Goal: Browse casually: Explore the website without a specific task or goal

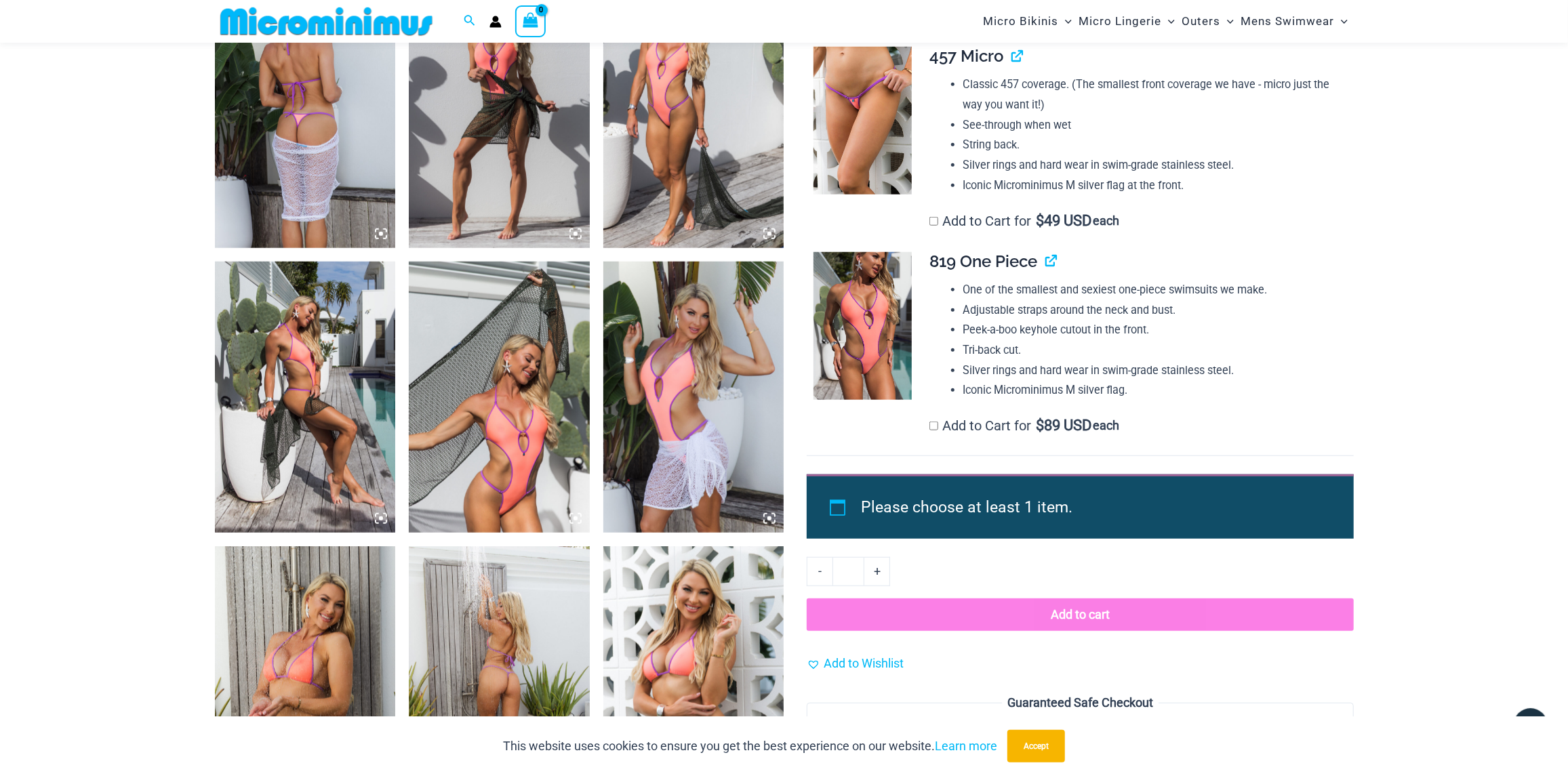
scroll to position [665, 0]
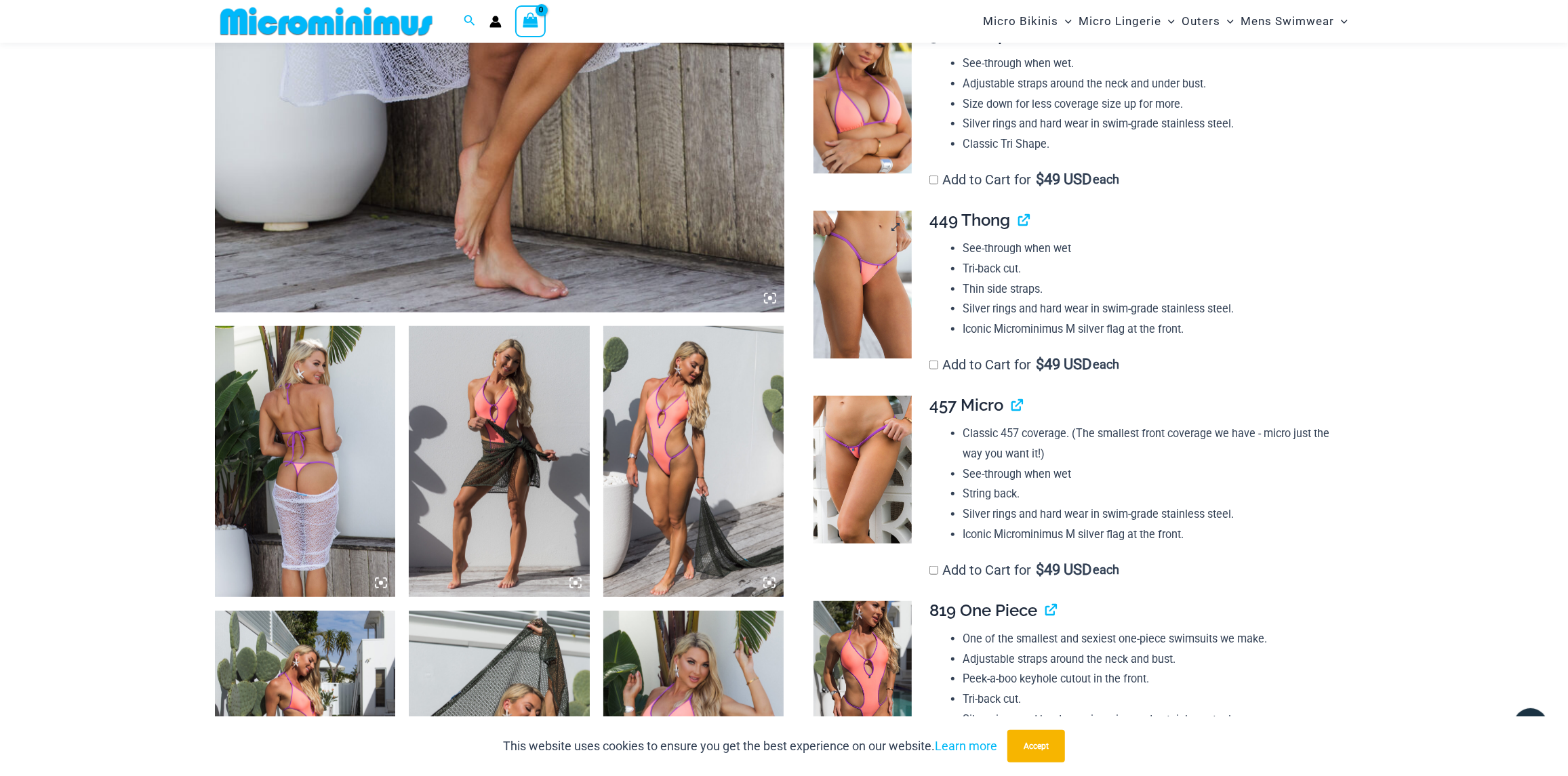
type input "**********"
click at [897, 282] on img at bounding box center [863, 285] width 99 height 148
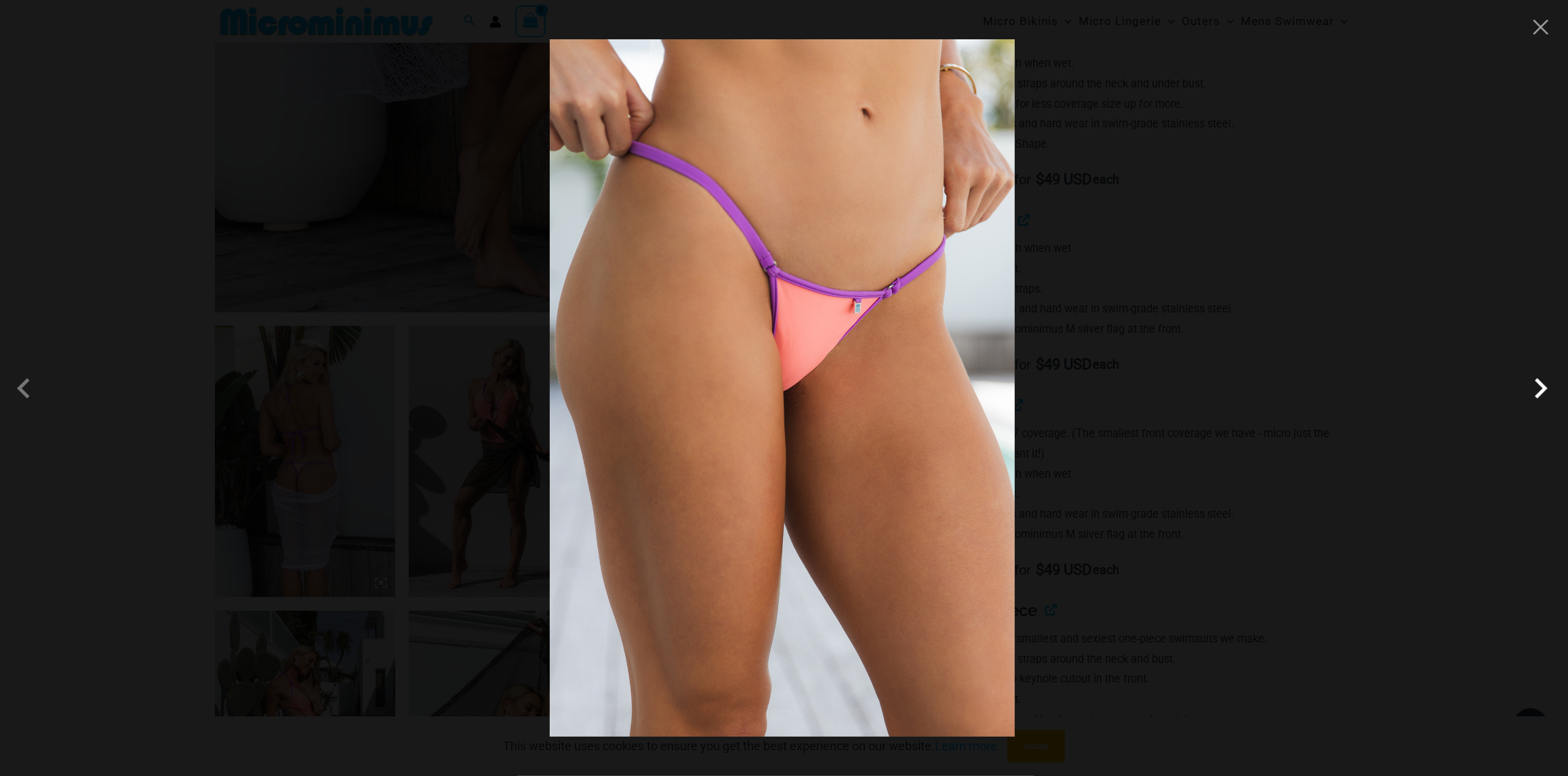
click at [1532, 385] on span at bounding box center [1541, 388] width 41 height 41
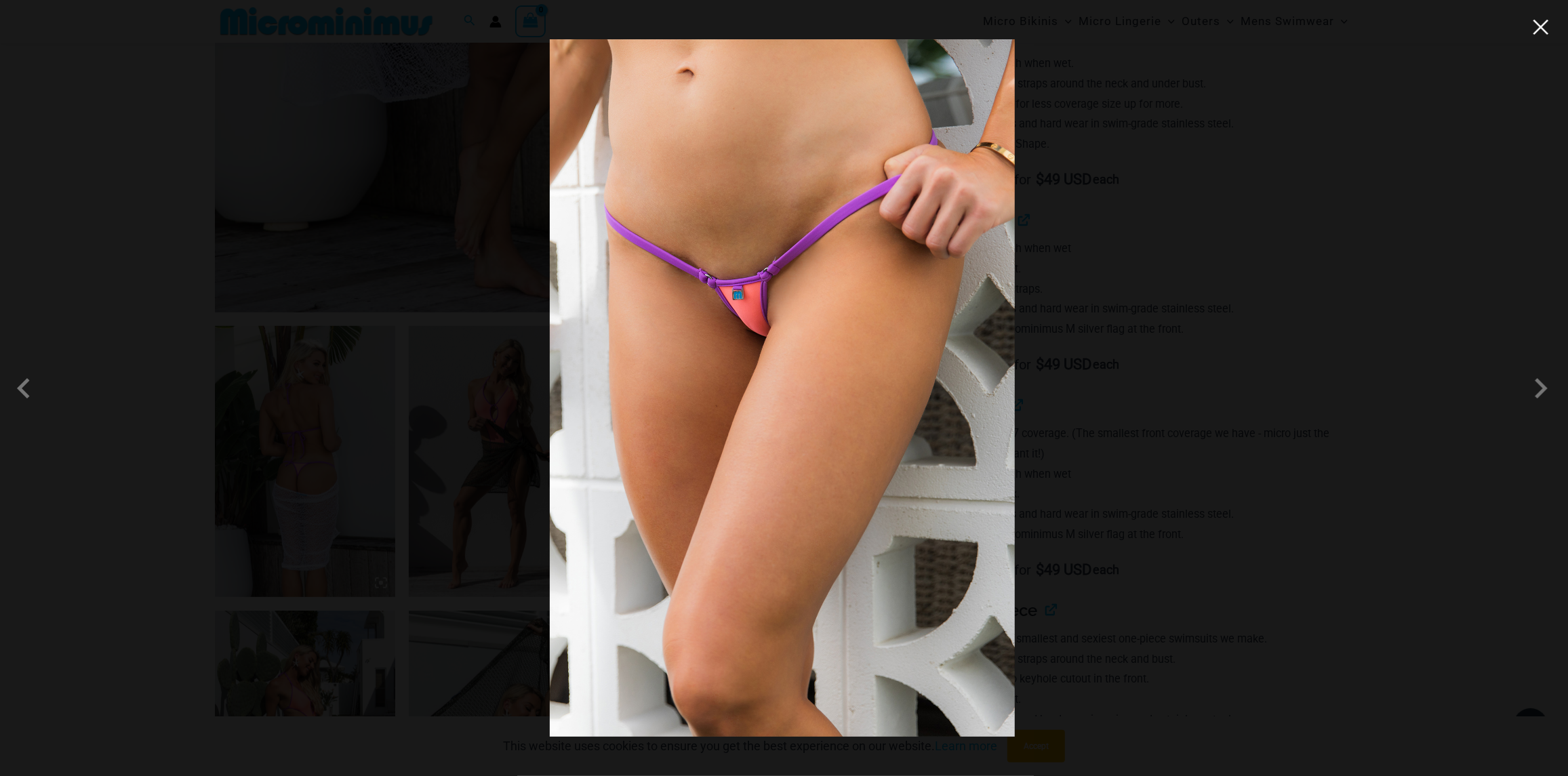
click at [1547, 33] on button "Close" at bounding box center [1541, 27] width 20 height 20
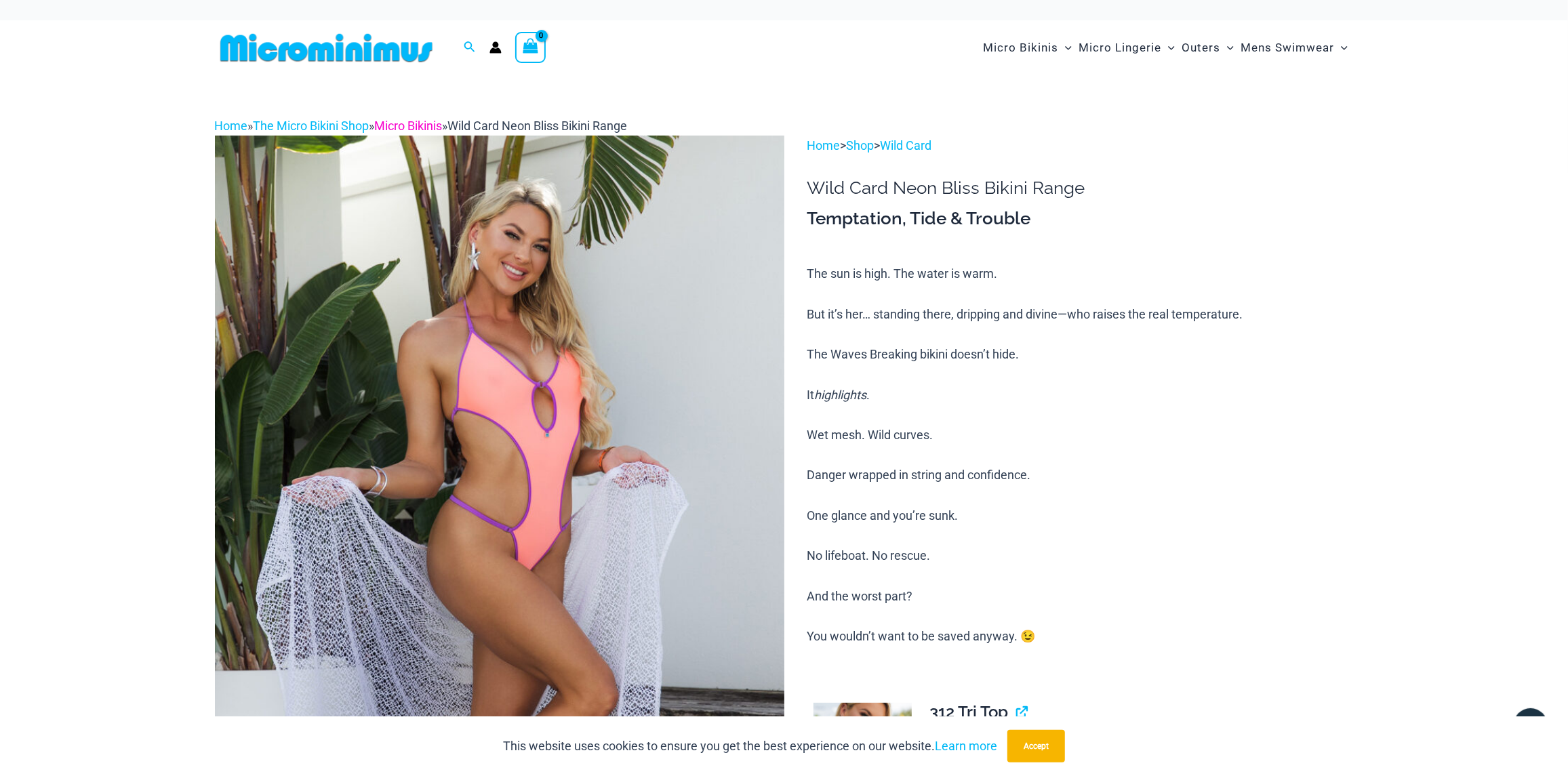
type input "**********"
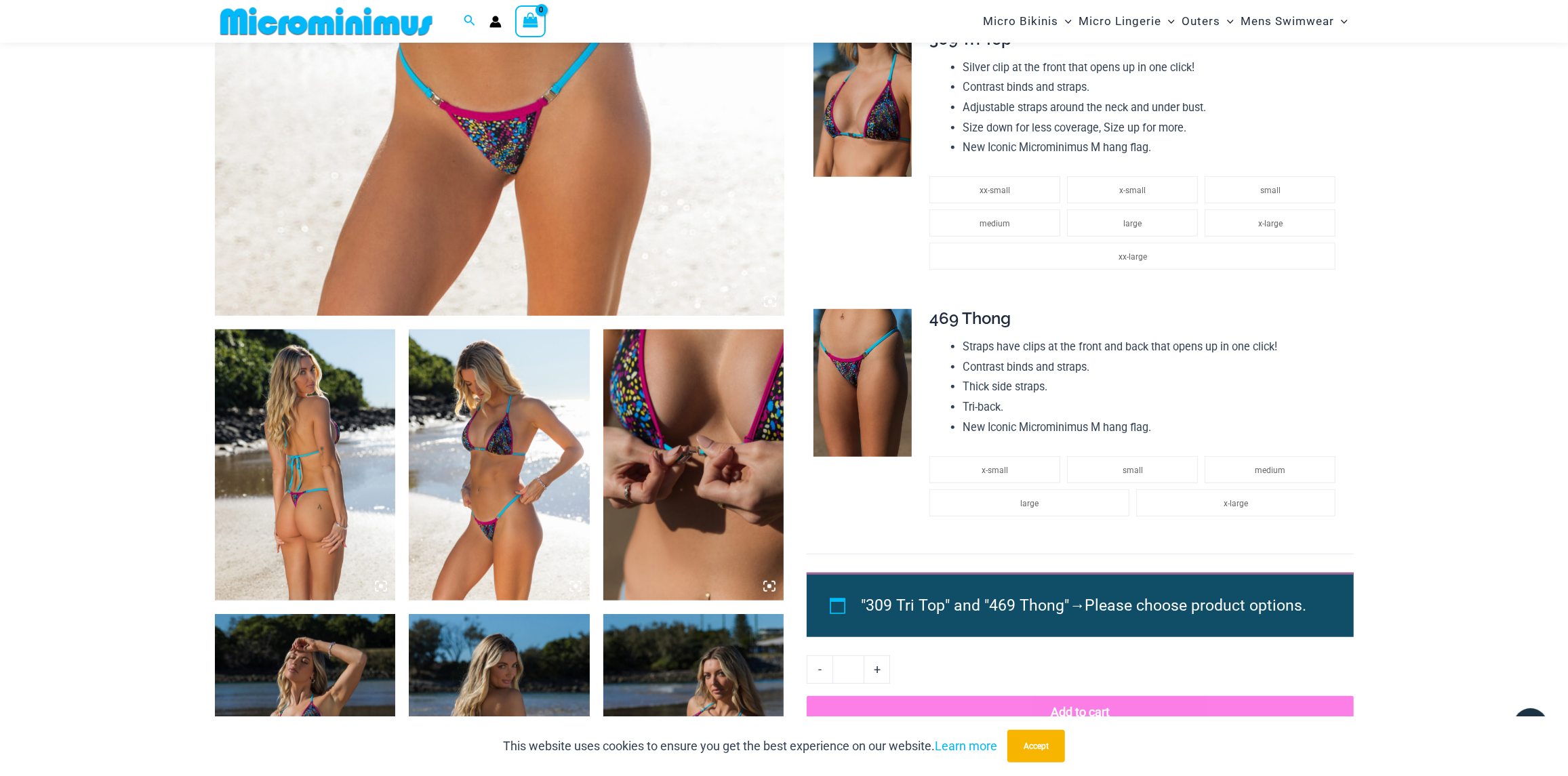
scroll to position [665, 0]
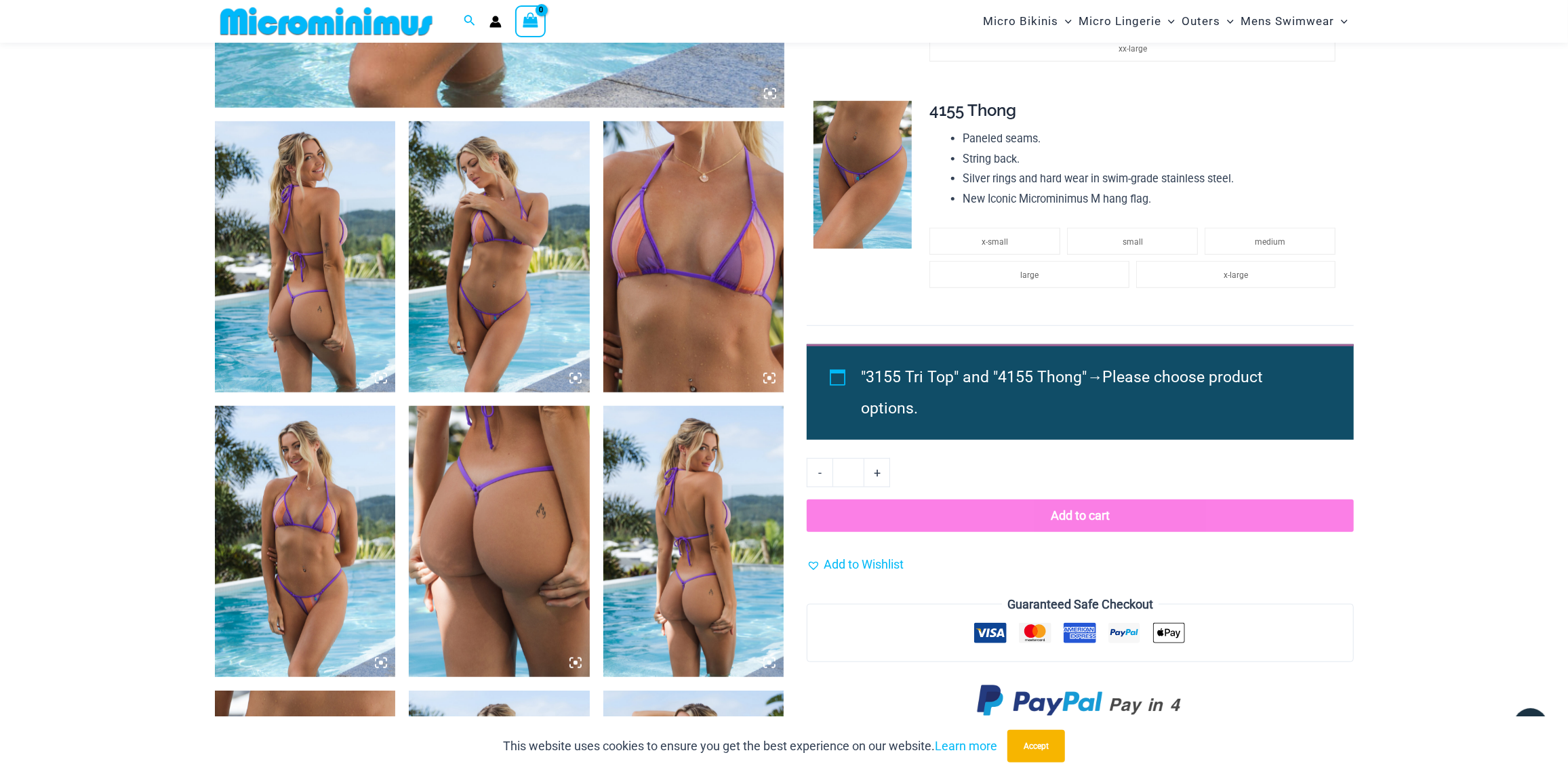
scroll to position [937, 0]
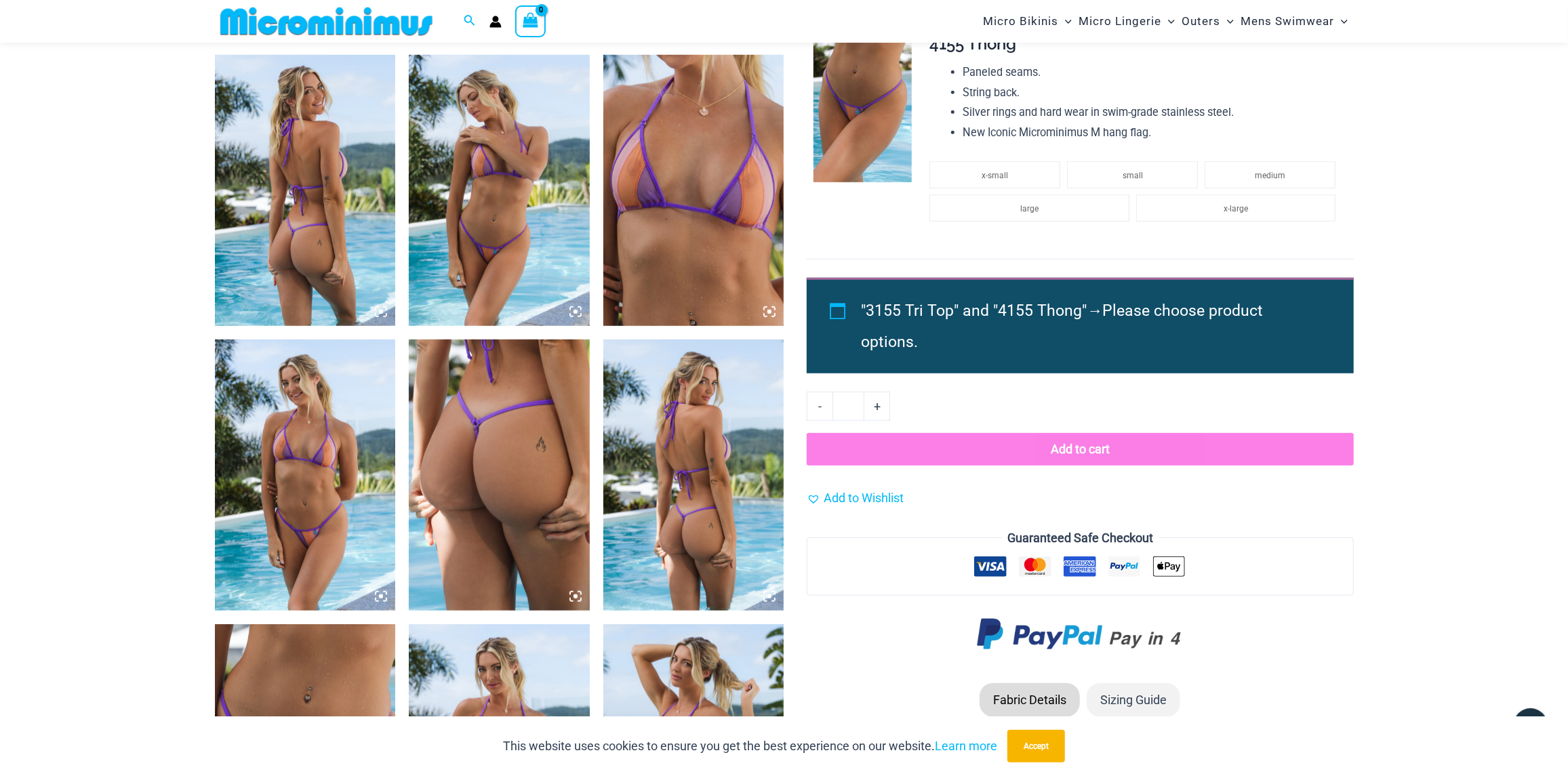
type input "**********"
click at [662, 233] on img at bounding box center [694, 190] width 181 height 271
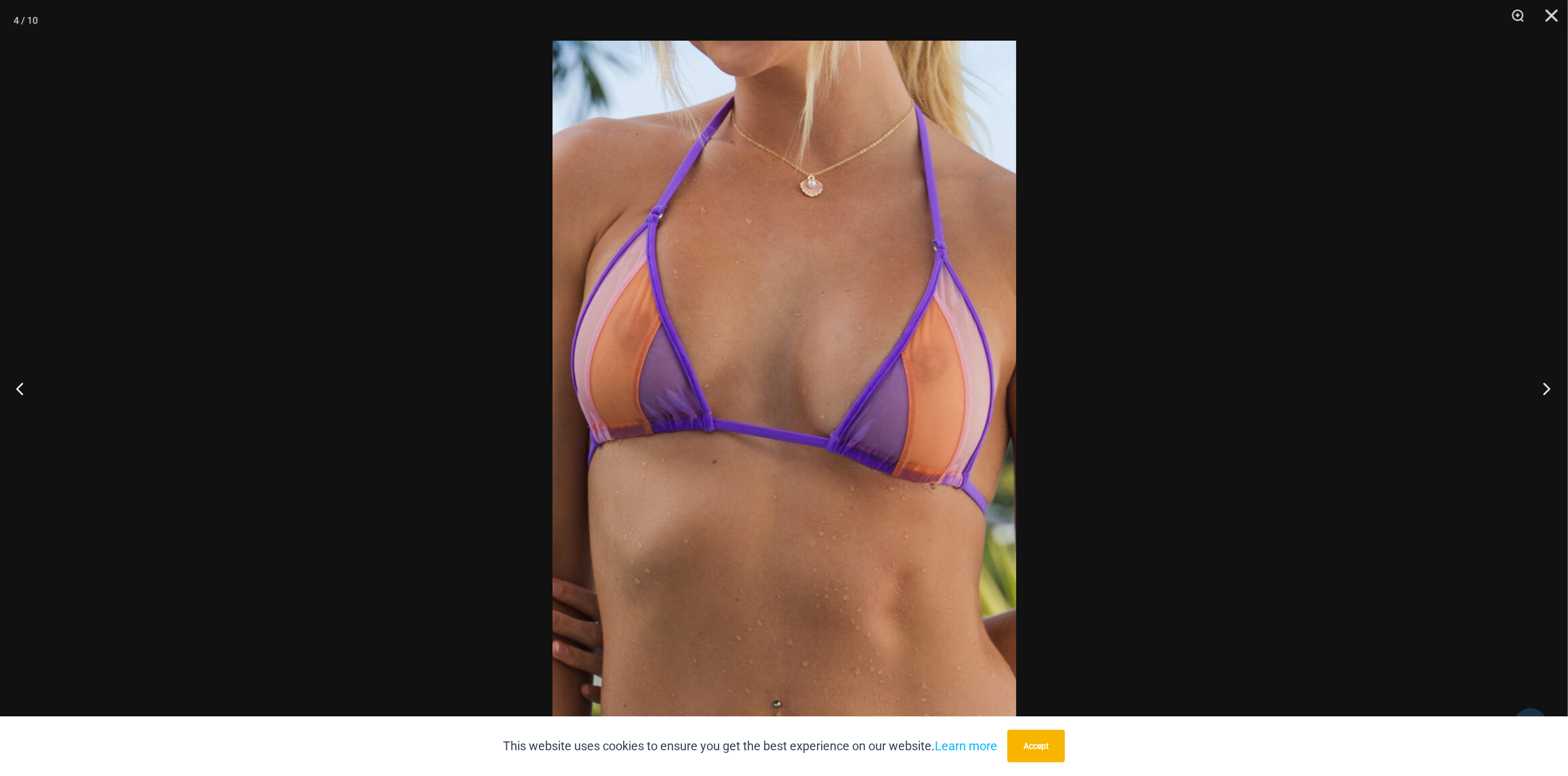
click at [1550, 389] on button "Next" at bounding box center [1542, 388] width 51 height 68
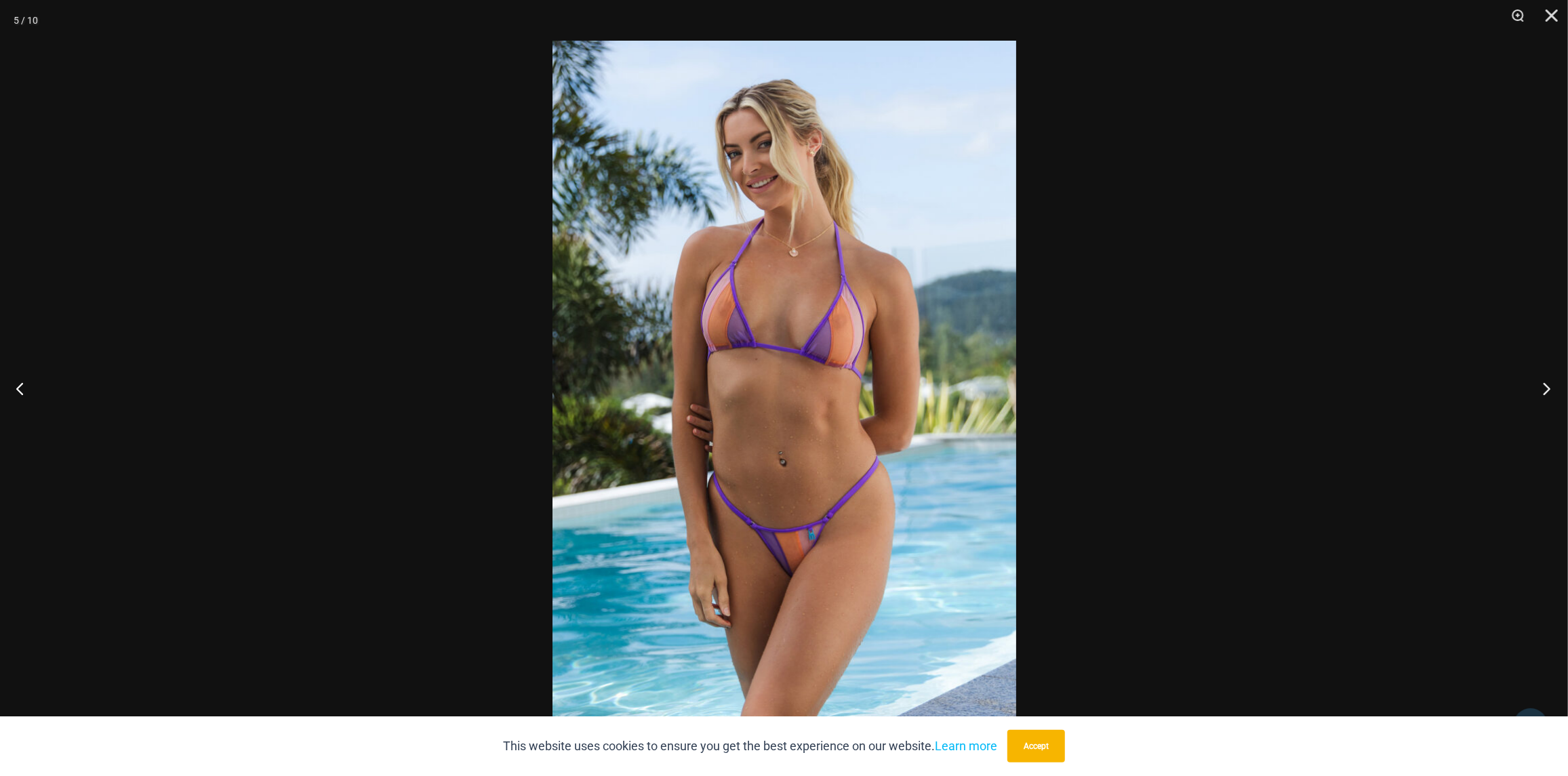
click at [1550, 389] on button "Next" at bounding box center [1542, 388] width 51 height 68
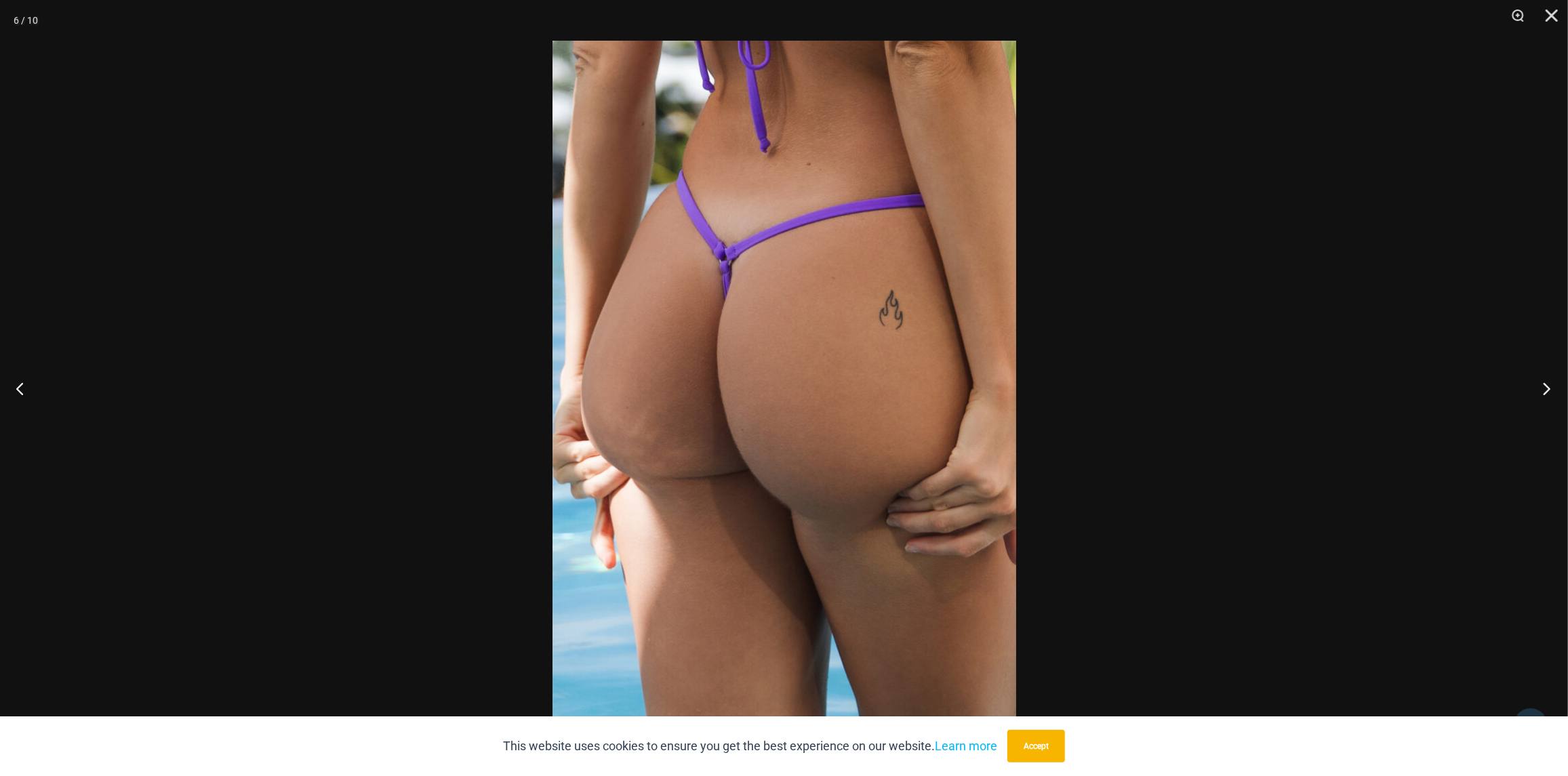
click at [1550, 389] on button "Next" at bounding box center [1542, 388] width 51 height 68
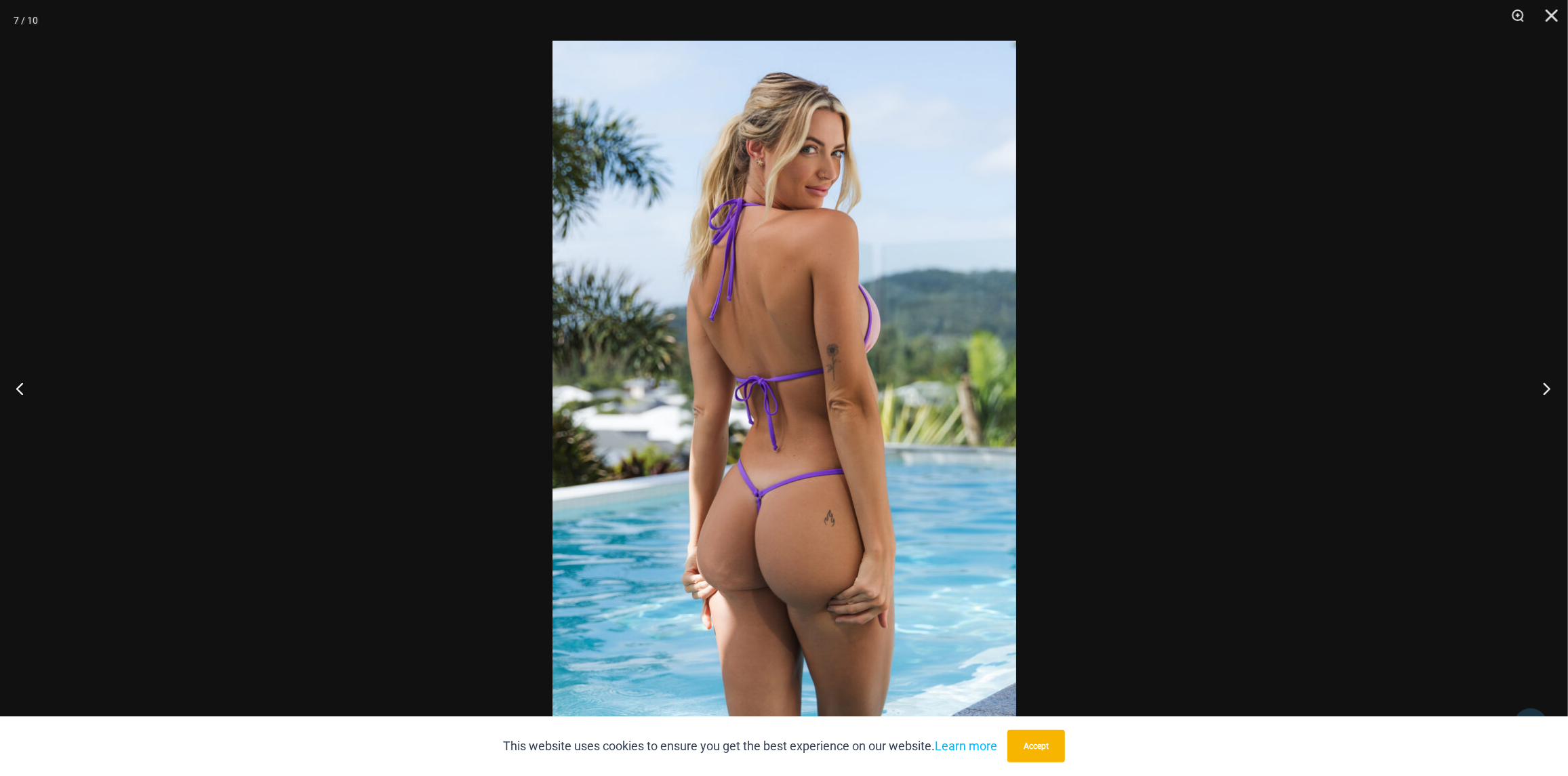
click at [1550, 389] on button "Next" at bounding box center [1542, 388] width 51 height 68
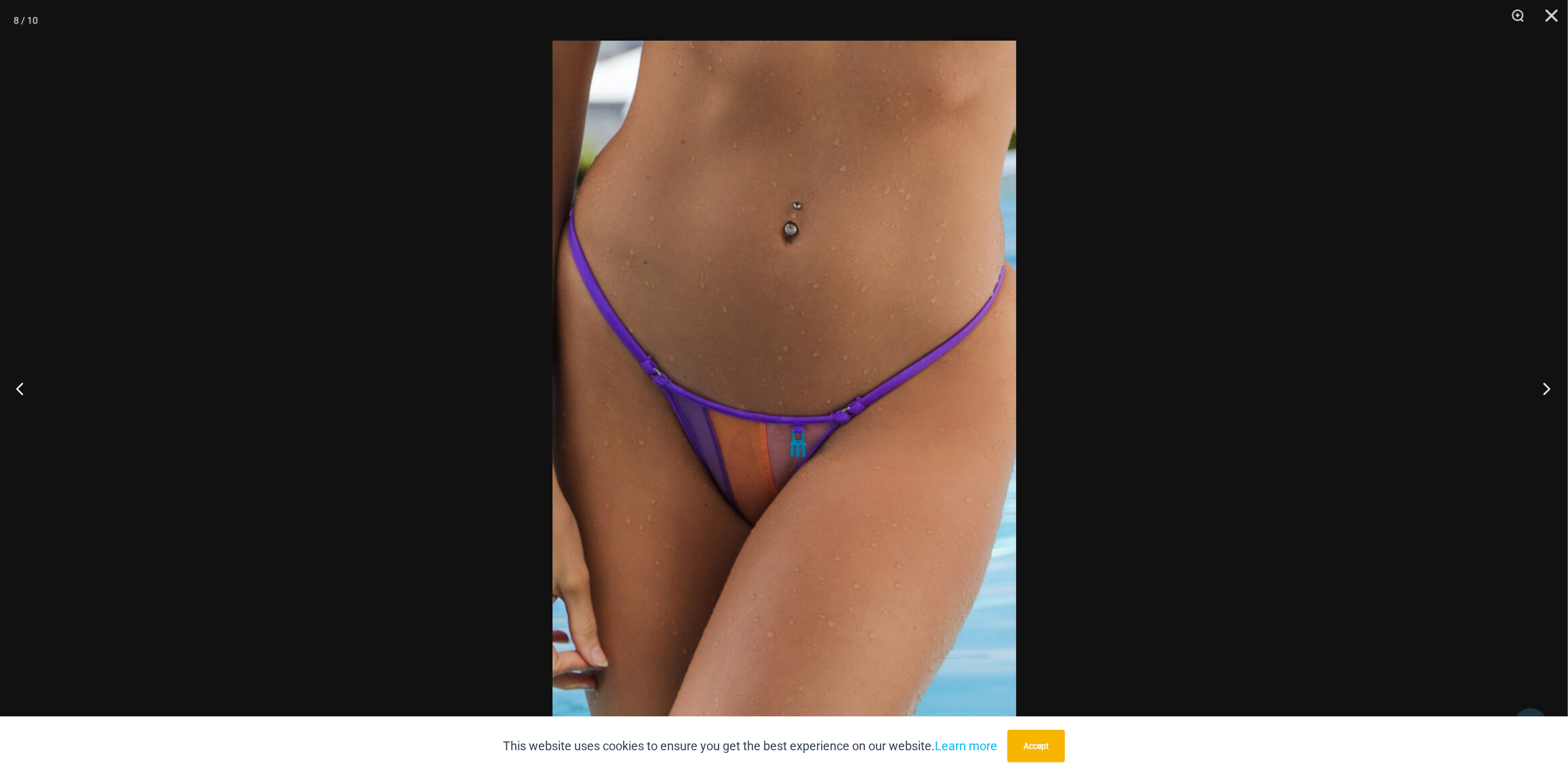
click at [1550, 389] on button "Next" at bounding box center [1542, 388] width 51 height 68
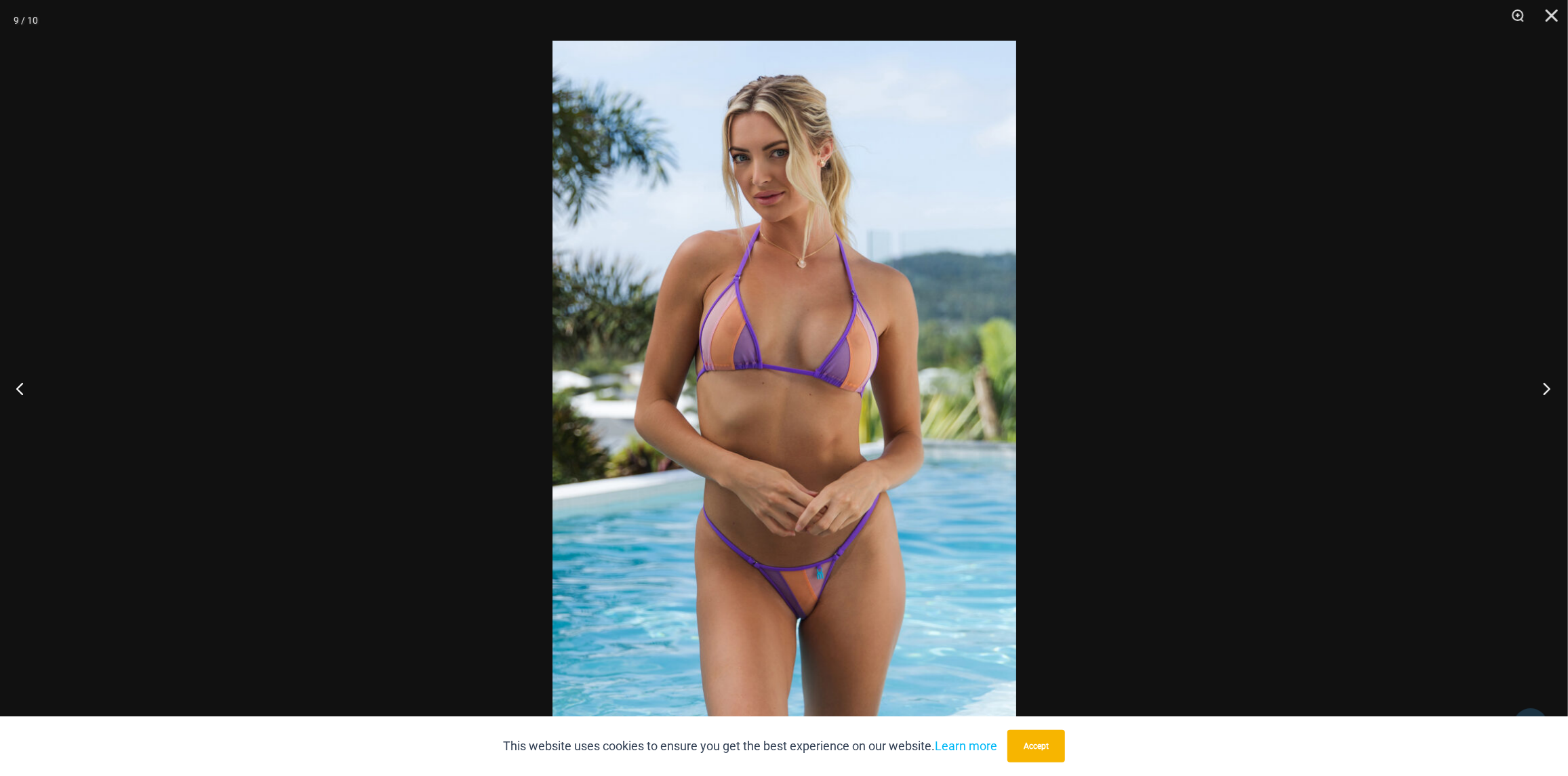
click at [1550, 390] on button "Next" at bounding box center [1542, 388] width 51 height 68
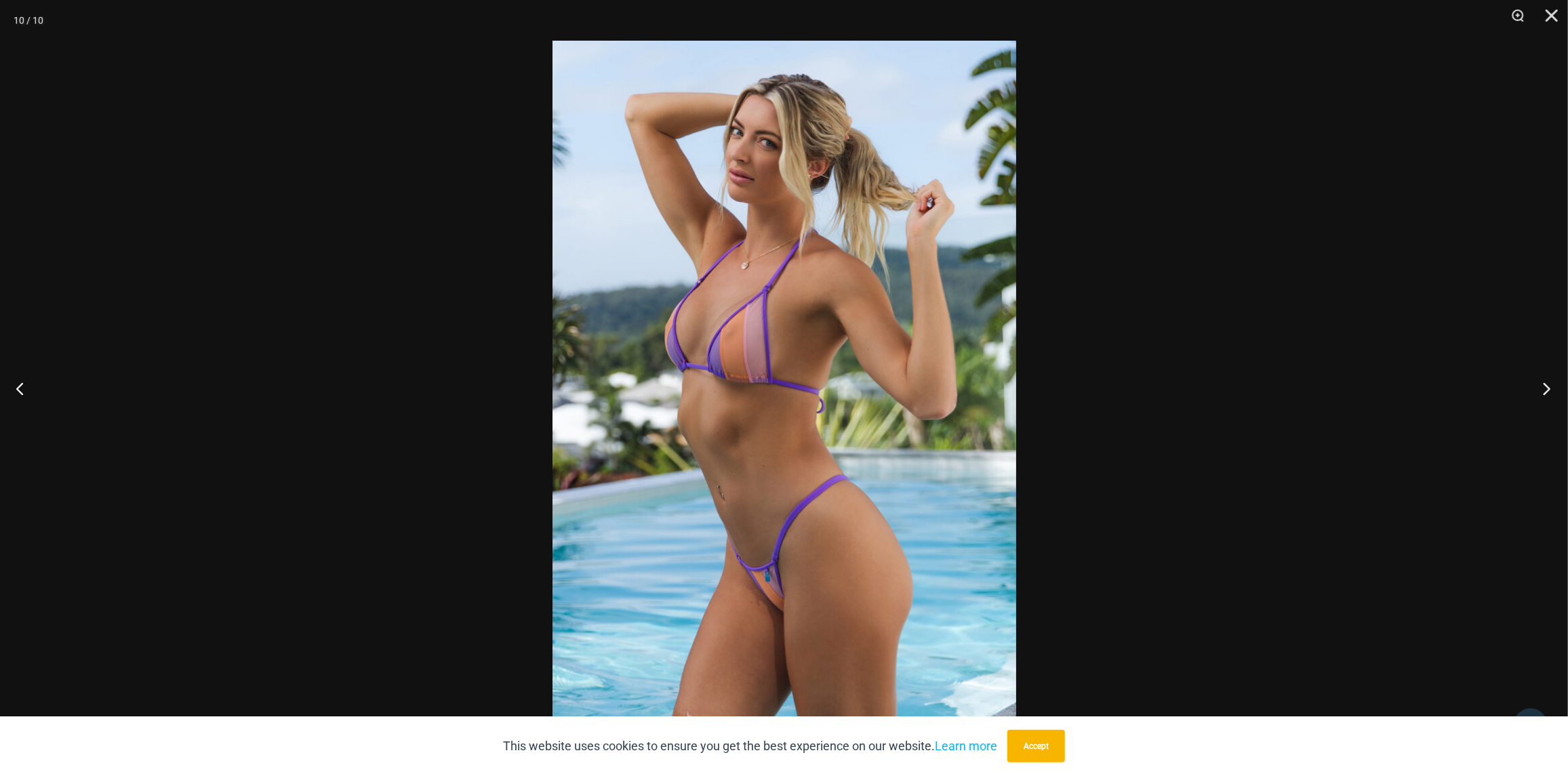
click at [1550, 390] on button "Next" at bounding box center [1542, 388] width 51 height 68
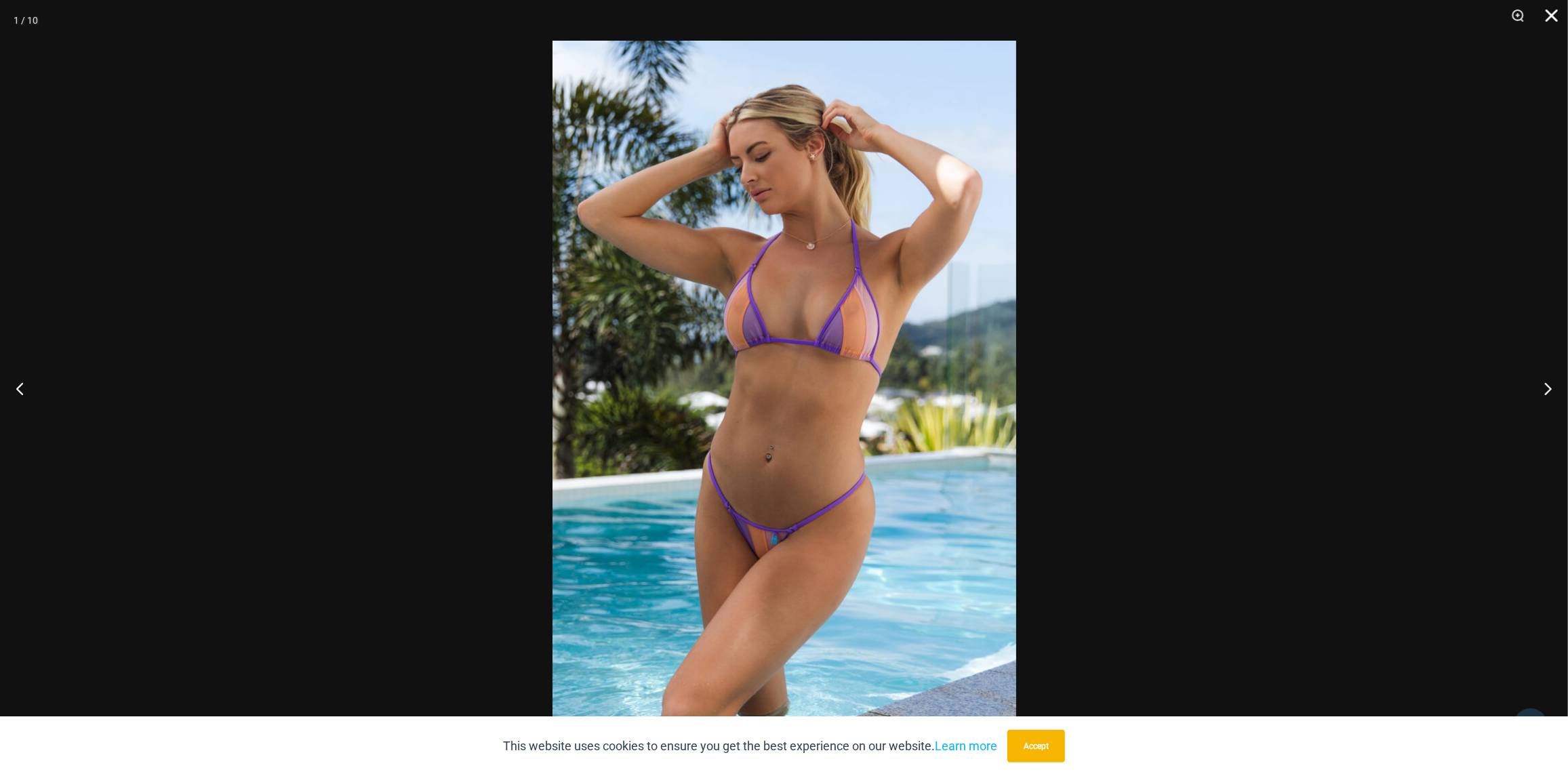
click at [1551, 17] on button "Close" at bounding box center [1546, 20] width 34 height 41
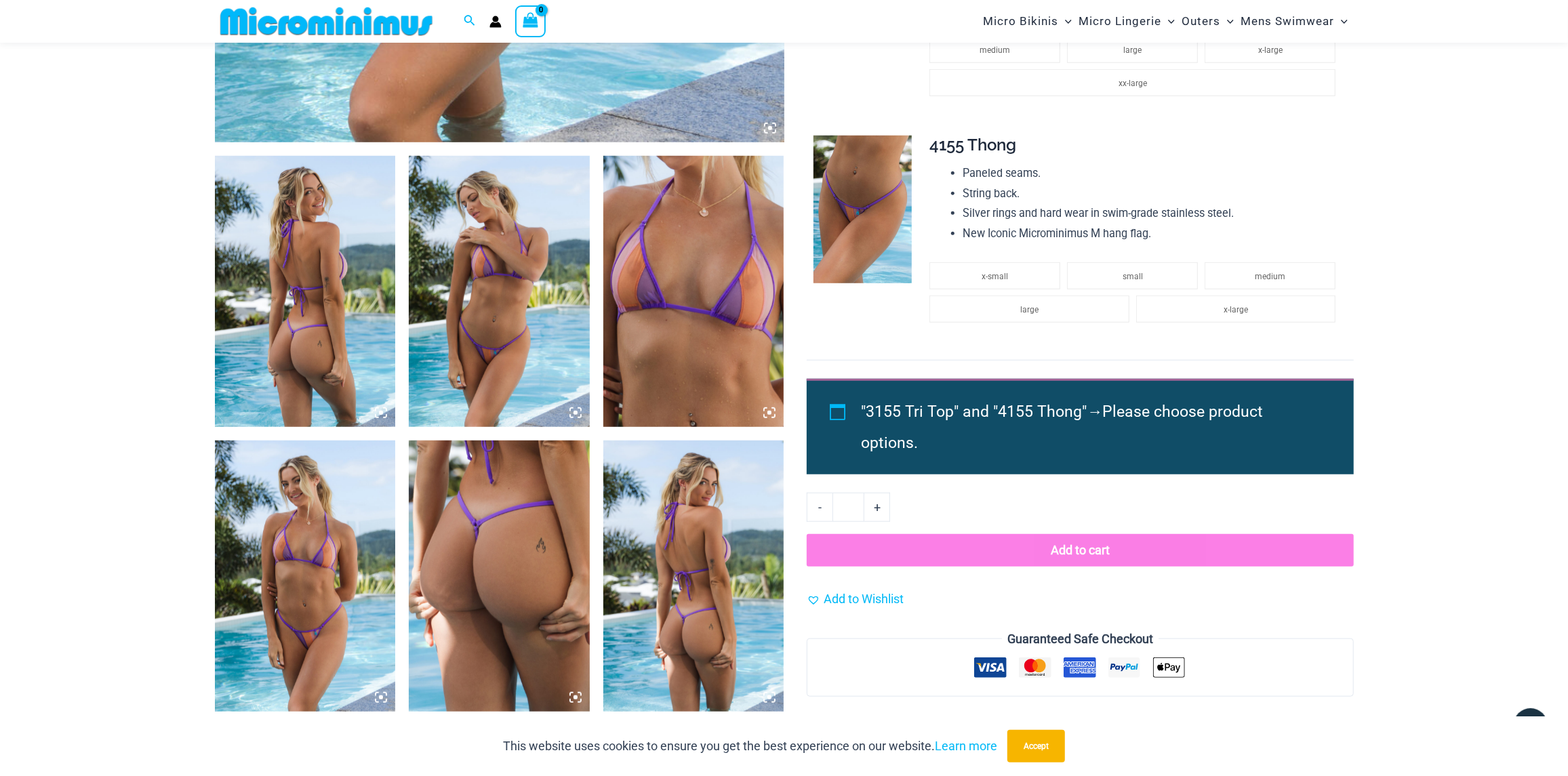
scroll to position [733, 0]
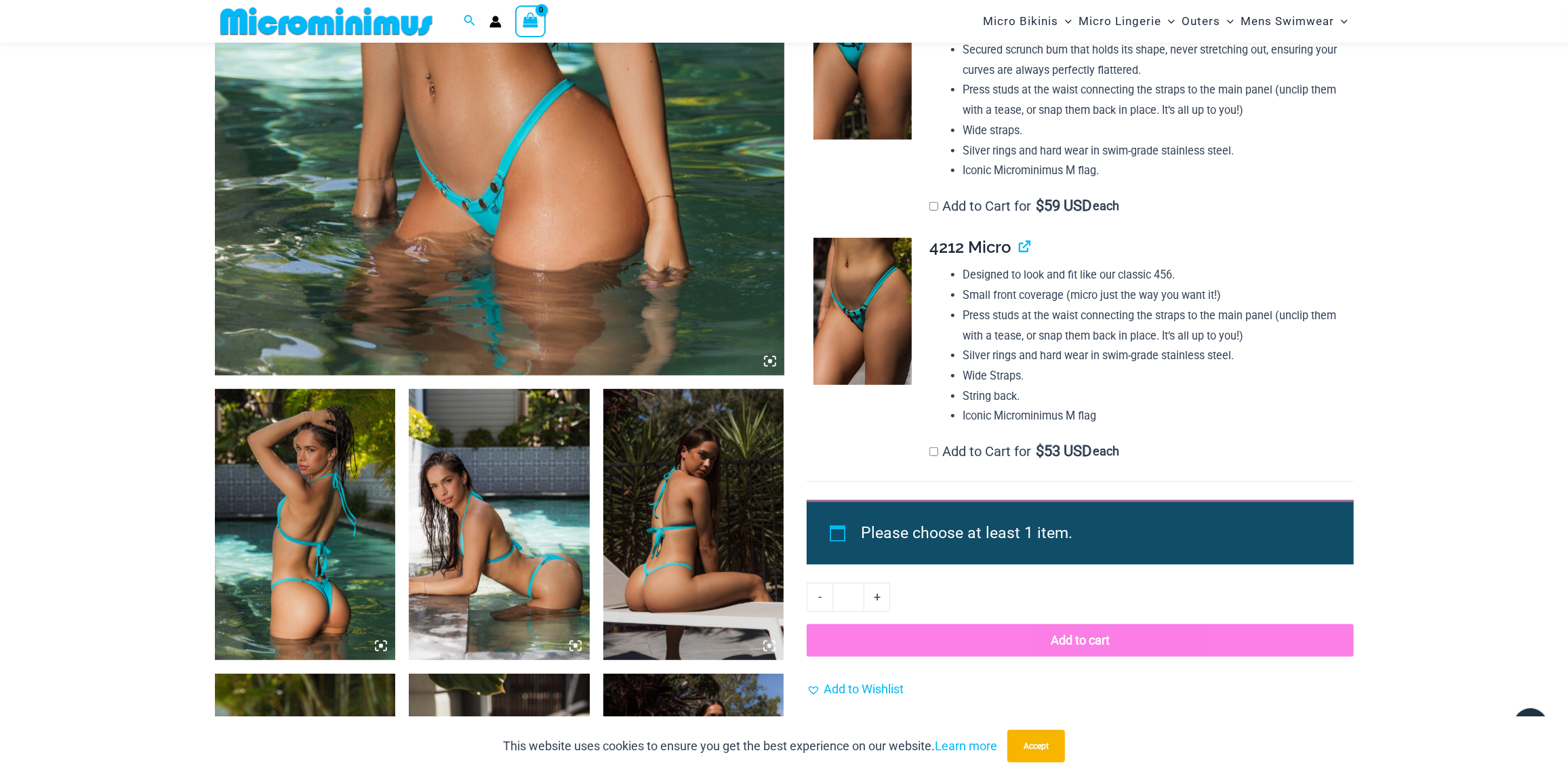
scroll to position [529, 0]
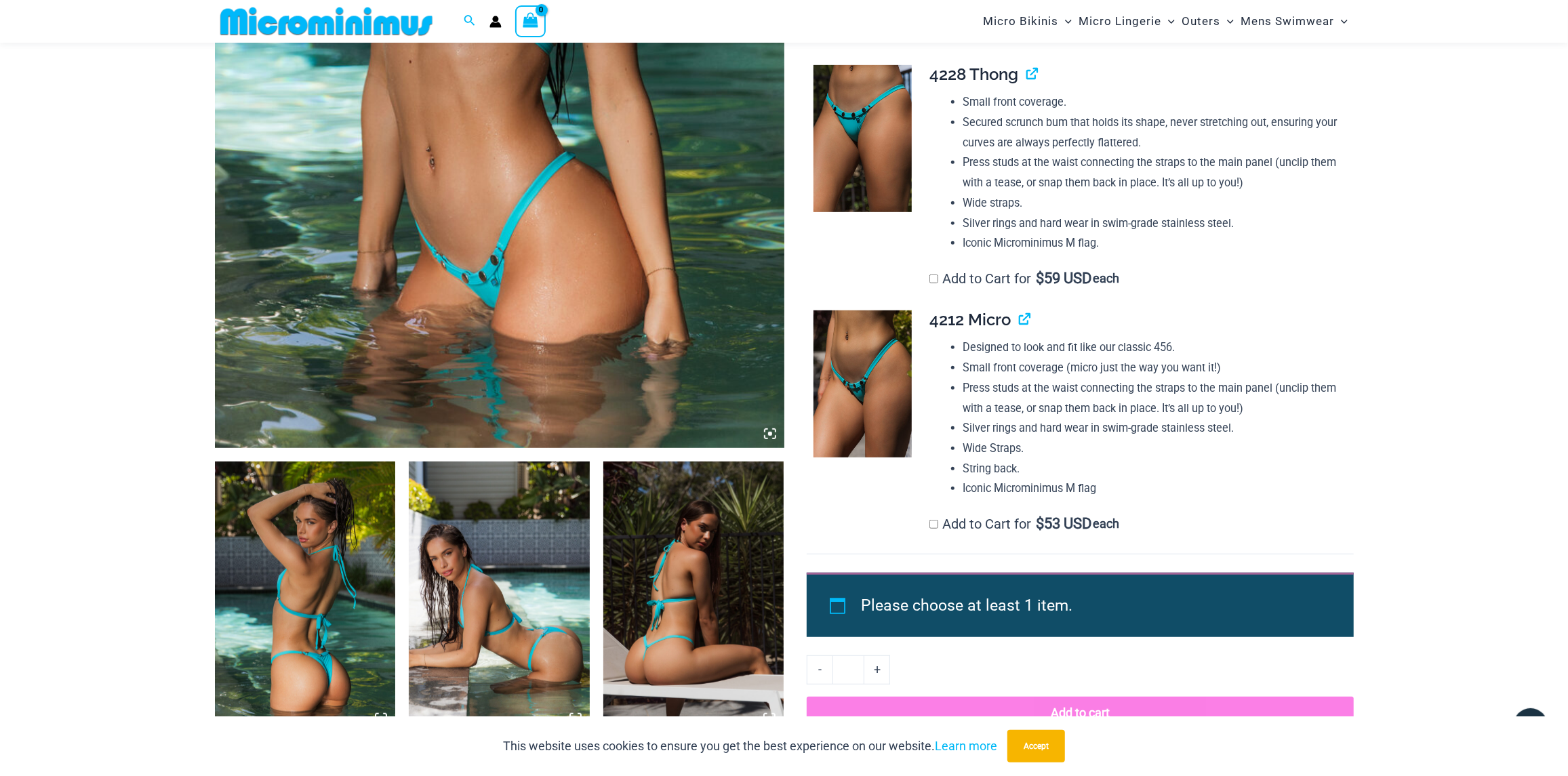
type input "**********"
click at [482, 304] on img at bounding box center [499, 21] width 569 height 855
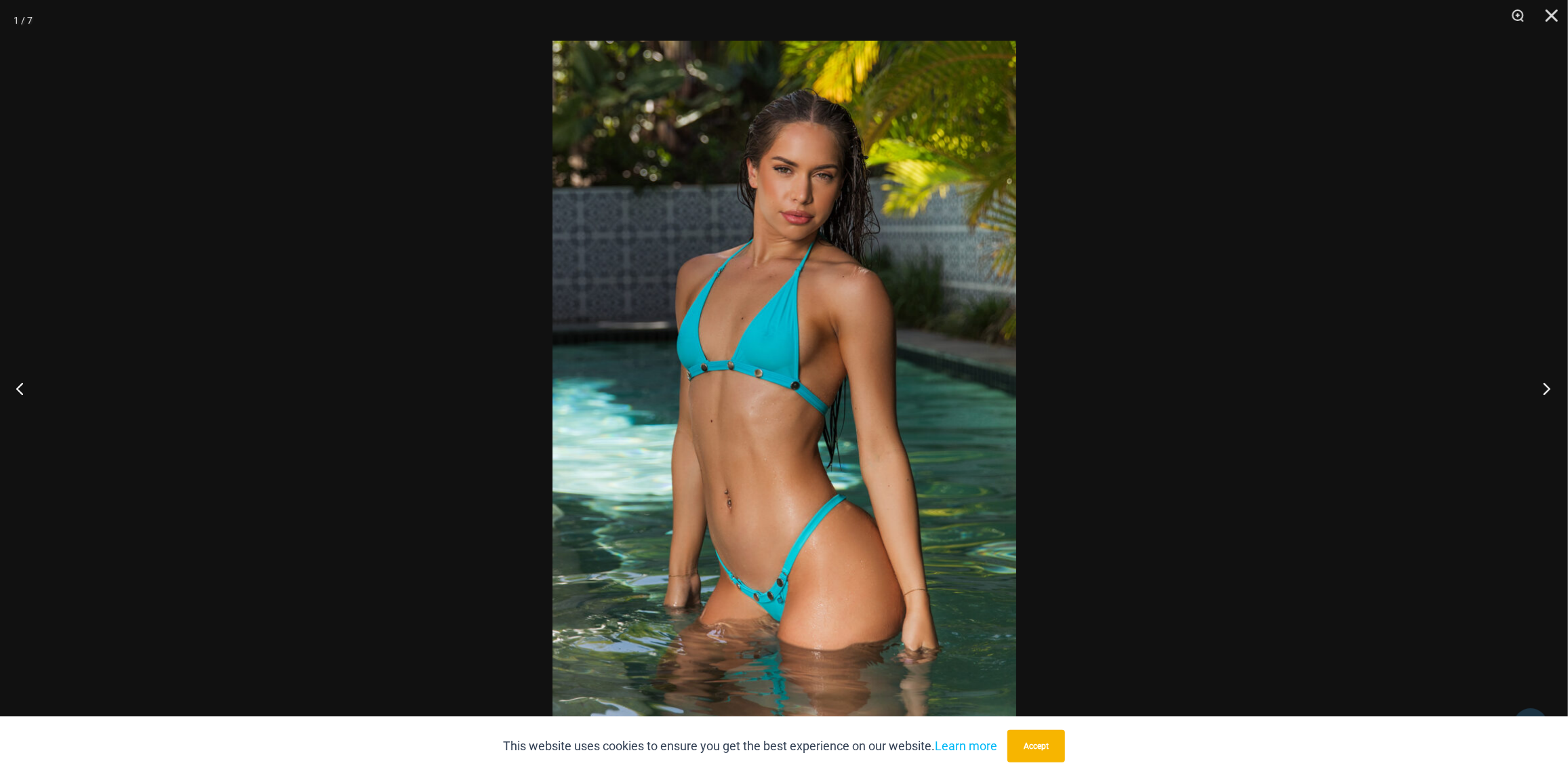
click at [1548, 386] on button "Next" at bounding box center [1542, 388] width 51 height 68
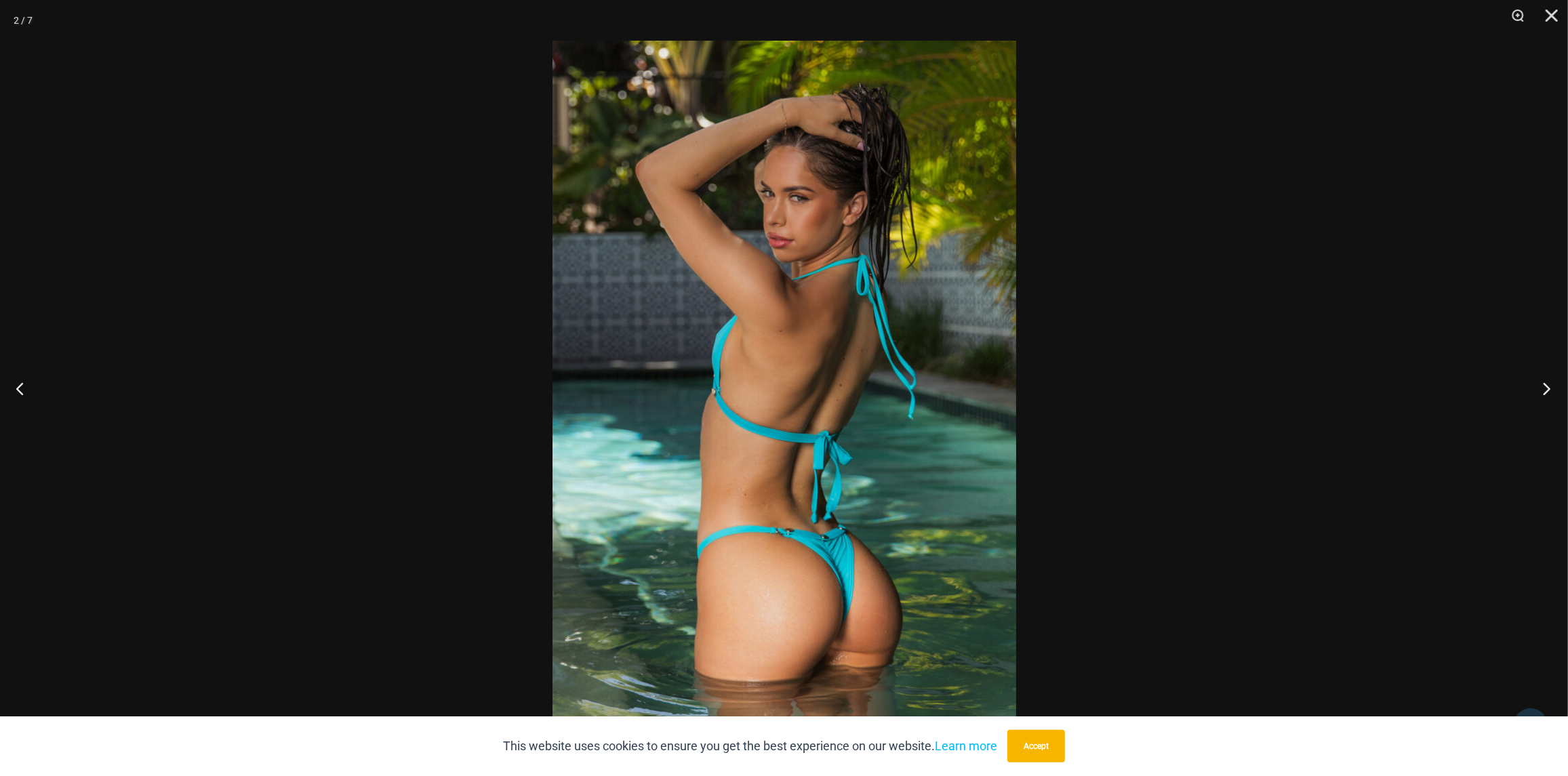
click at [1550, 386] on button "Next" at bounding box center [1542, 388] width 51 height 68
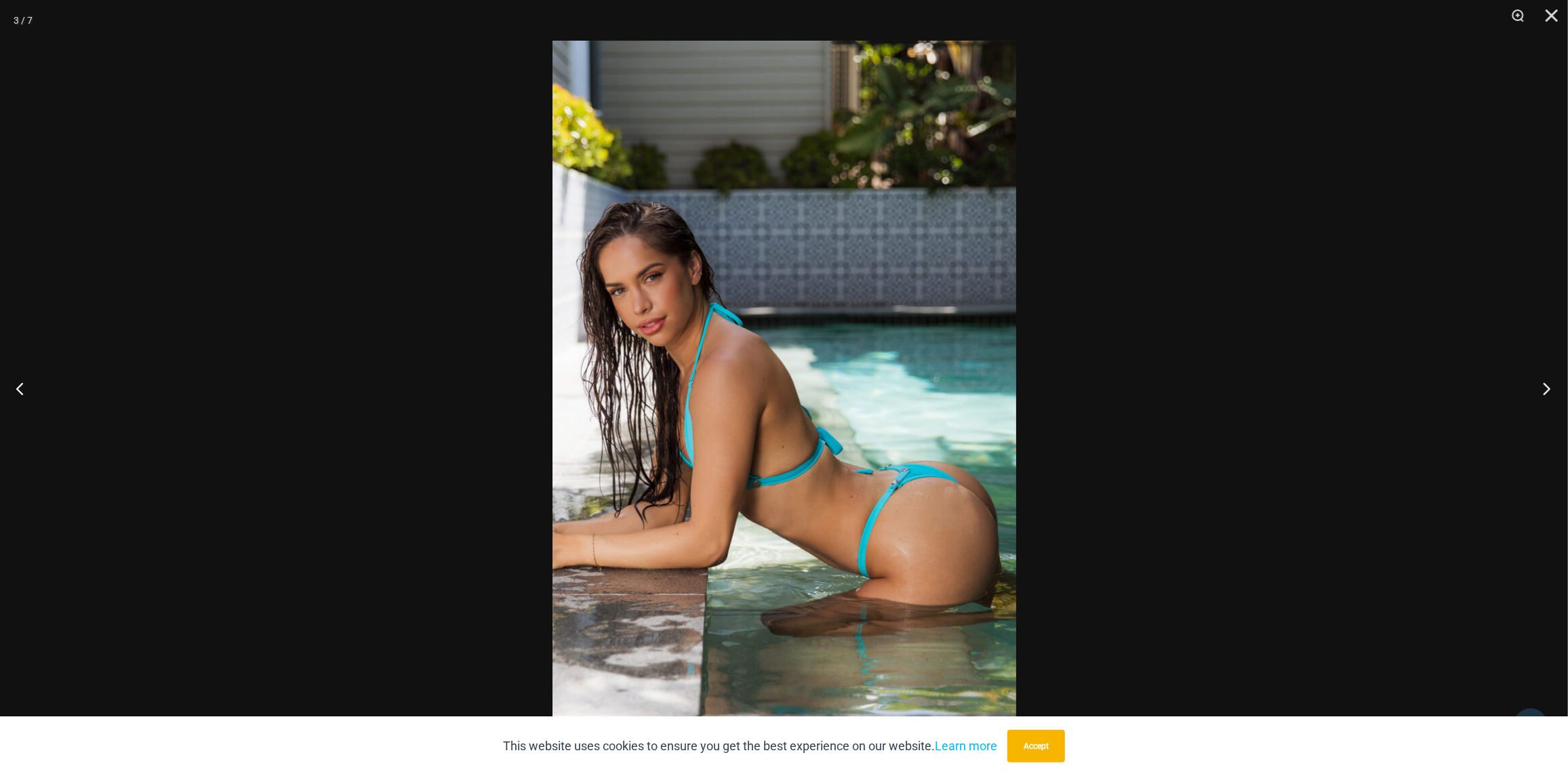
click at [1551, 387] on button "Next" at bounding box center [1542, 388] width 51 height 68
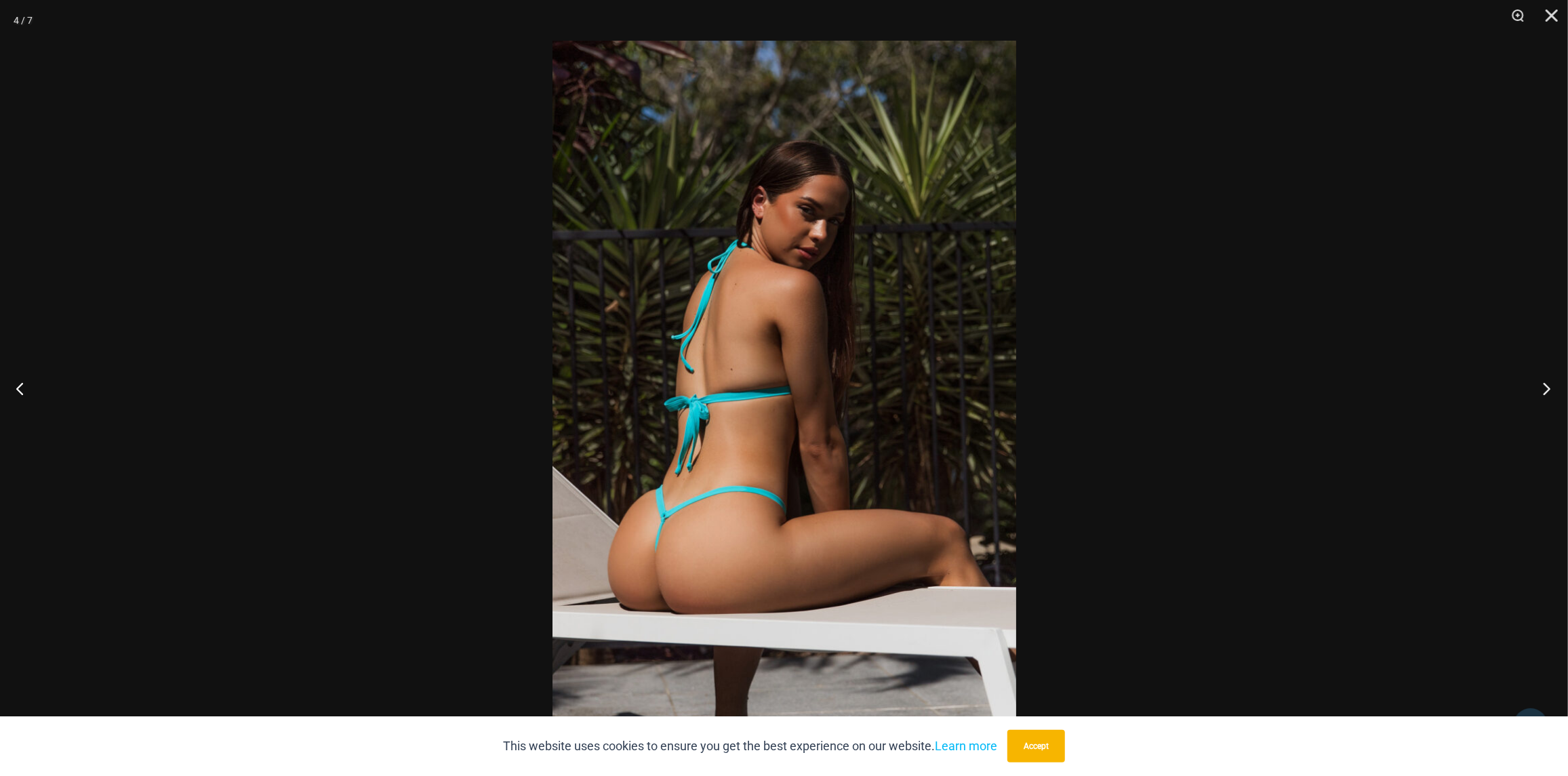
click at [1552, 388] on button "Next" at bounding box center [1542, 388] width 51 height 68
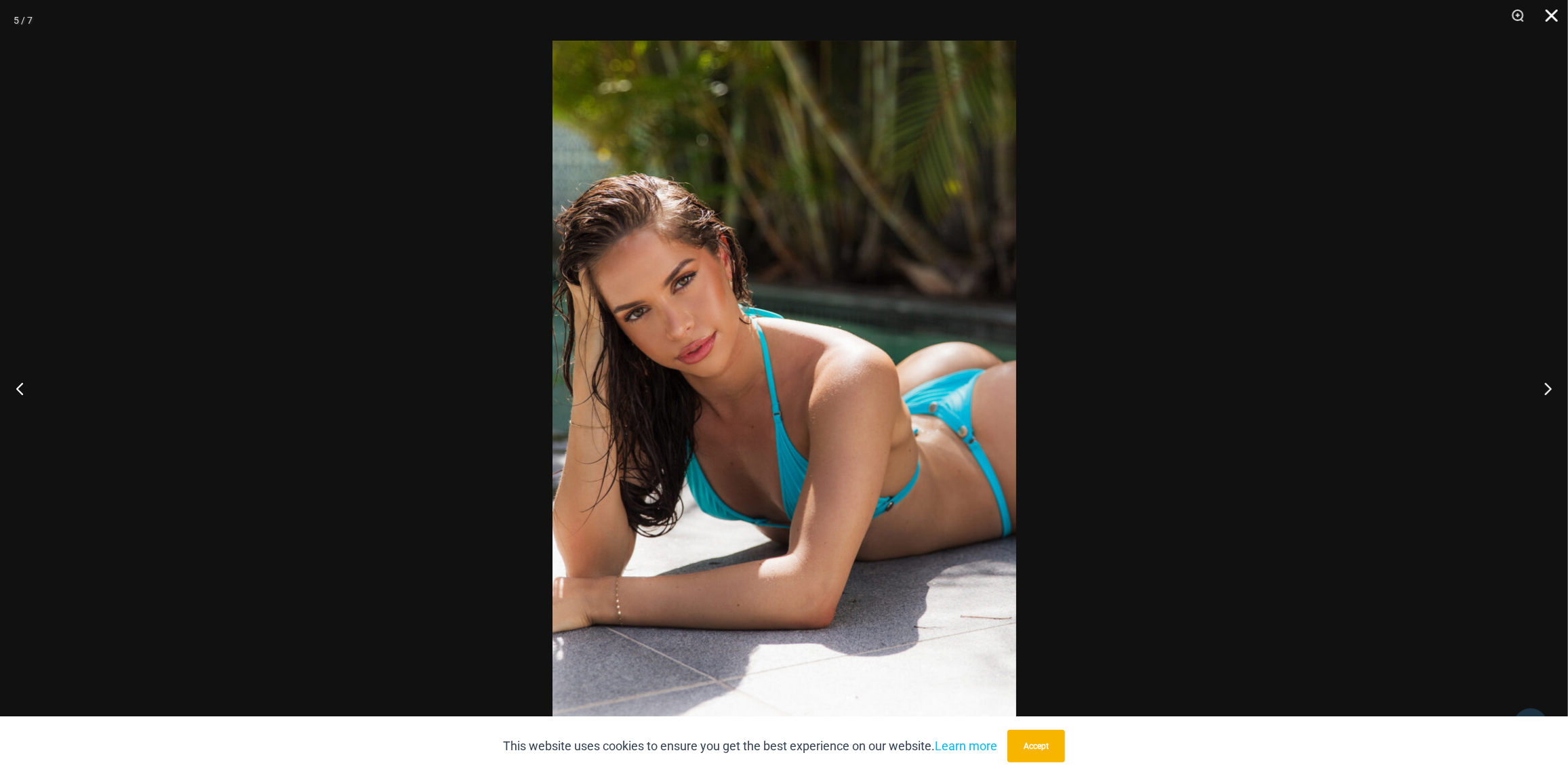
click at [1556, 16] on button "Close" at bounding box center [1546, 20] width 34 height 41
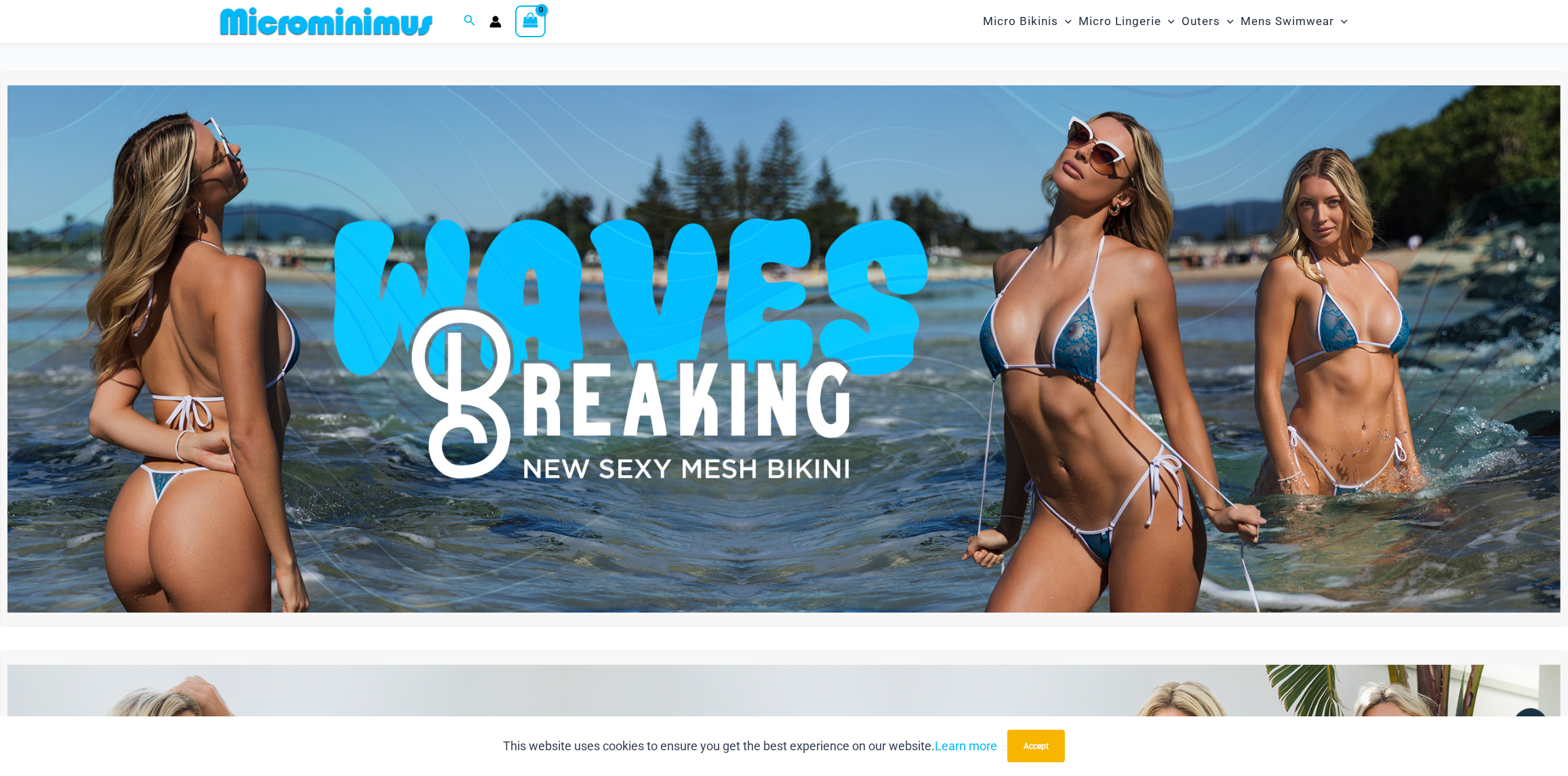
scroll to position [598, 0]
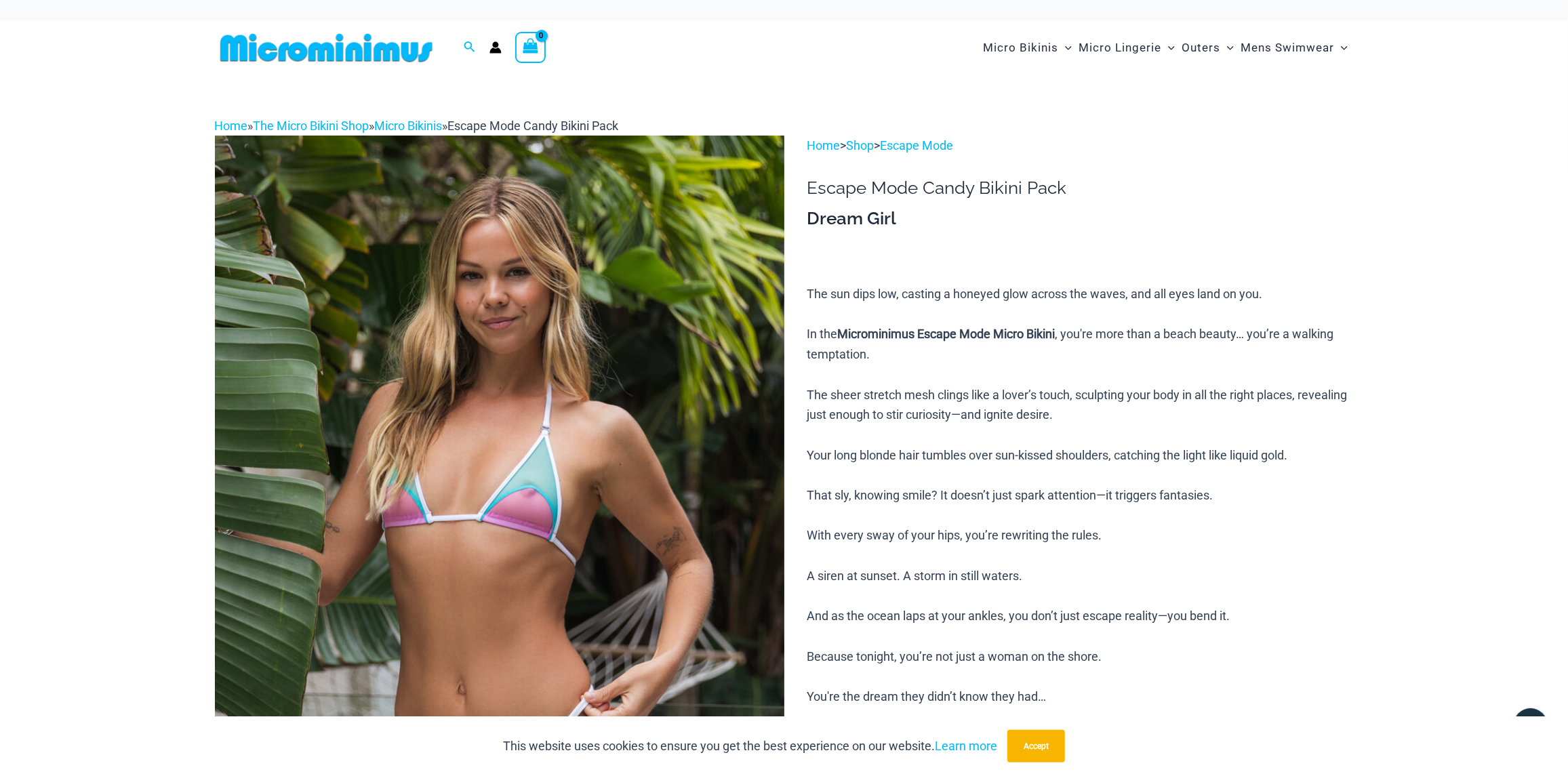
type input "**********"
click at [490, 56] on div "Search for: Search Search No products in the cart. No products in the cart. Con…" at bounding box center [484, 48] width 540 height 55
click at [493, 48] on icon "Account icon link" at bounding box center [495, 47] width 12 height 12
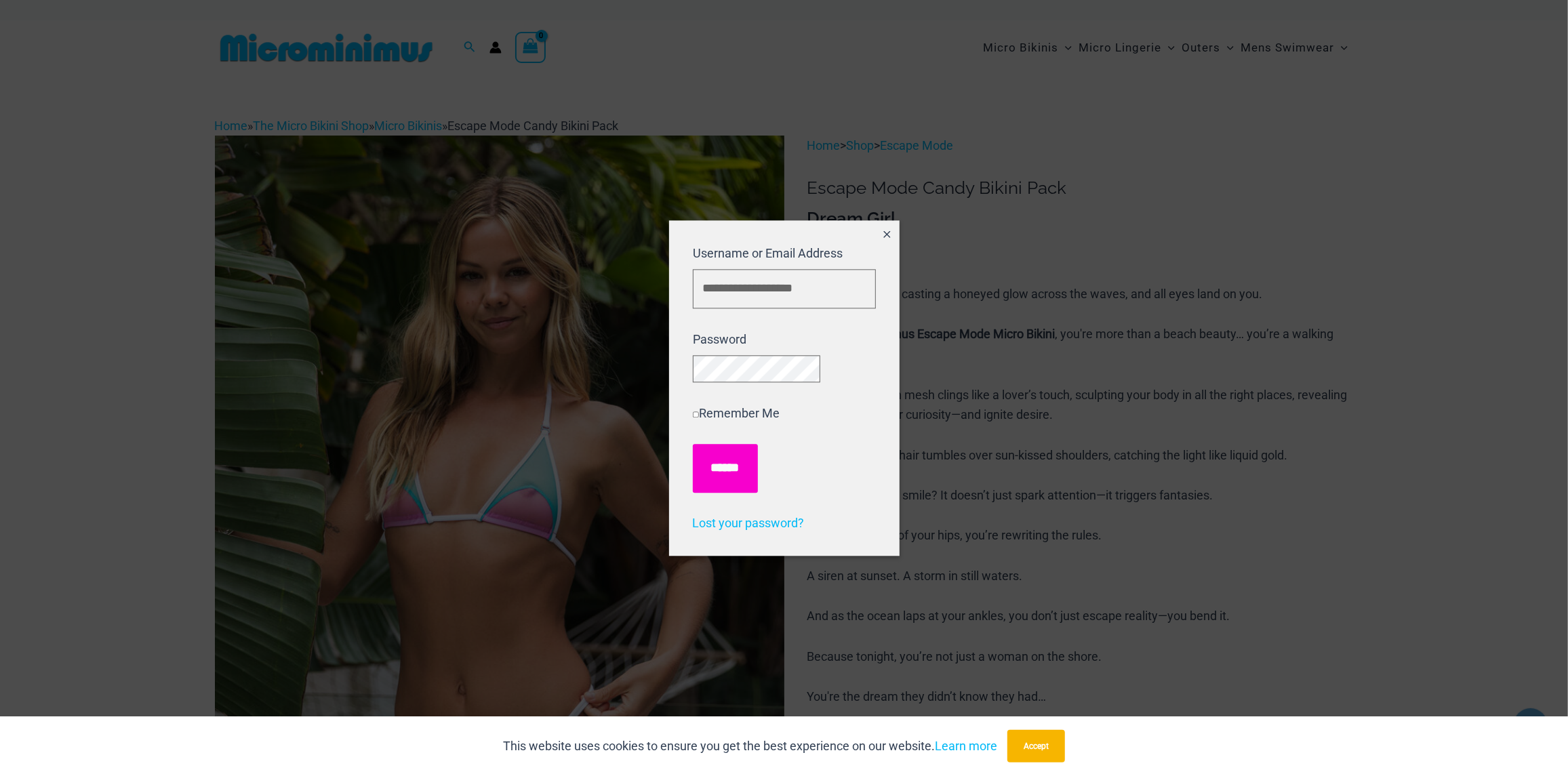
click at [727, 473] on input "******" at bounding box center [725, 468] width 65 height 48
click at [734, 476] on input "******" at bounding box center [725, 468] width 65 height 48
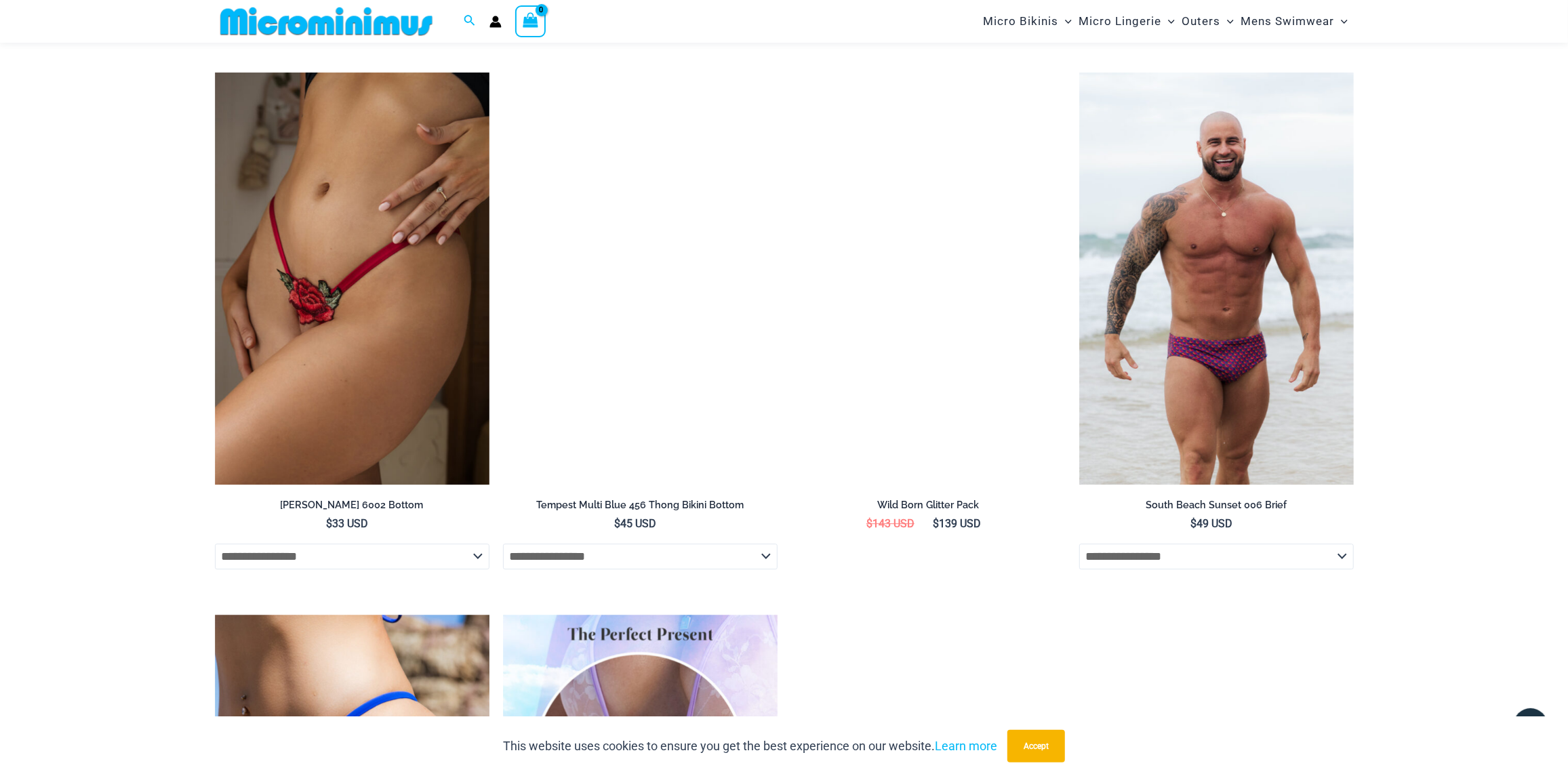
scroll to position [2564, 0]
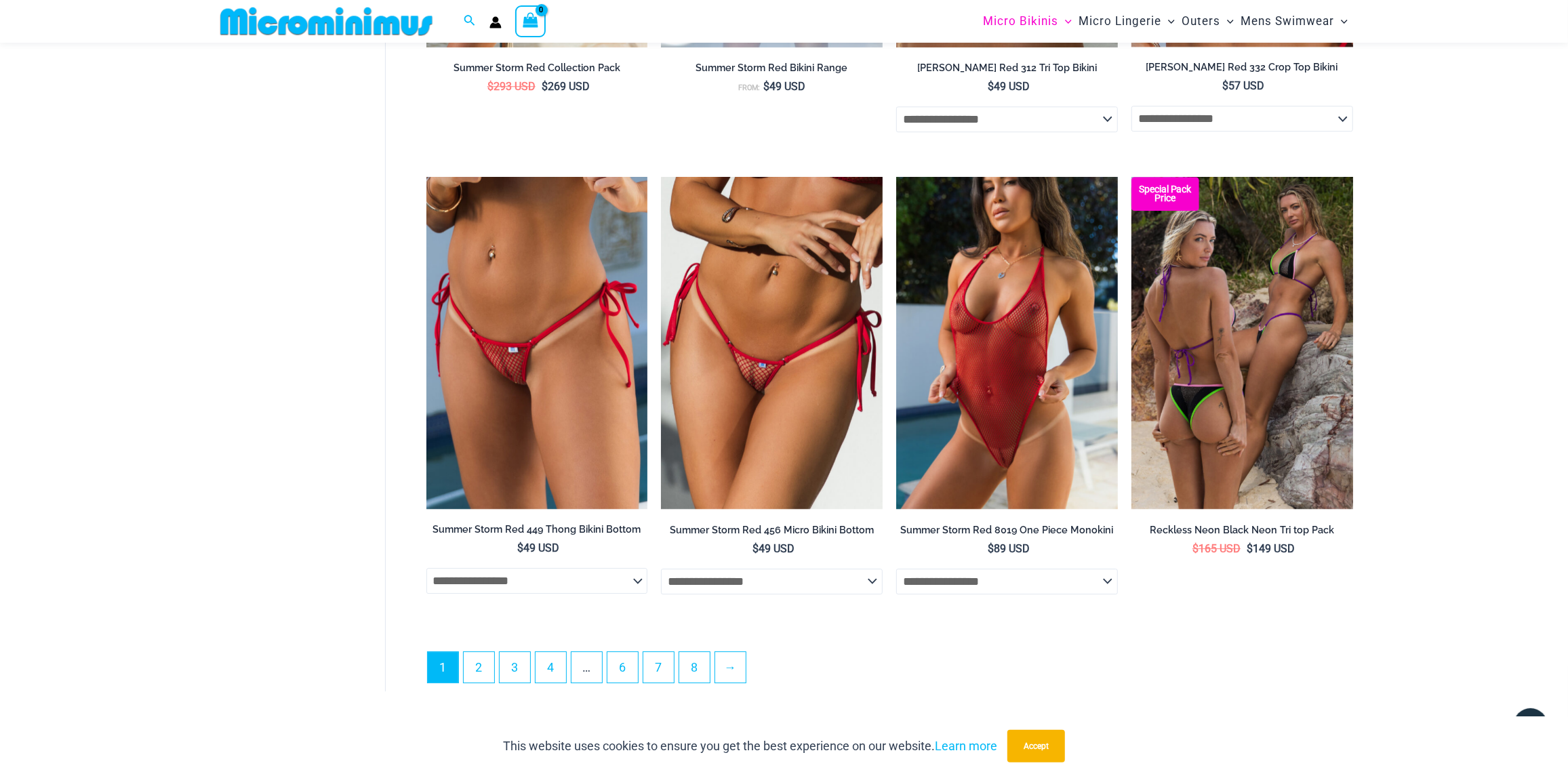
scroll to position [3561, 0]
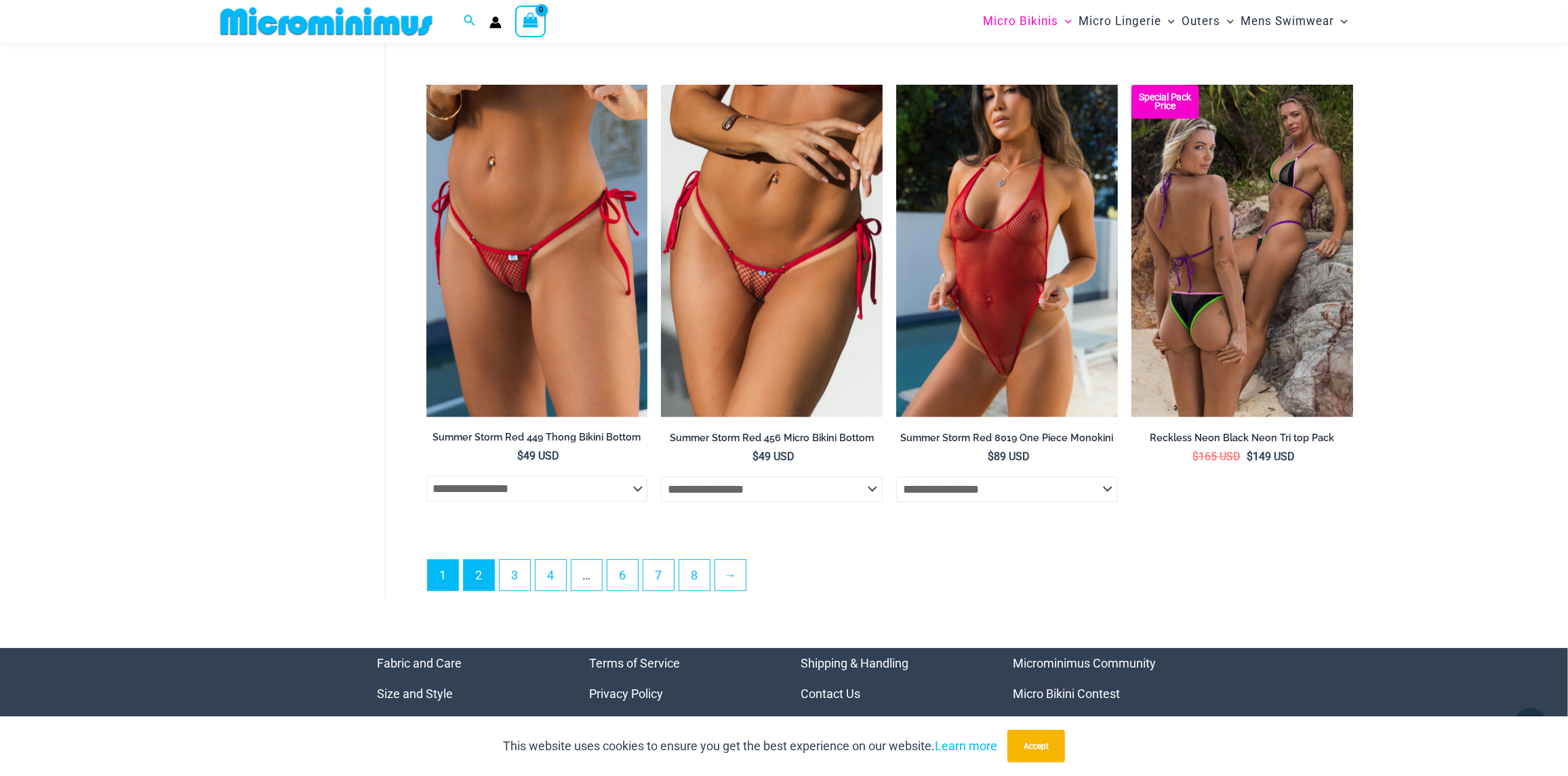
type input "**********"
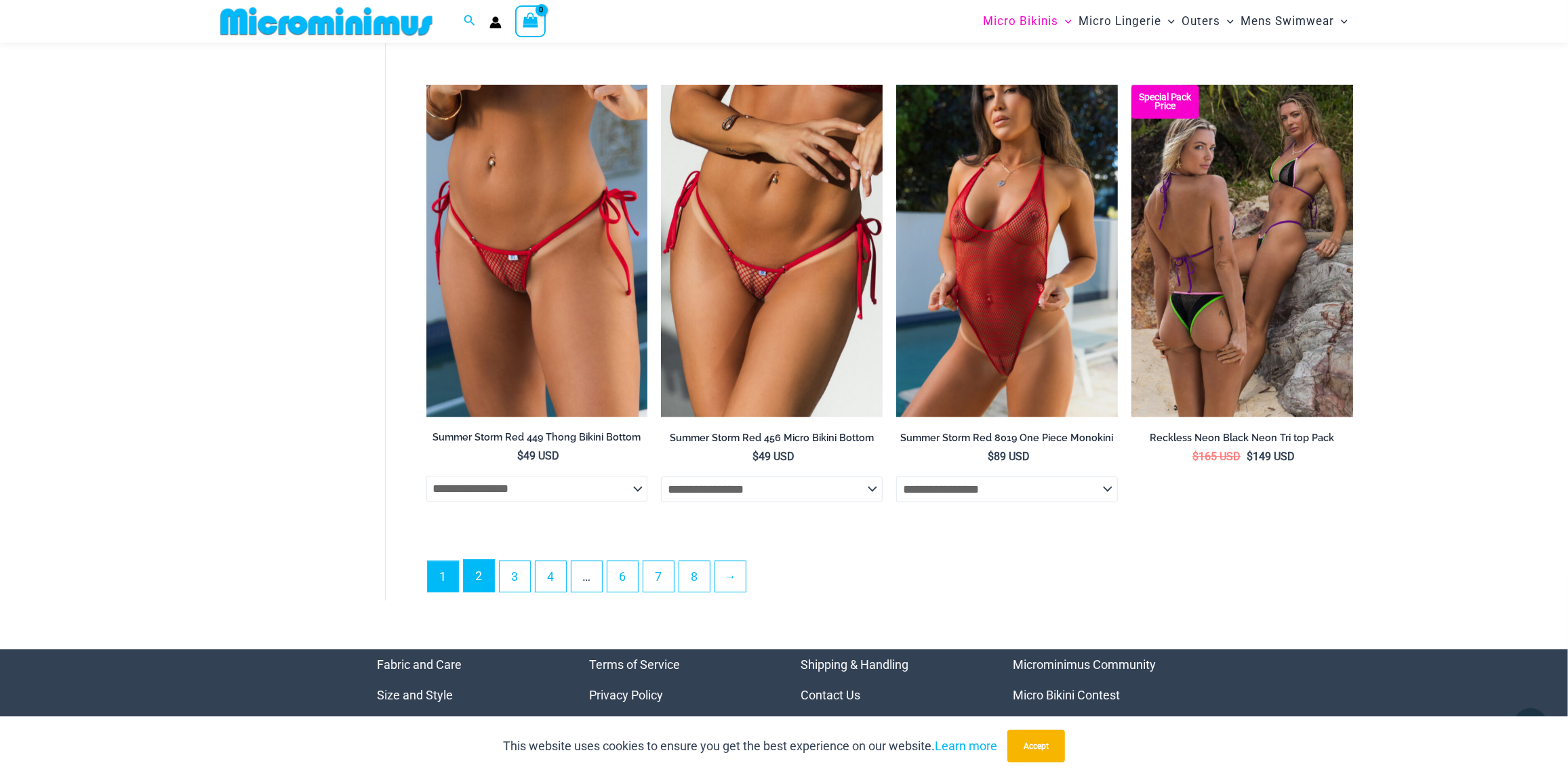
click at [484, 592] on link "2" at bounding box center [478, 576] width 30 height 32
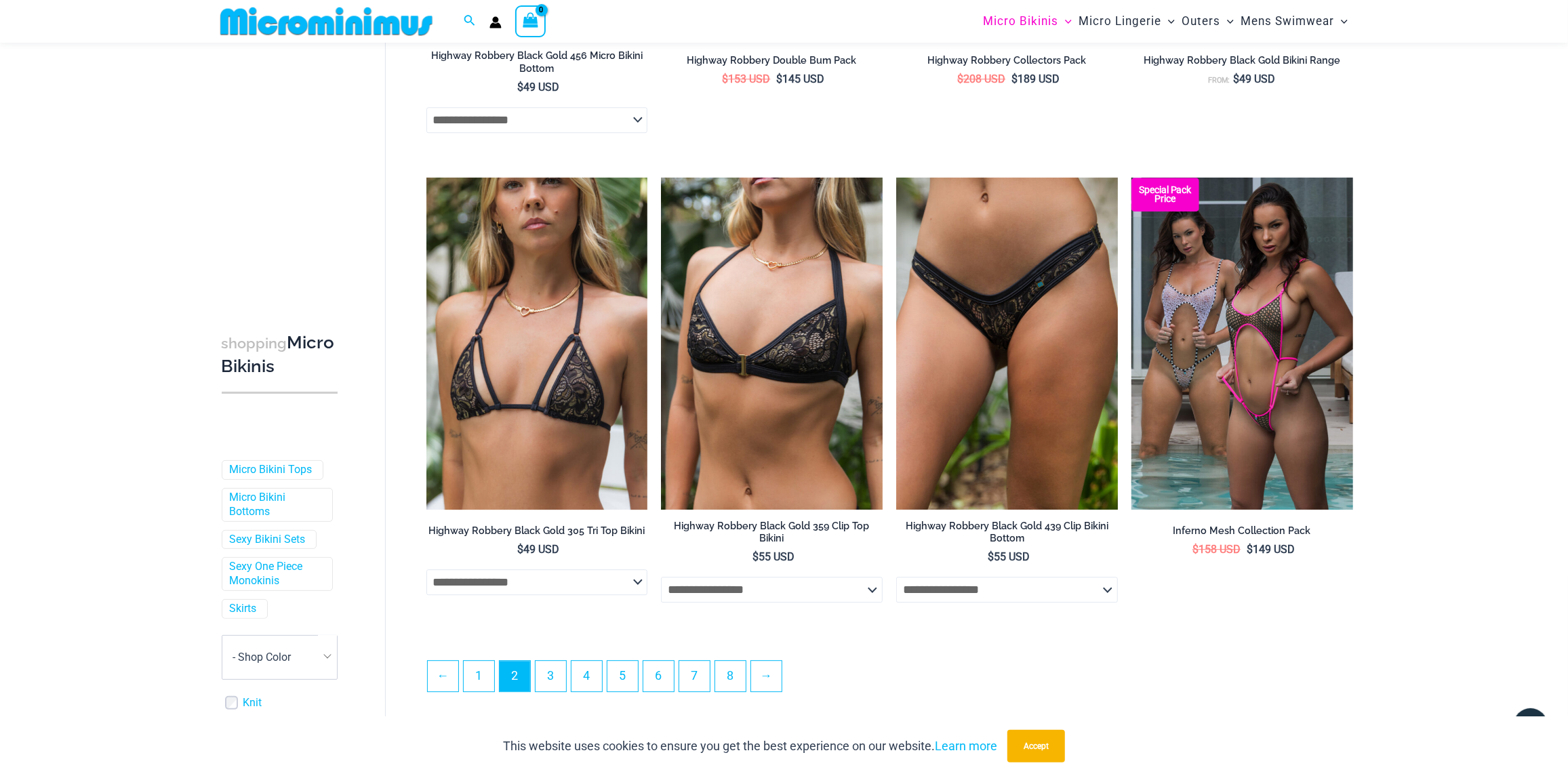
scroll to position [3493, 0]
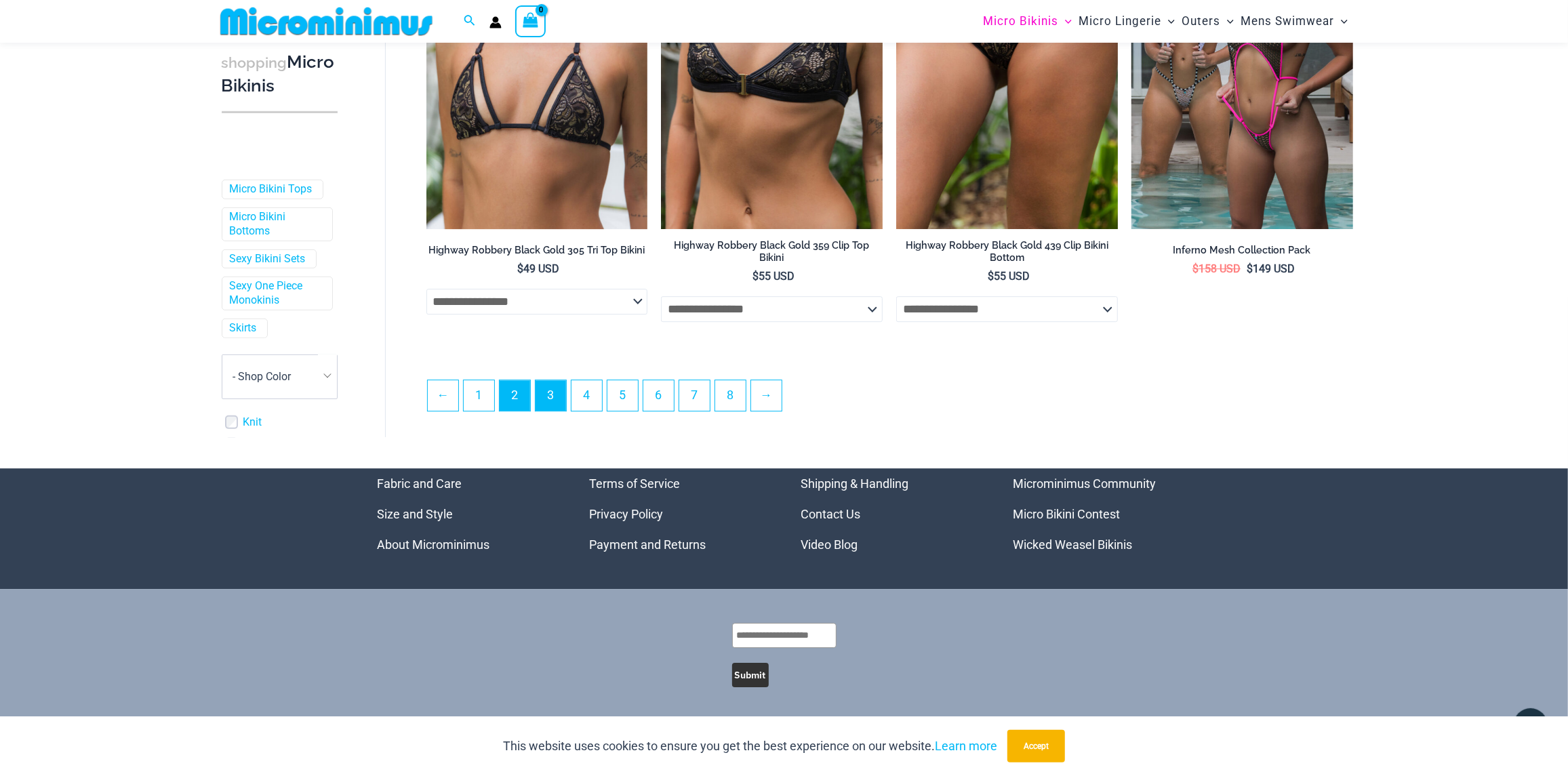
type input "**********"
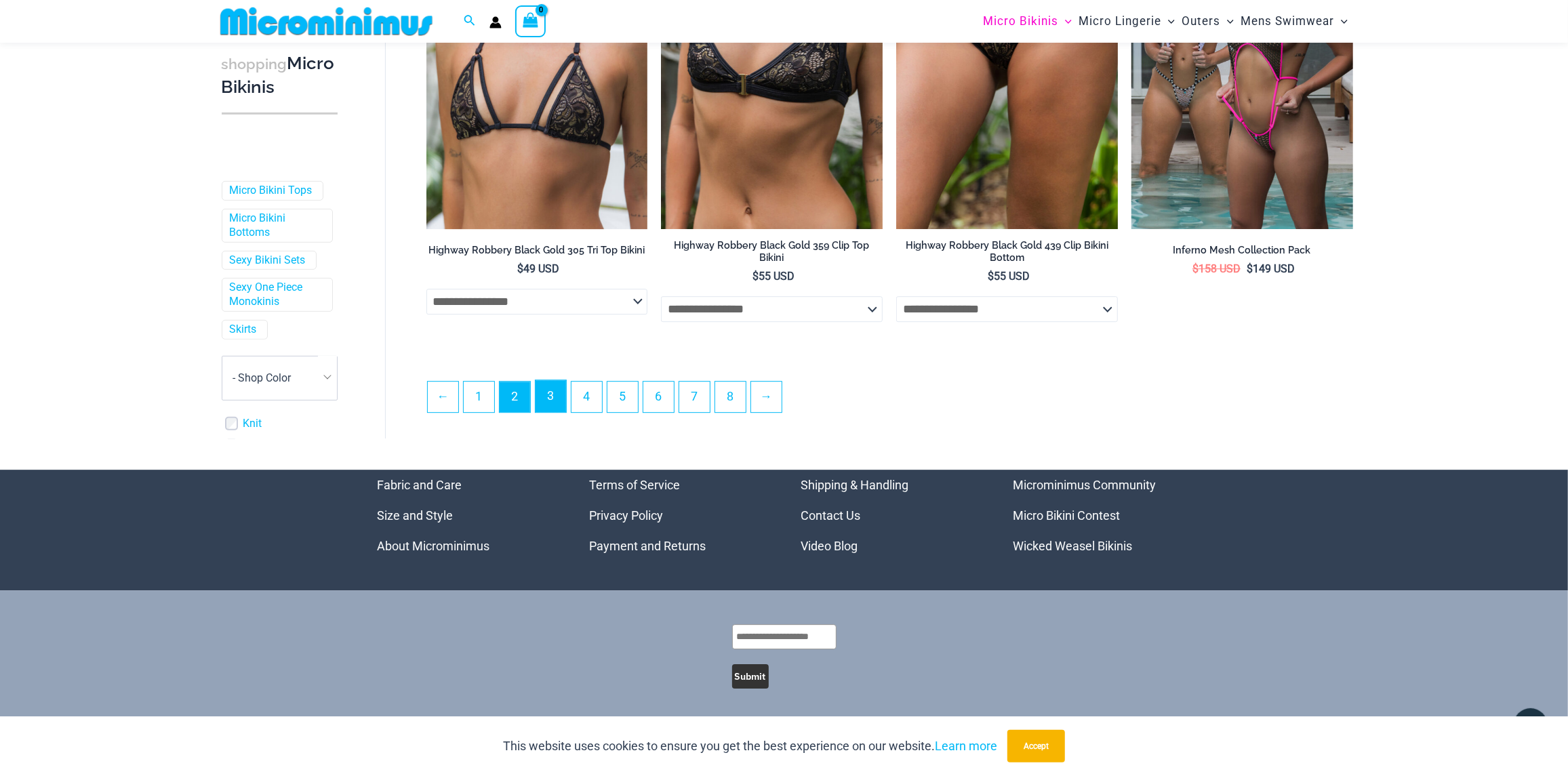
click at [553, 411] on link "3" at bounding box center [550, 396] width 30 height 32
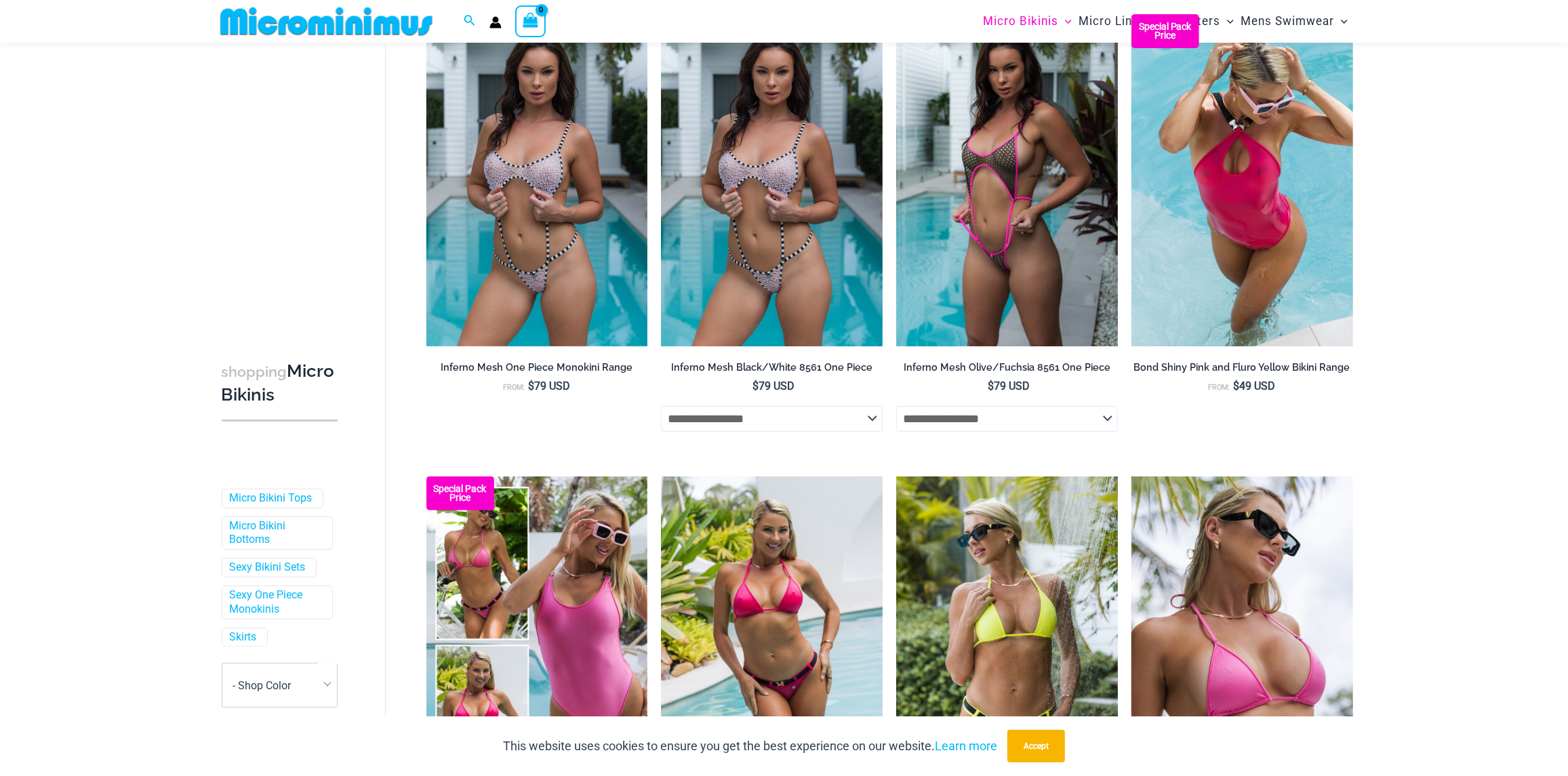
scroll to position [327, 0]
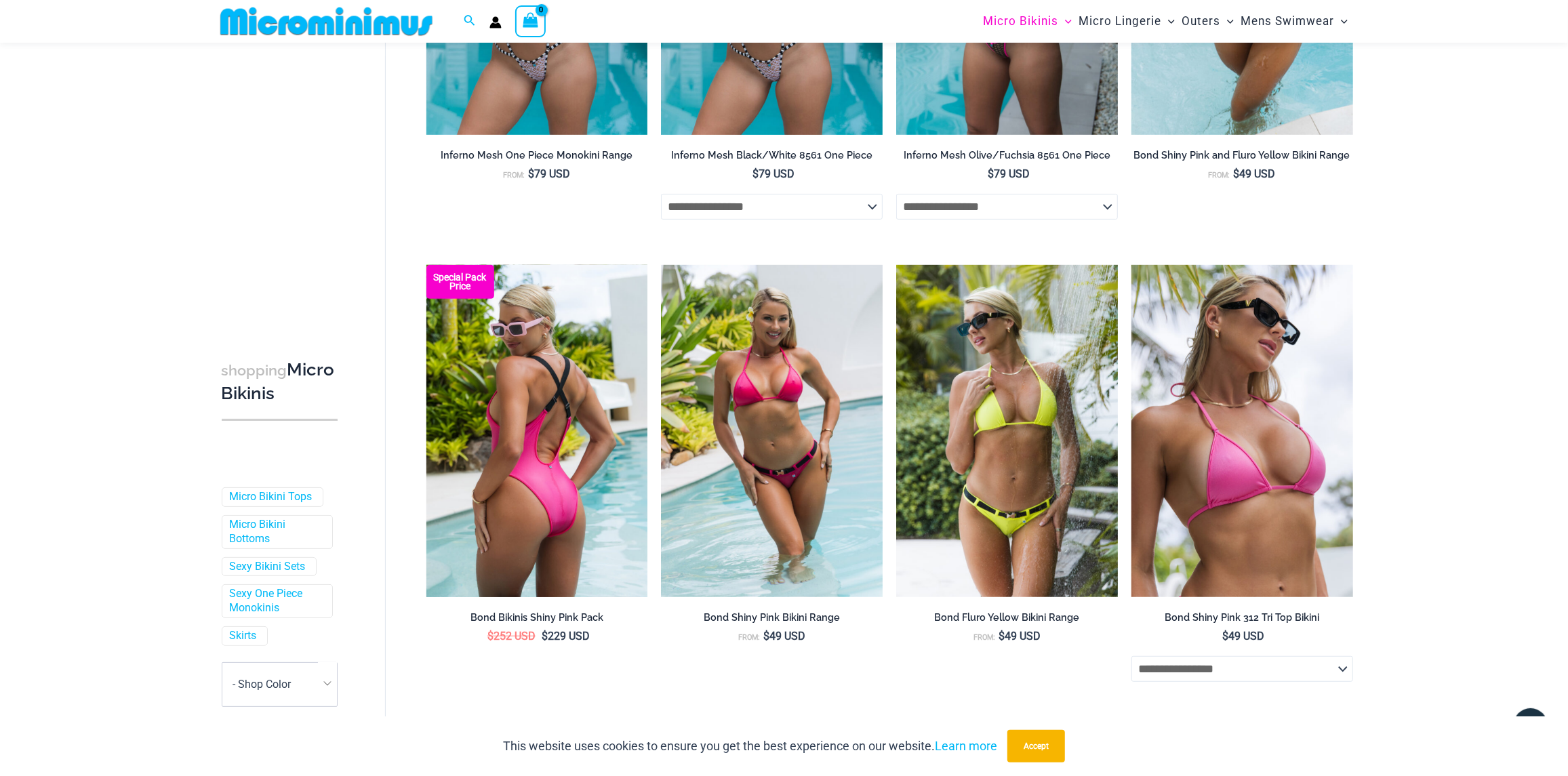
type input "**********"
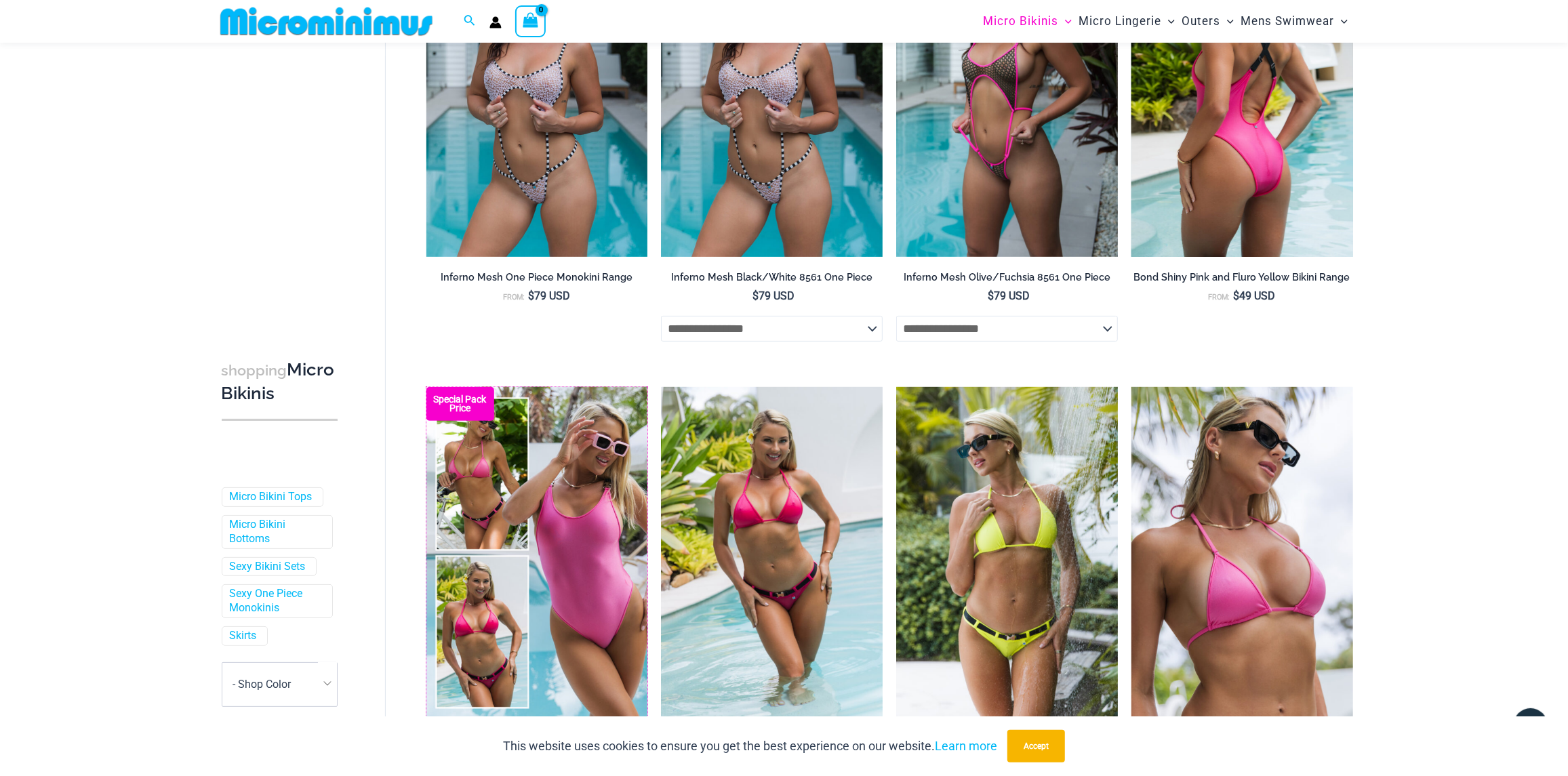
scroll to position [57, 0]
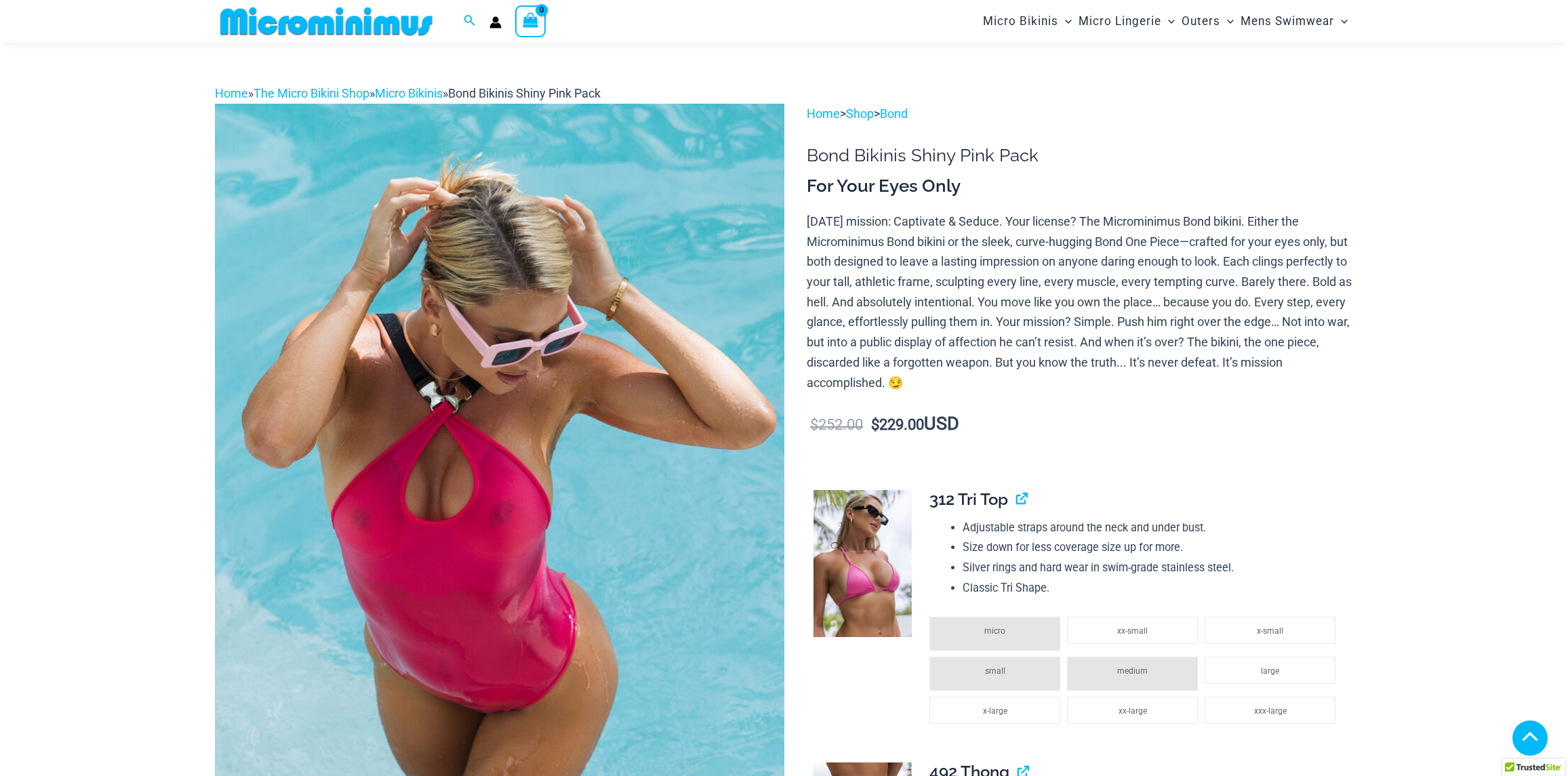
scroll to position [1268, 0]
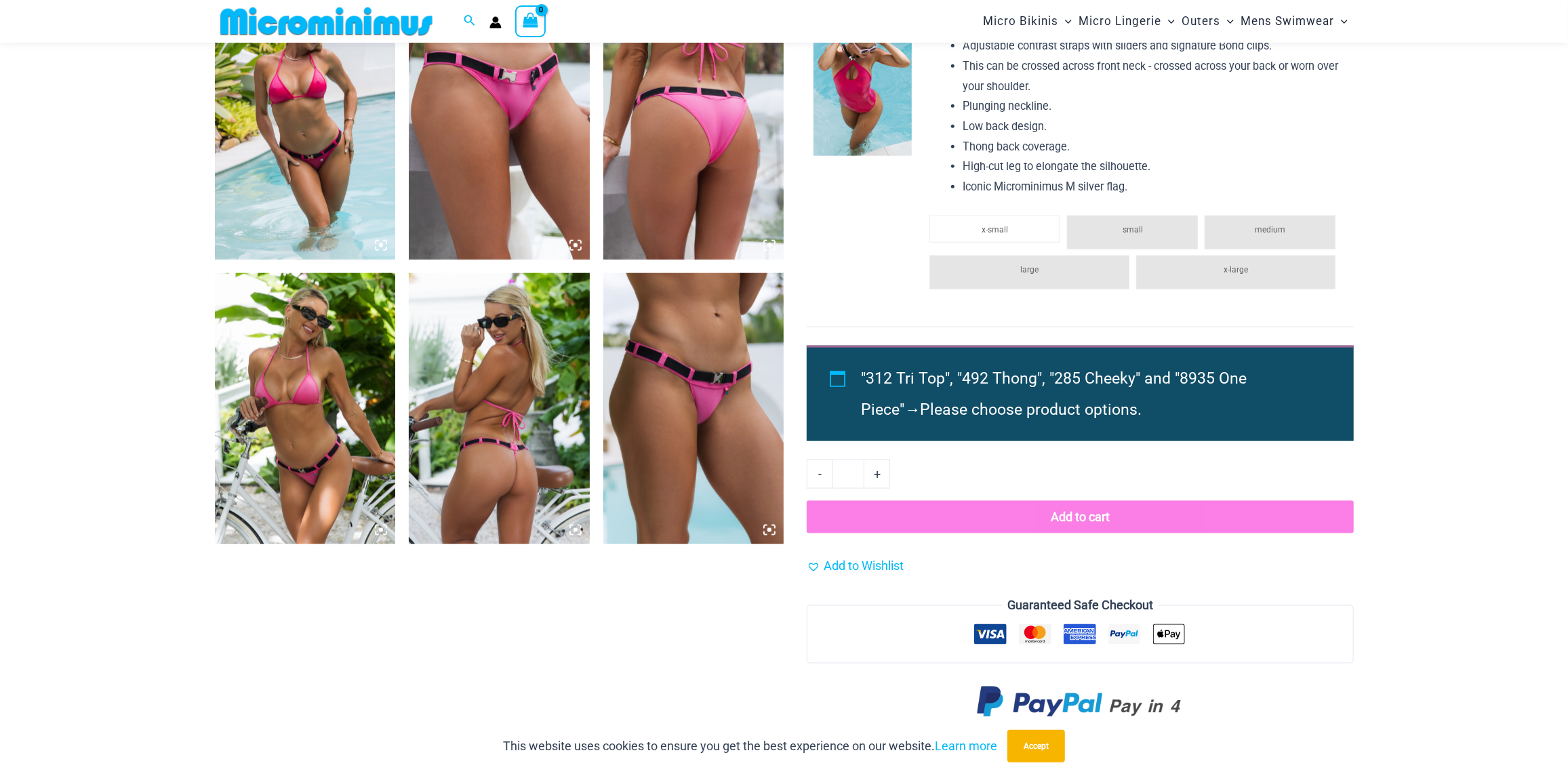
type input "**********"
click at [301, 169] on img at bounding box center [305, 123] width 181 height 271
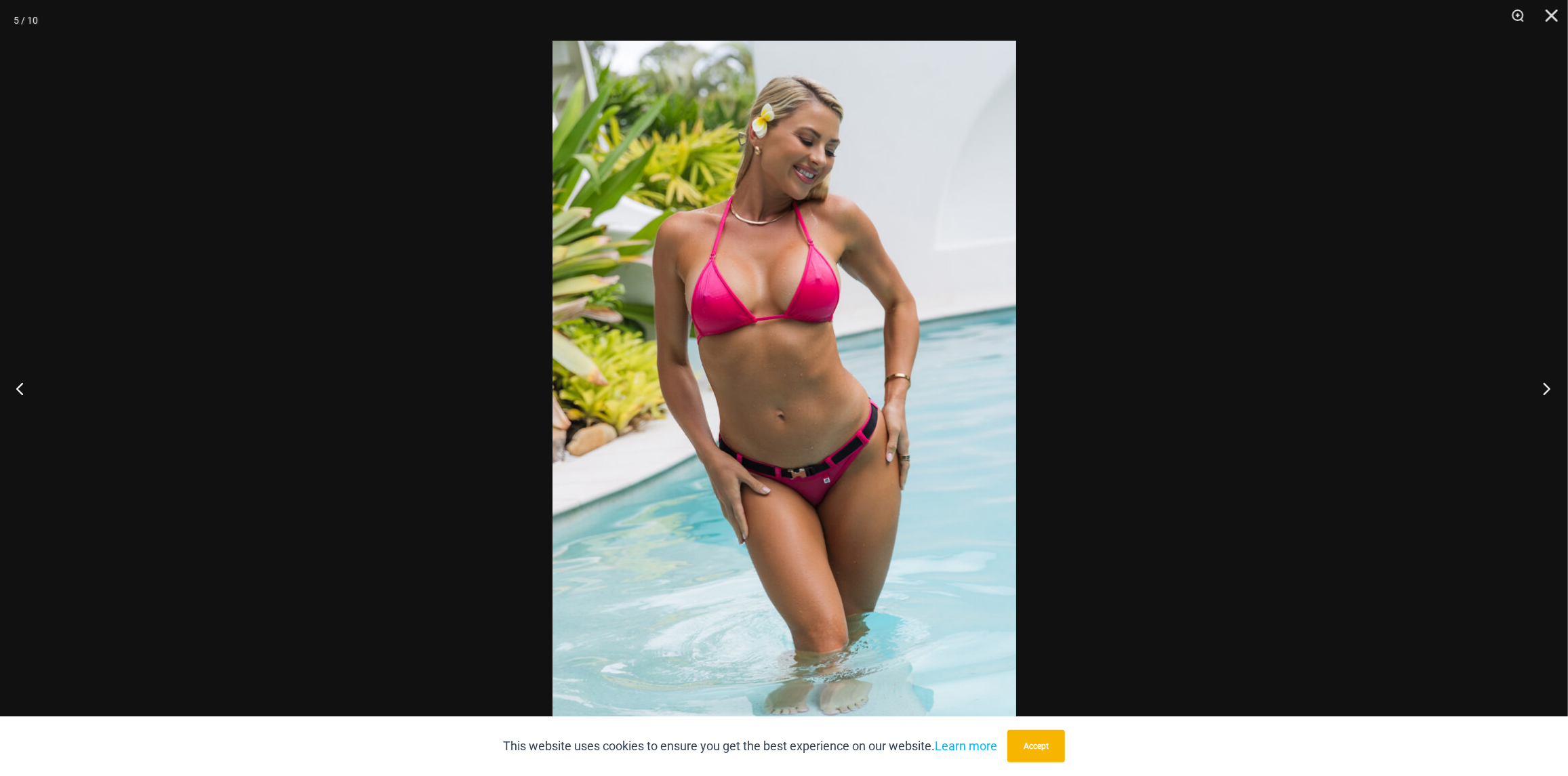
click at [1545, 388] on button "Next" at bounding box center [1542, 388] width 51 height 68
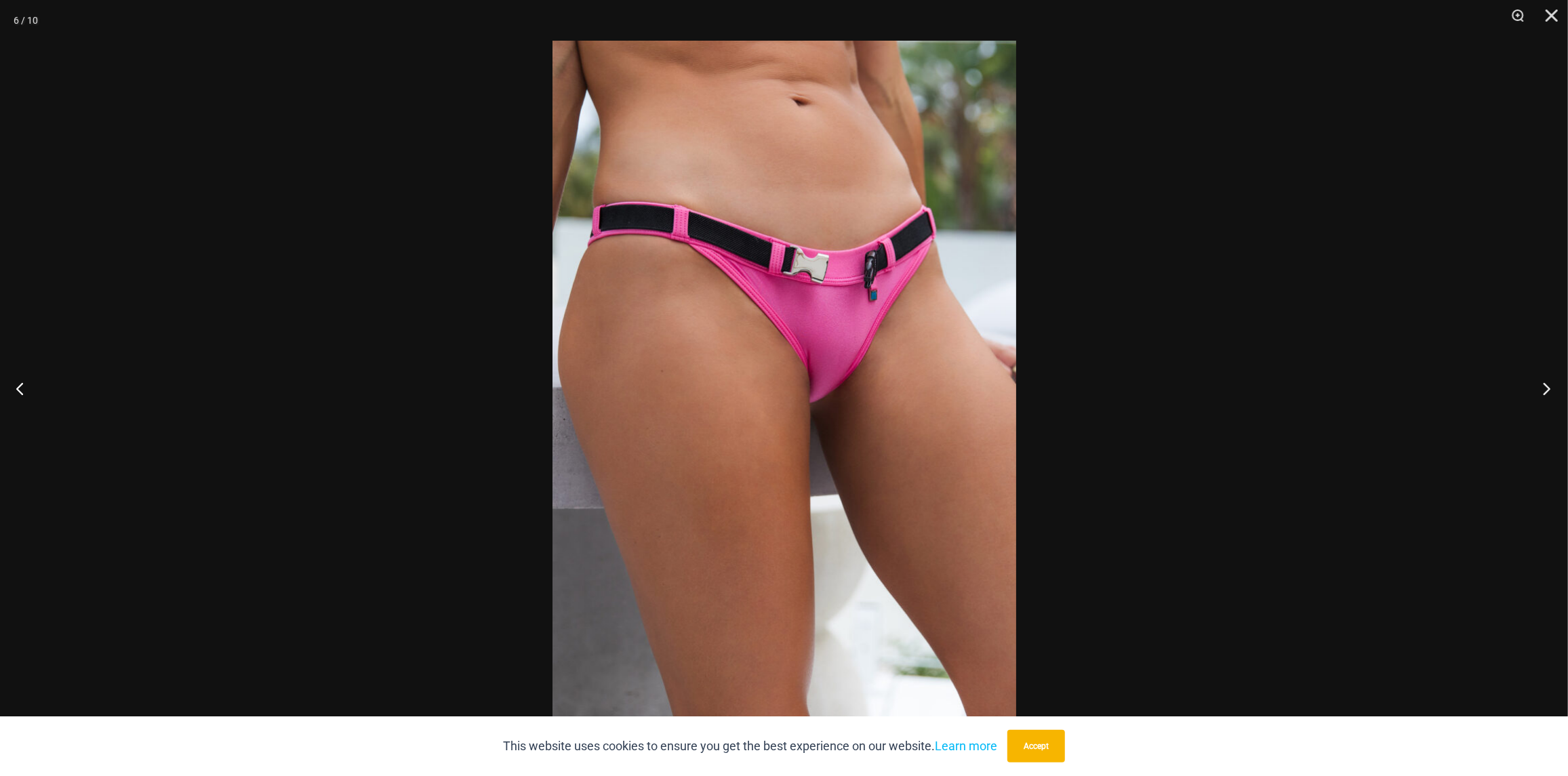
click at [1545, 388] on button "Next" at bounding box center [1542, 388] width 51 height 68
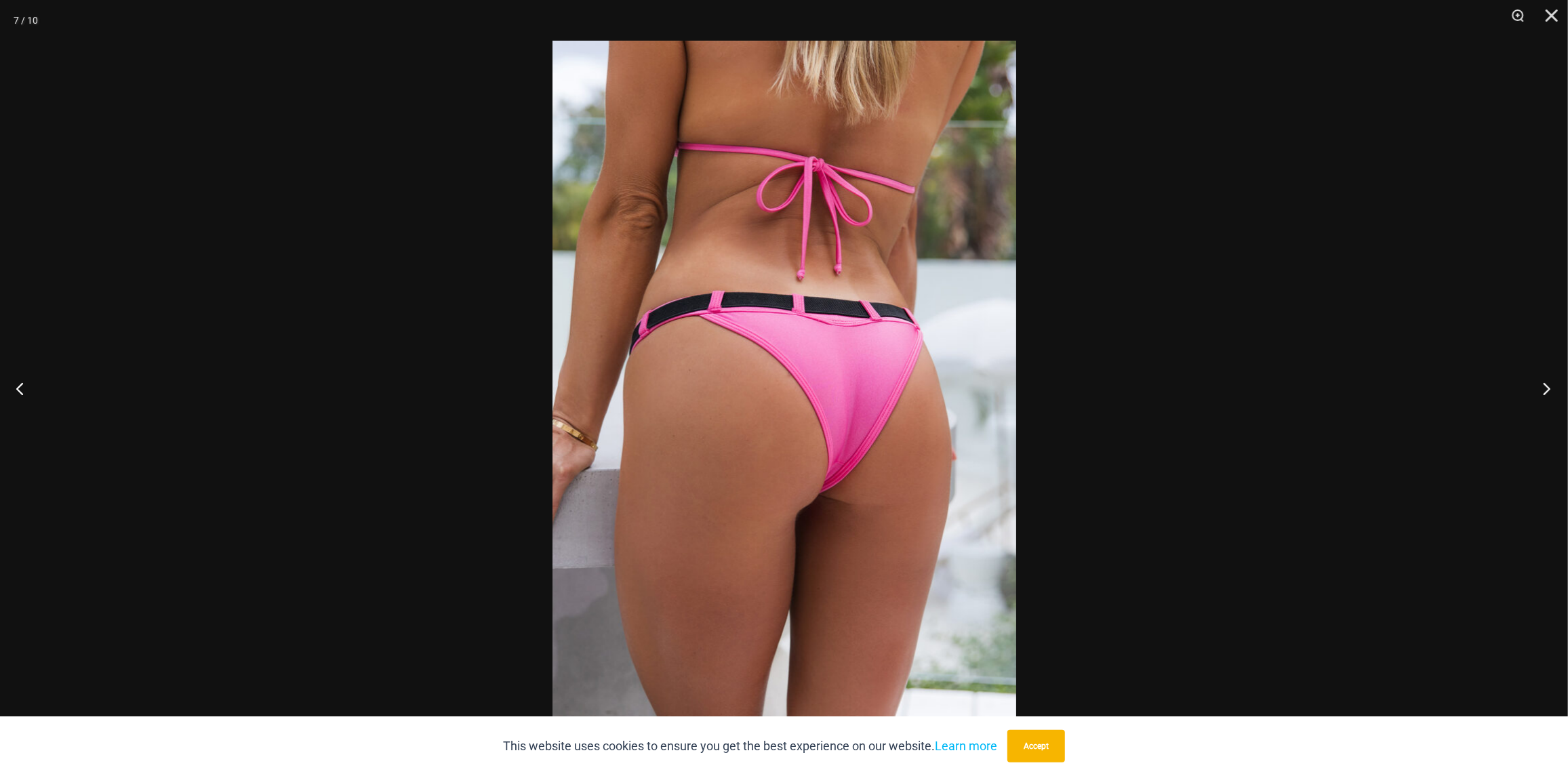
click at [1544, 389] on button "Next" at bounding box center [1542, 388] width 51 height 68
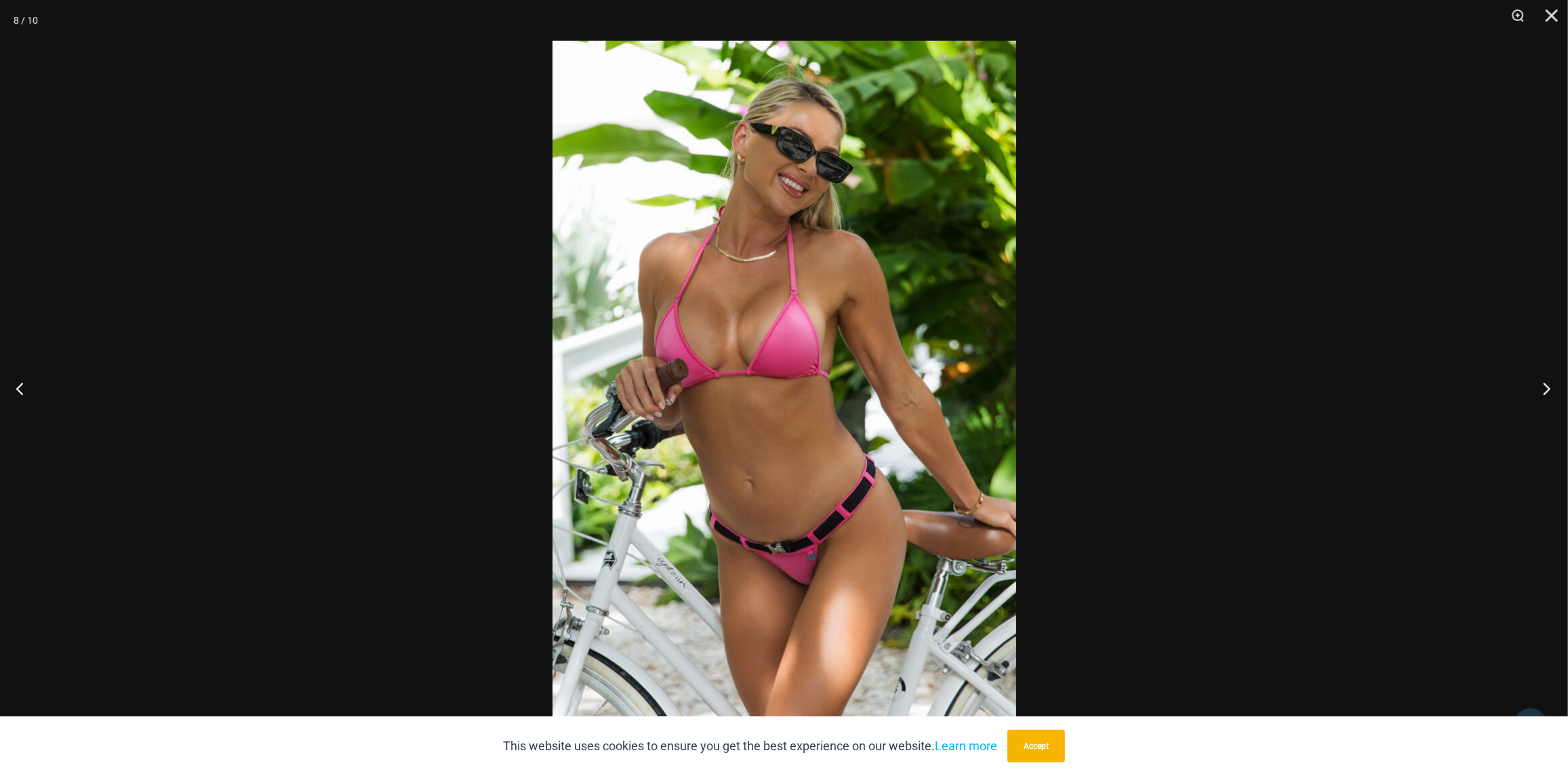
click at [1544, 390] on button "Next" at bounding box center [1542, 388] width 51 height 68
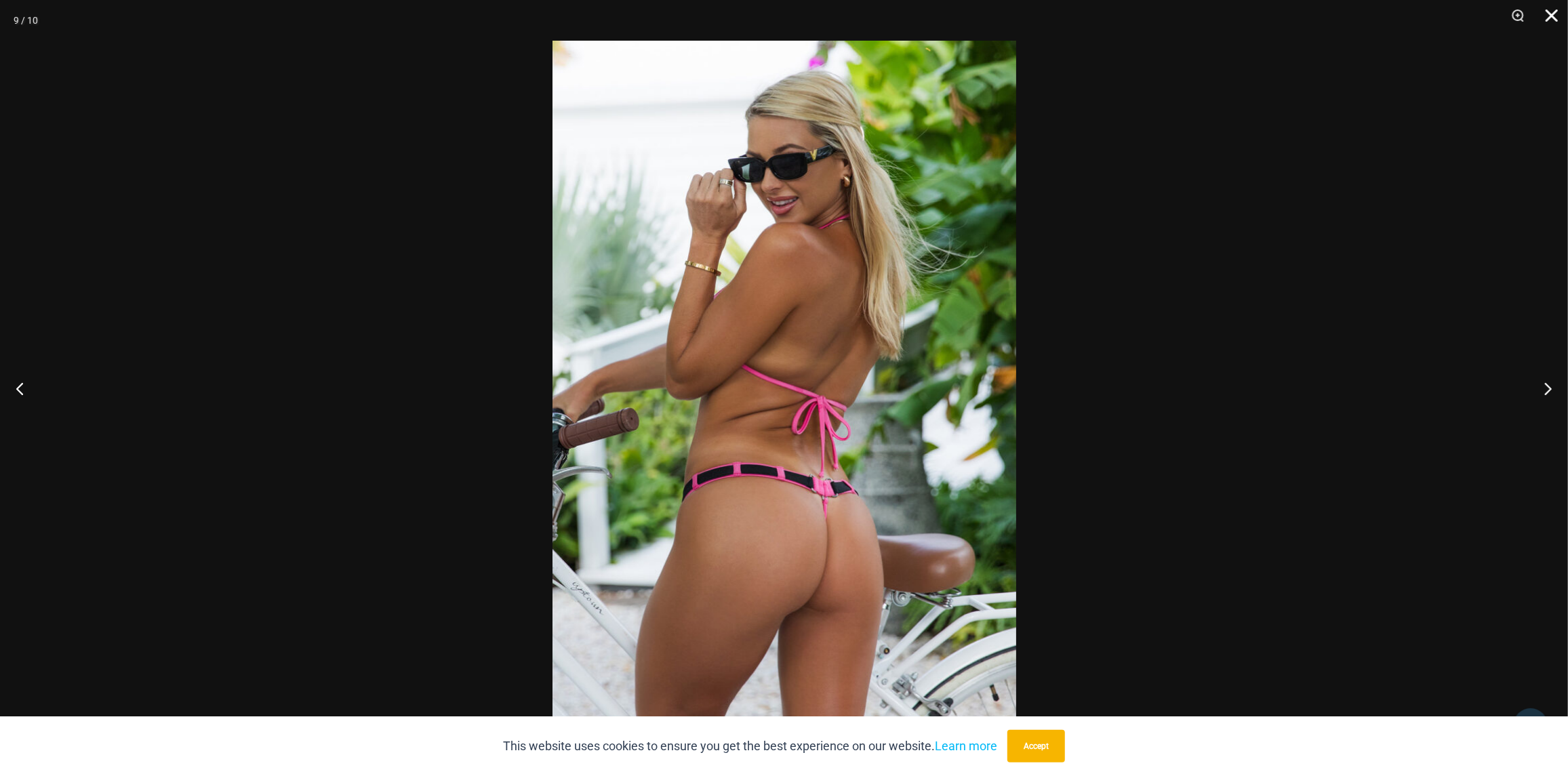
click at [1544, 20] on button "Close" at bounding box center [1546, 20] width 34 height 41
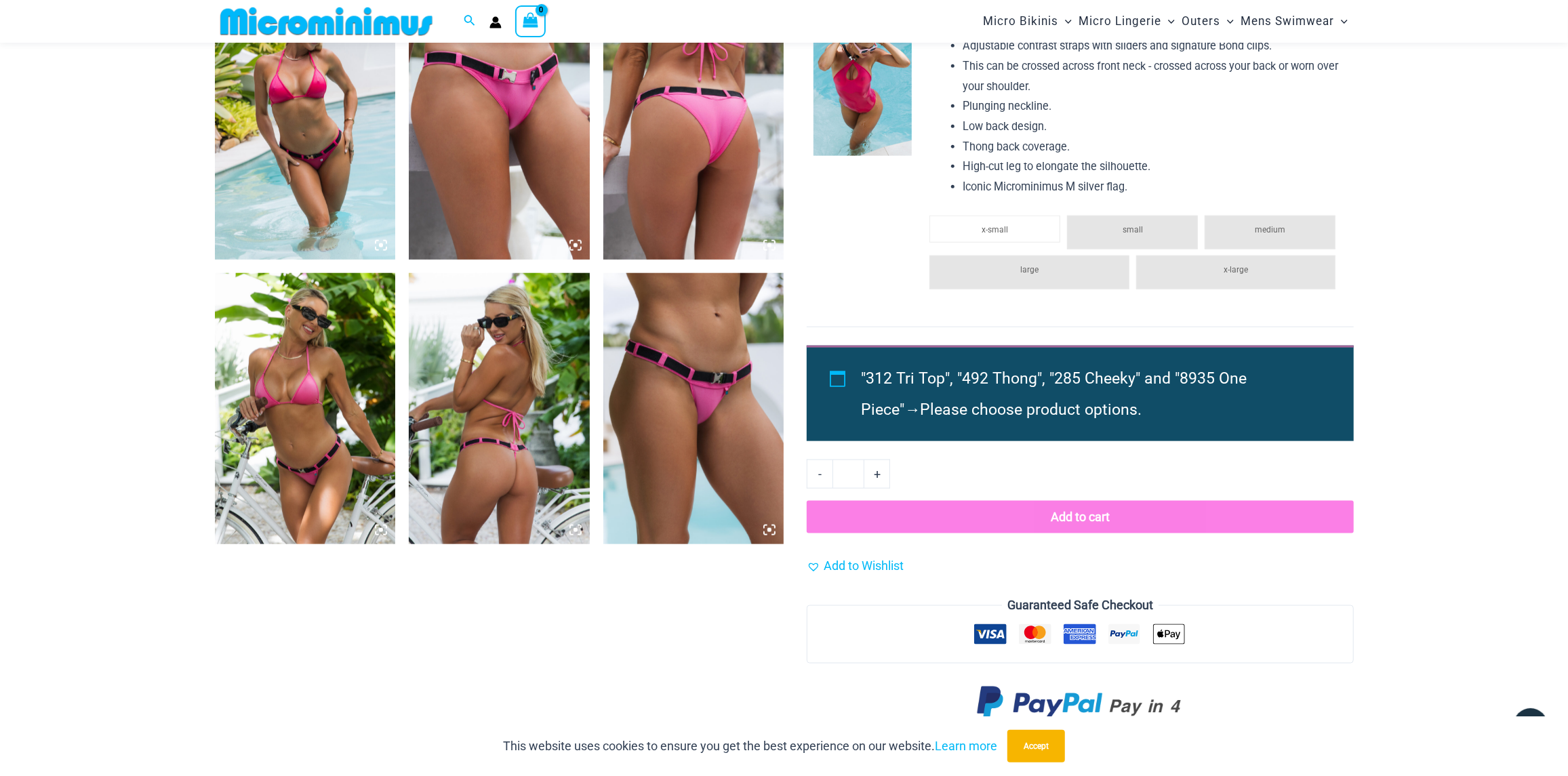
click at [744, 410] on img at bounding box center [694, 409] width 181 height 271
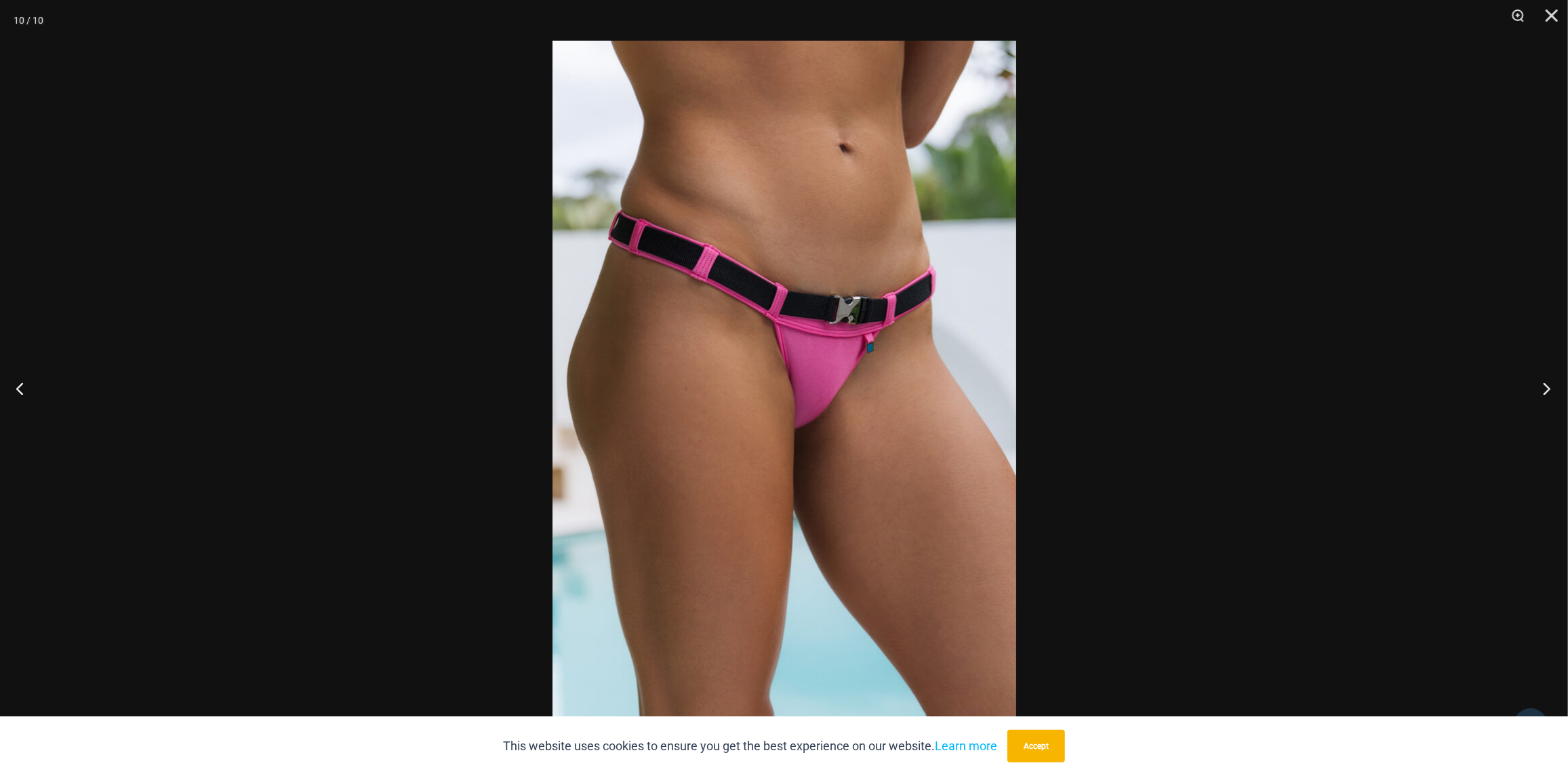
click at [1535, 382] on button "Next" at bounding box center [1542, 388] width 51 height 68
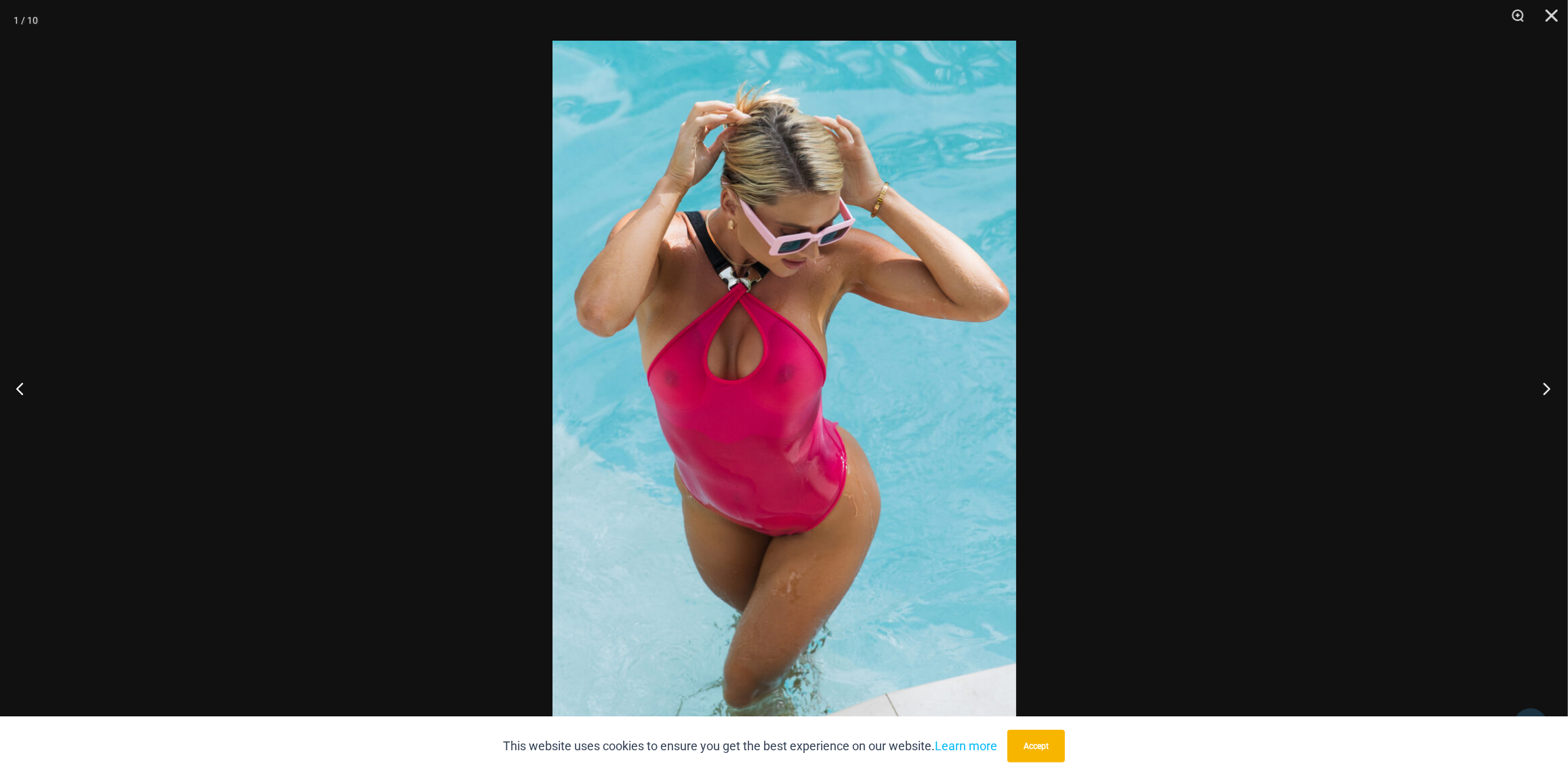
click at [1537, 384] on button "Next" at bounding box center [1542, 388] width 51 height 68
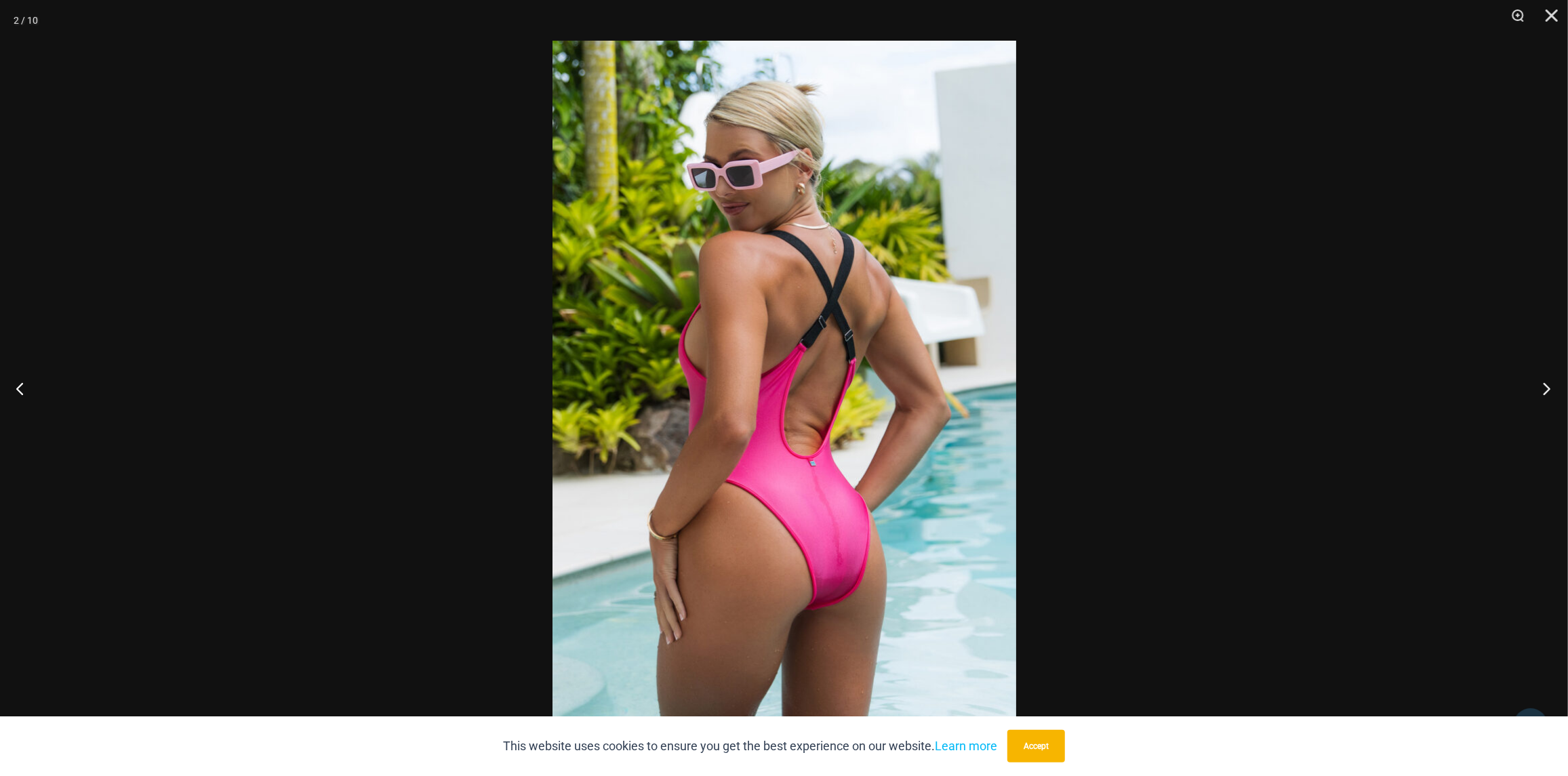
click at [1537, 384] on button "Next" at bounding box center [1542, 388] width 51 height 68
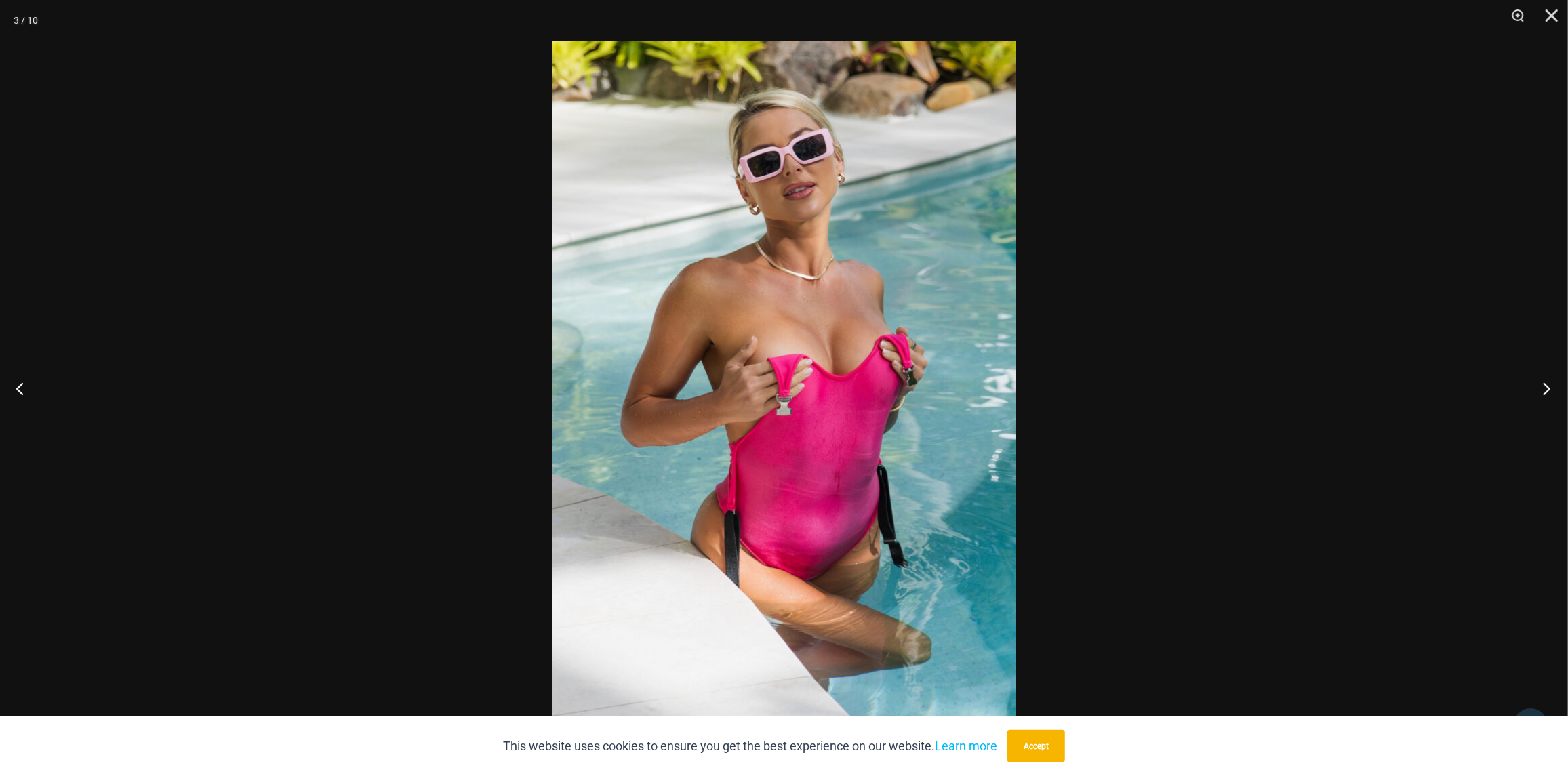
click at [1537, 384] on button "Next" at bounding box center [1542, 388] width 51 height 68
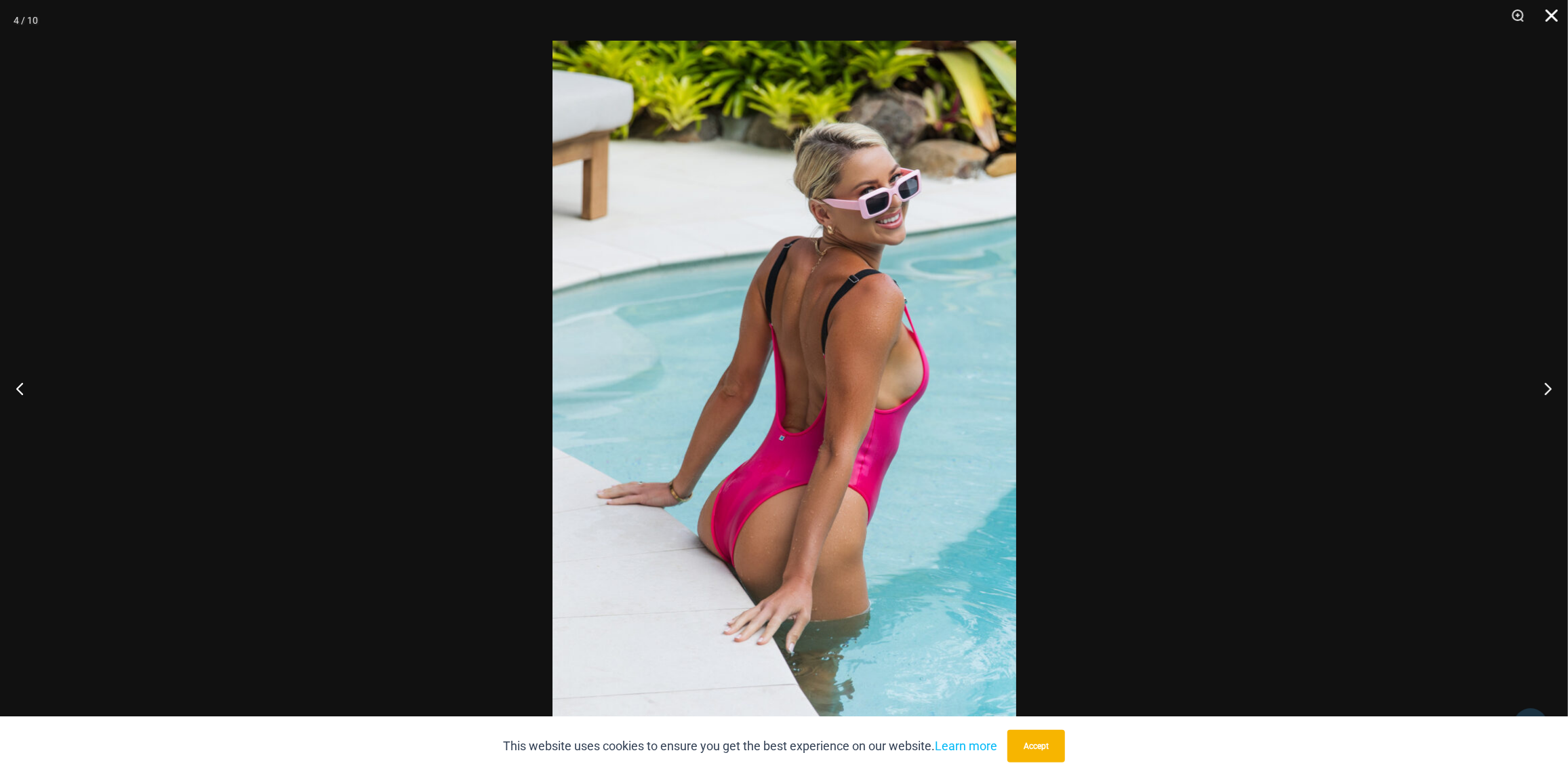
click at [1551, 12] on button "Close" at bounding box center [1546, 20] width 34 height 41
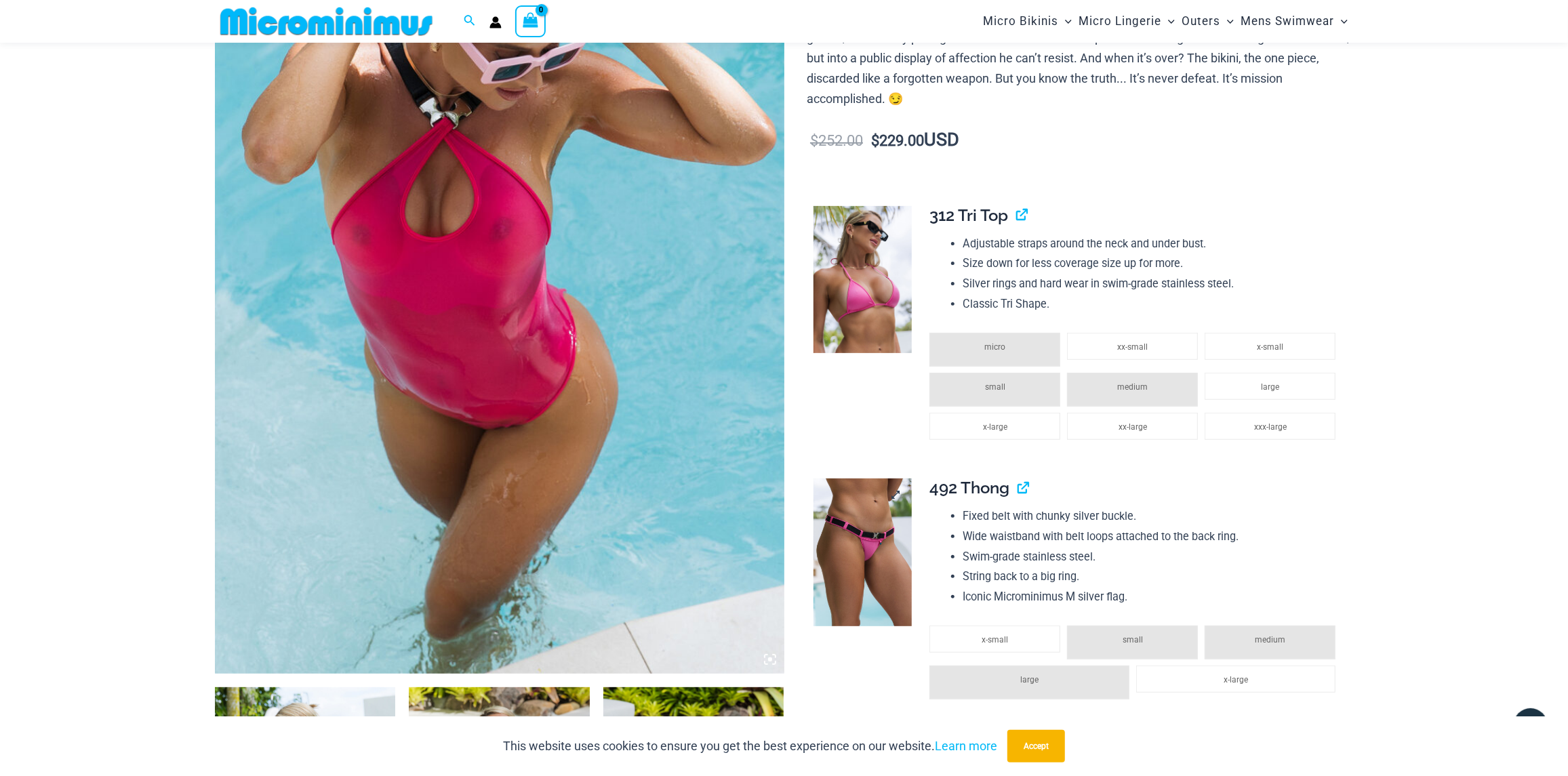
scroll to position [115, 0]
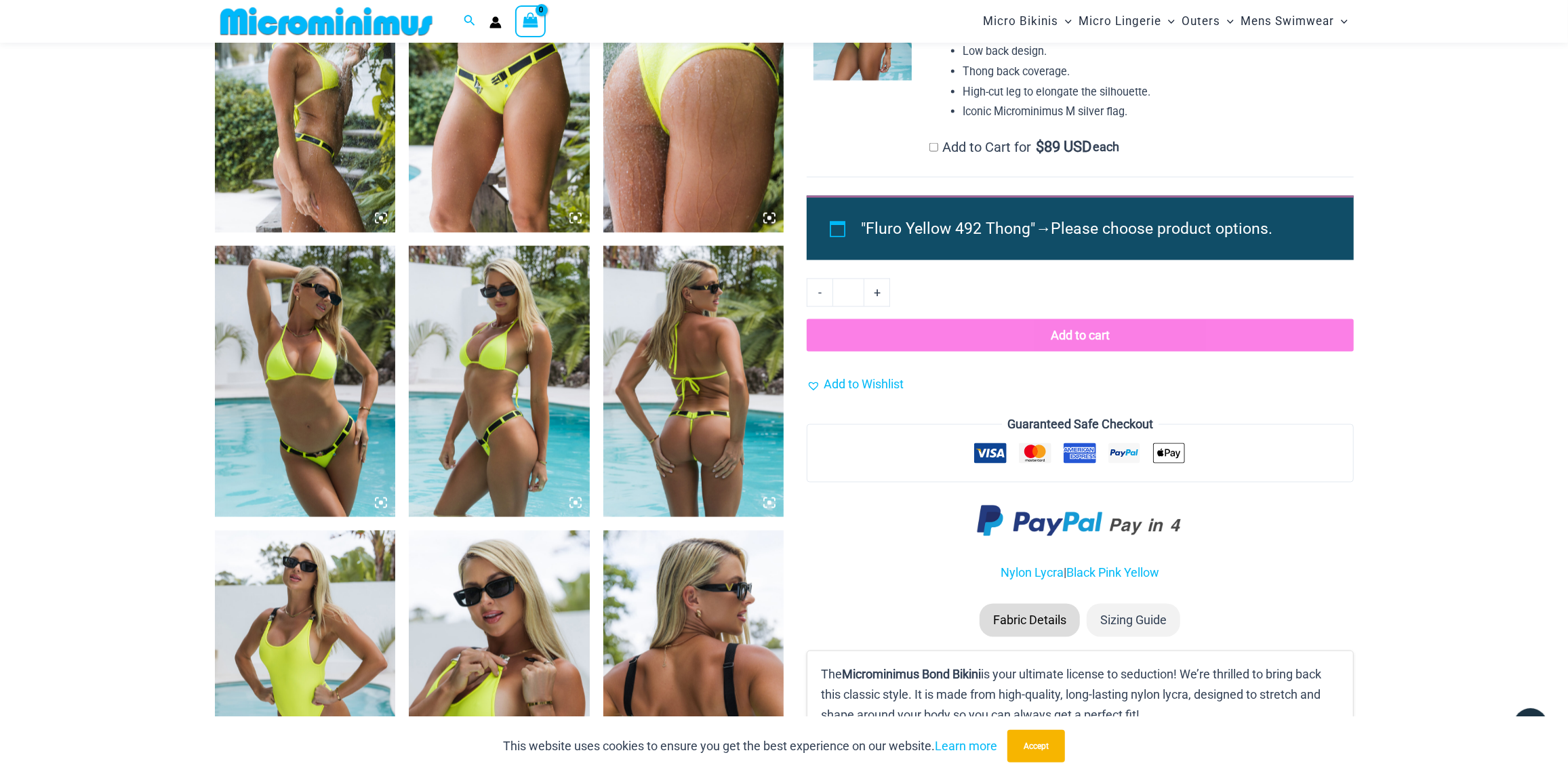
scroll to position [2024, 0]
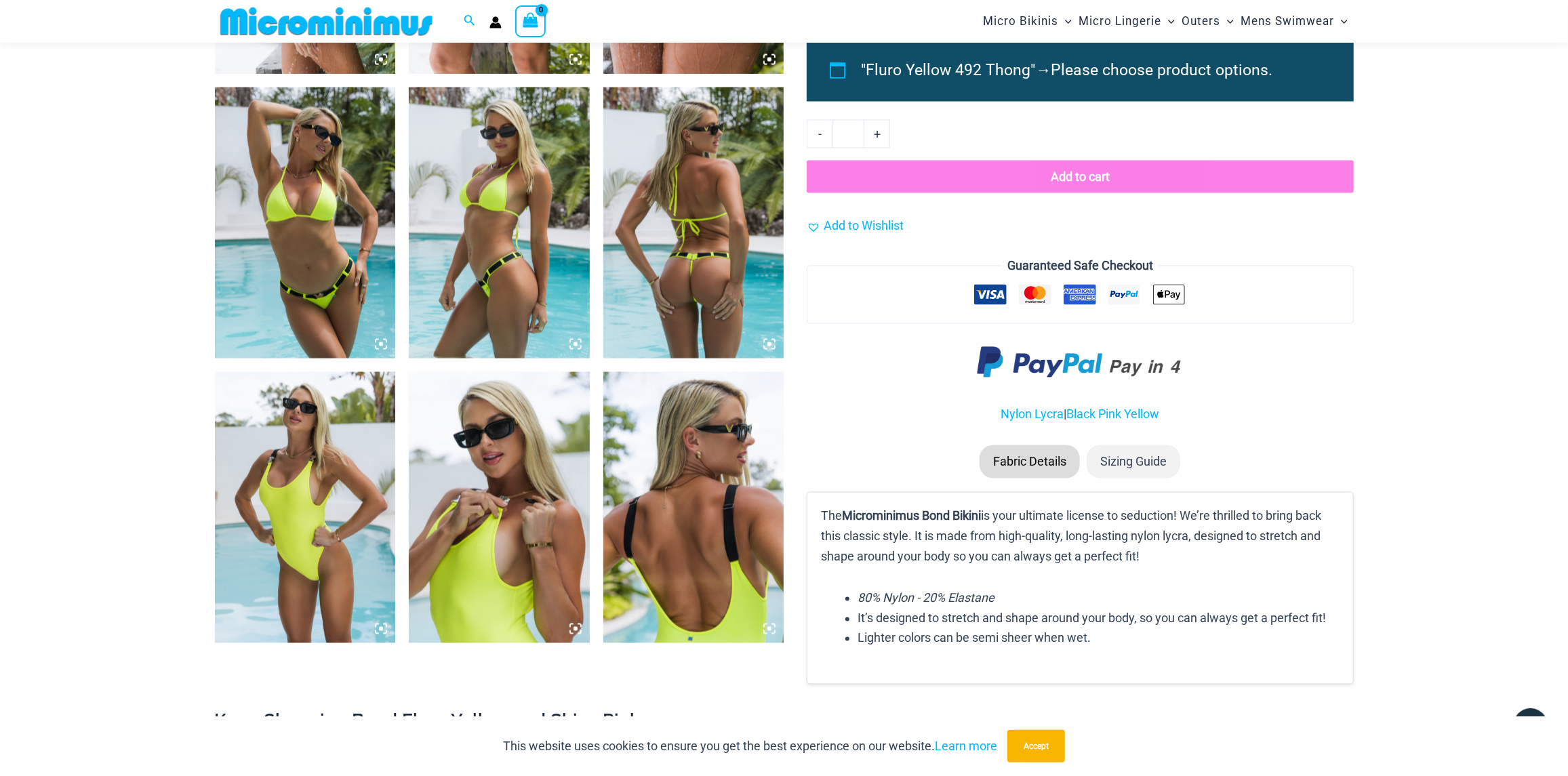
type input "**********"
click at [322, 250] on img at bounding box center [305, 223] width 181 height 271
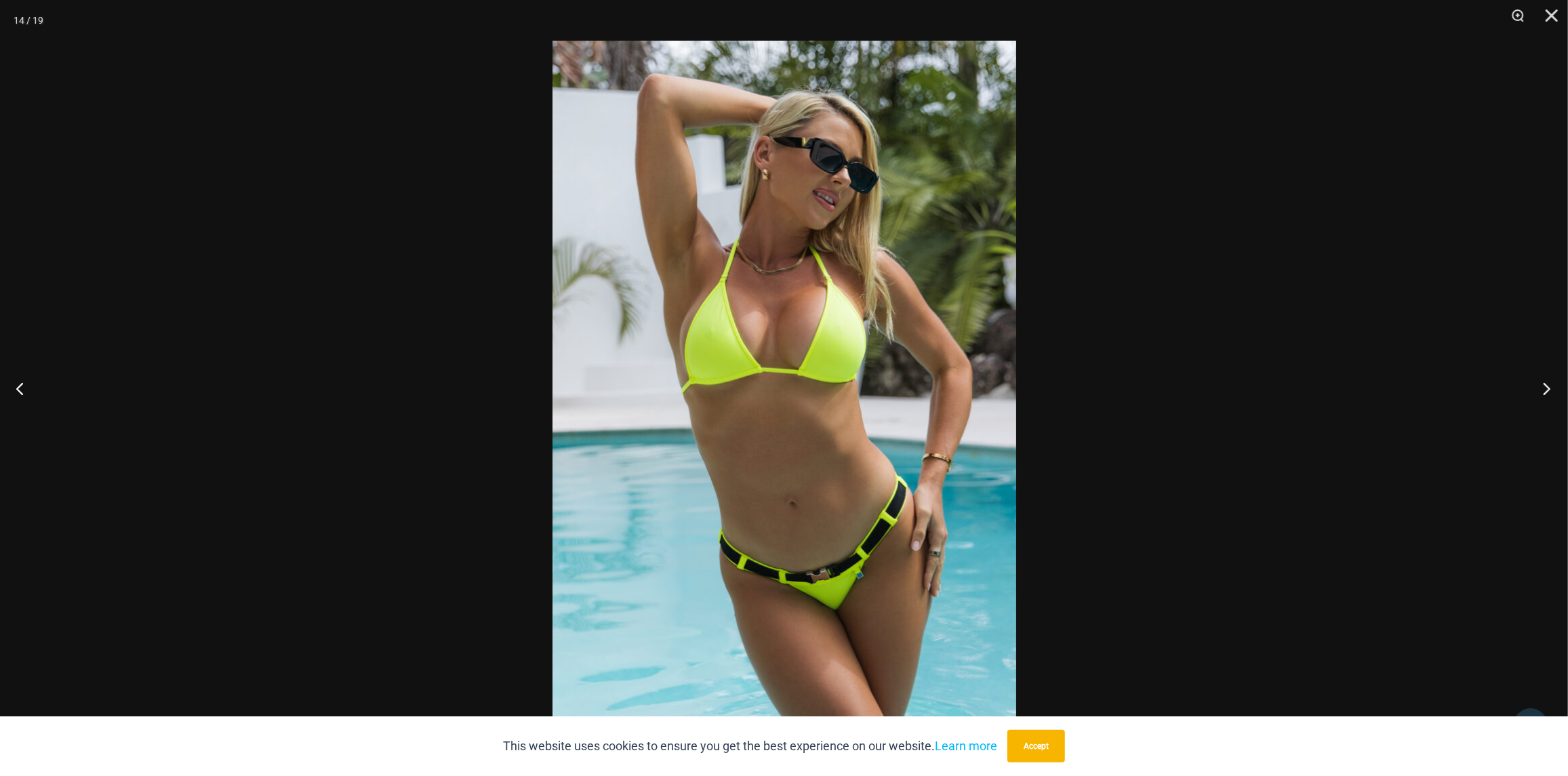
click at [1549, 391] on button "Next" at bounding box center [1542, 388] width 51 height 68
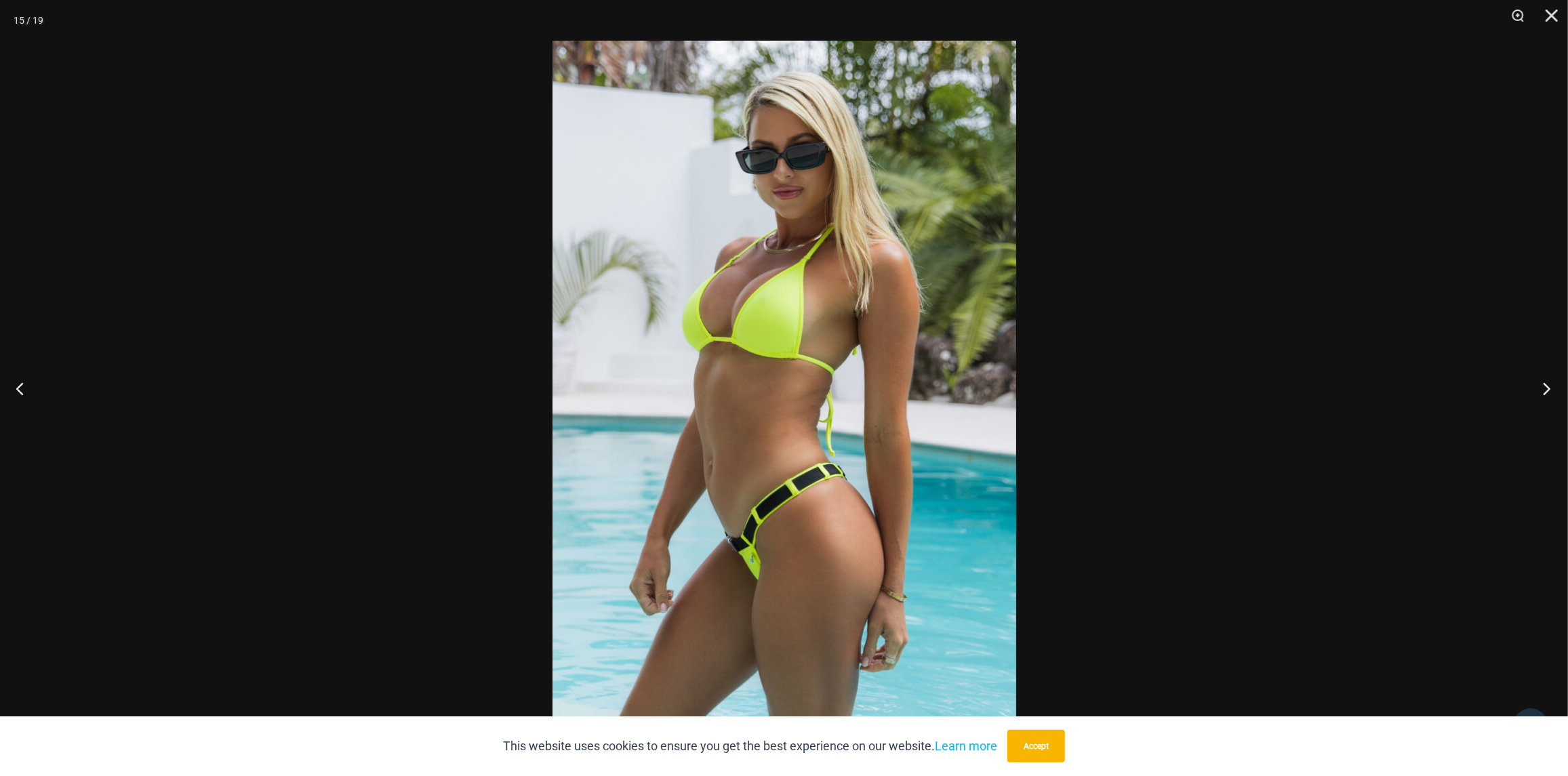
click at [1549, 391] on button "Next" at bounding box center [1542, 388] width 51 height 68
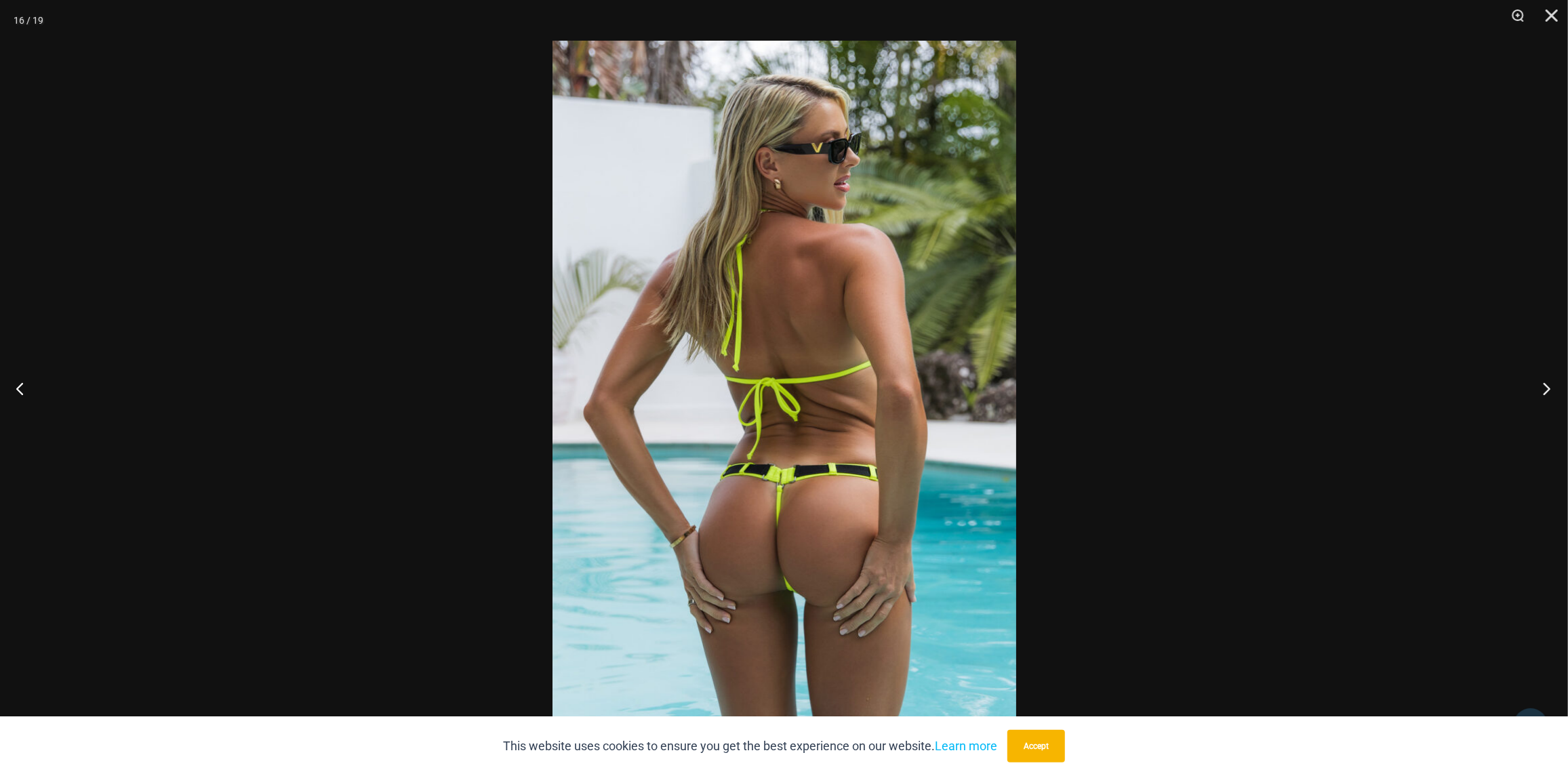
click at [1549, 391] on button "Next" at bounding box center [1542, 388] width 51 height 68
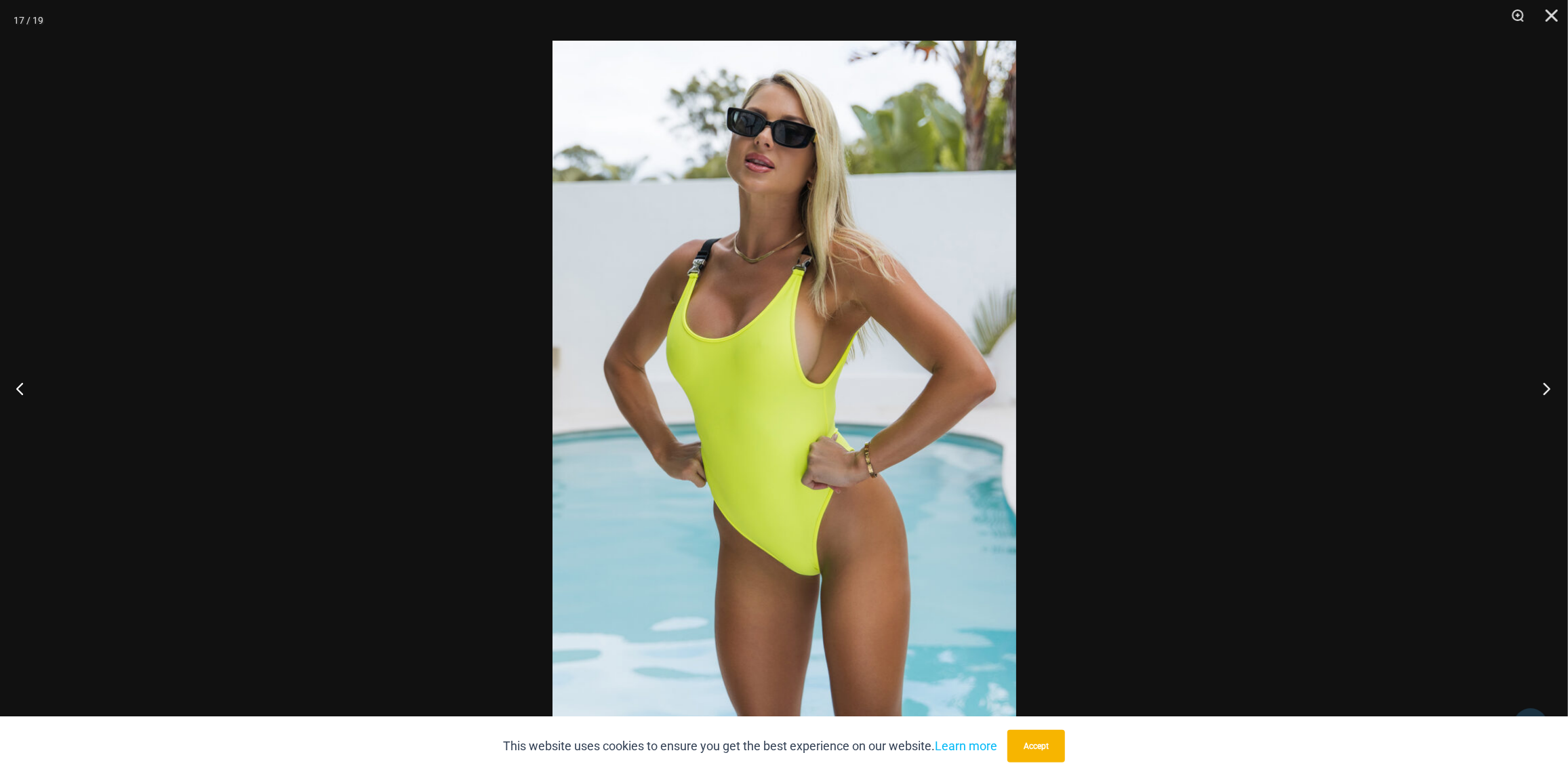
click at [1549, 391] on button "Next" at bounding box center [1542, 388] width 51 height 68
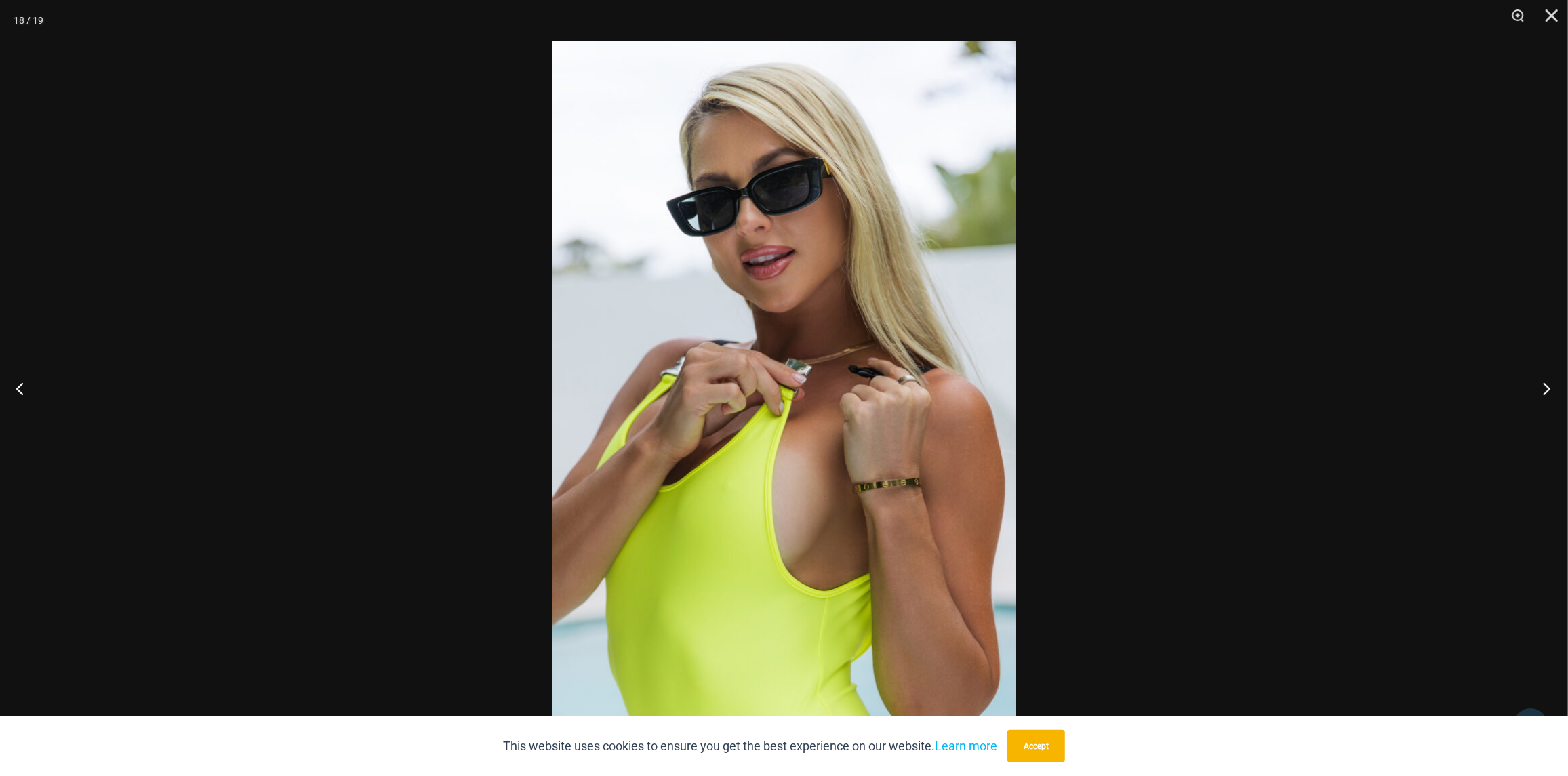
click at [1549, 391] on button "Next" at bounding box center [1542, 388] width 51 height 68
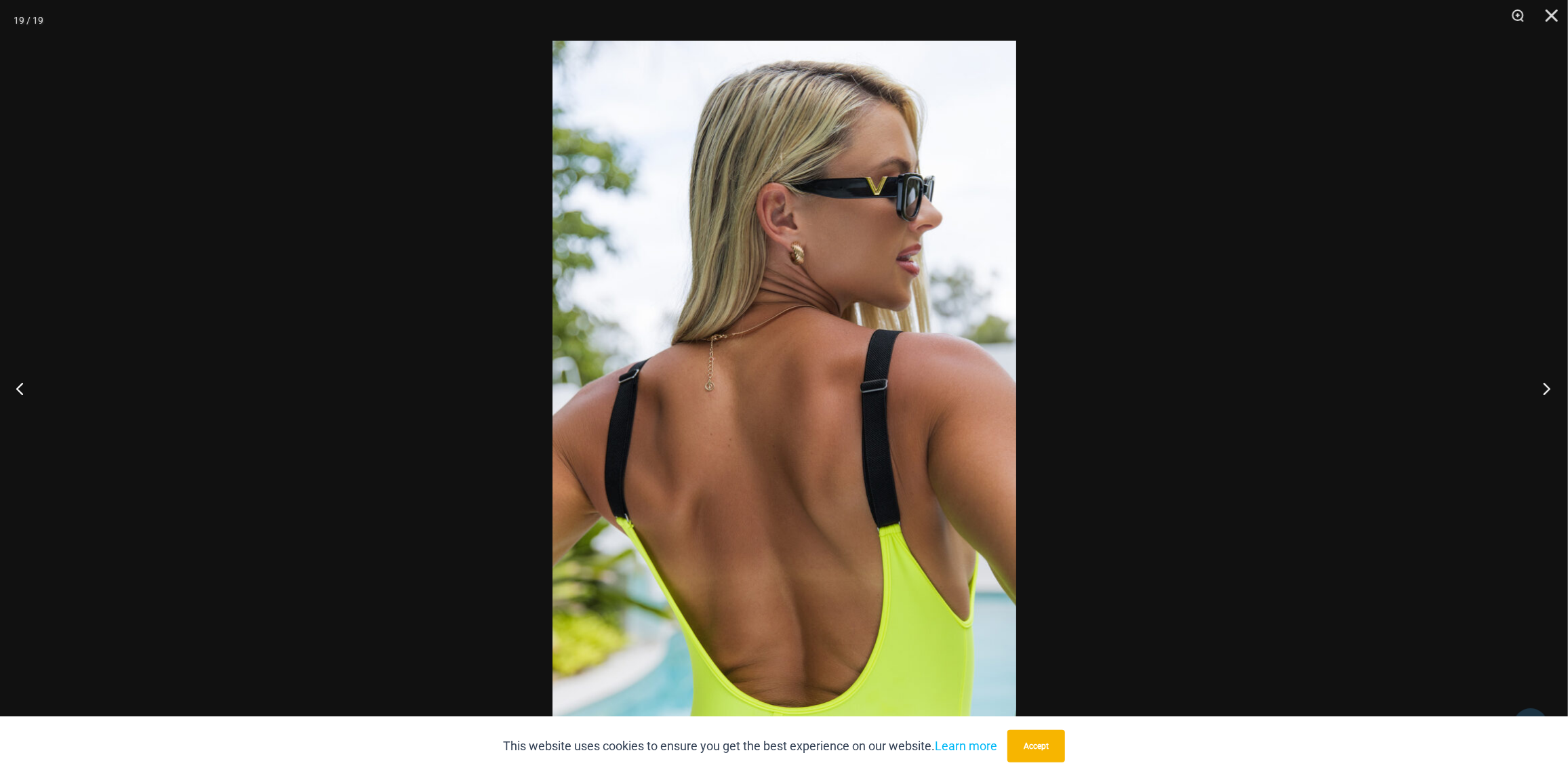
click at [1549, 391] on button "Next" at bounding box center [1542, 388] width 51 height 68
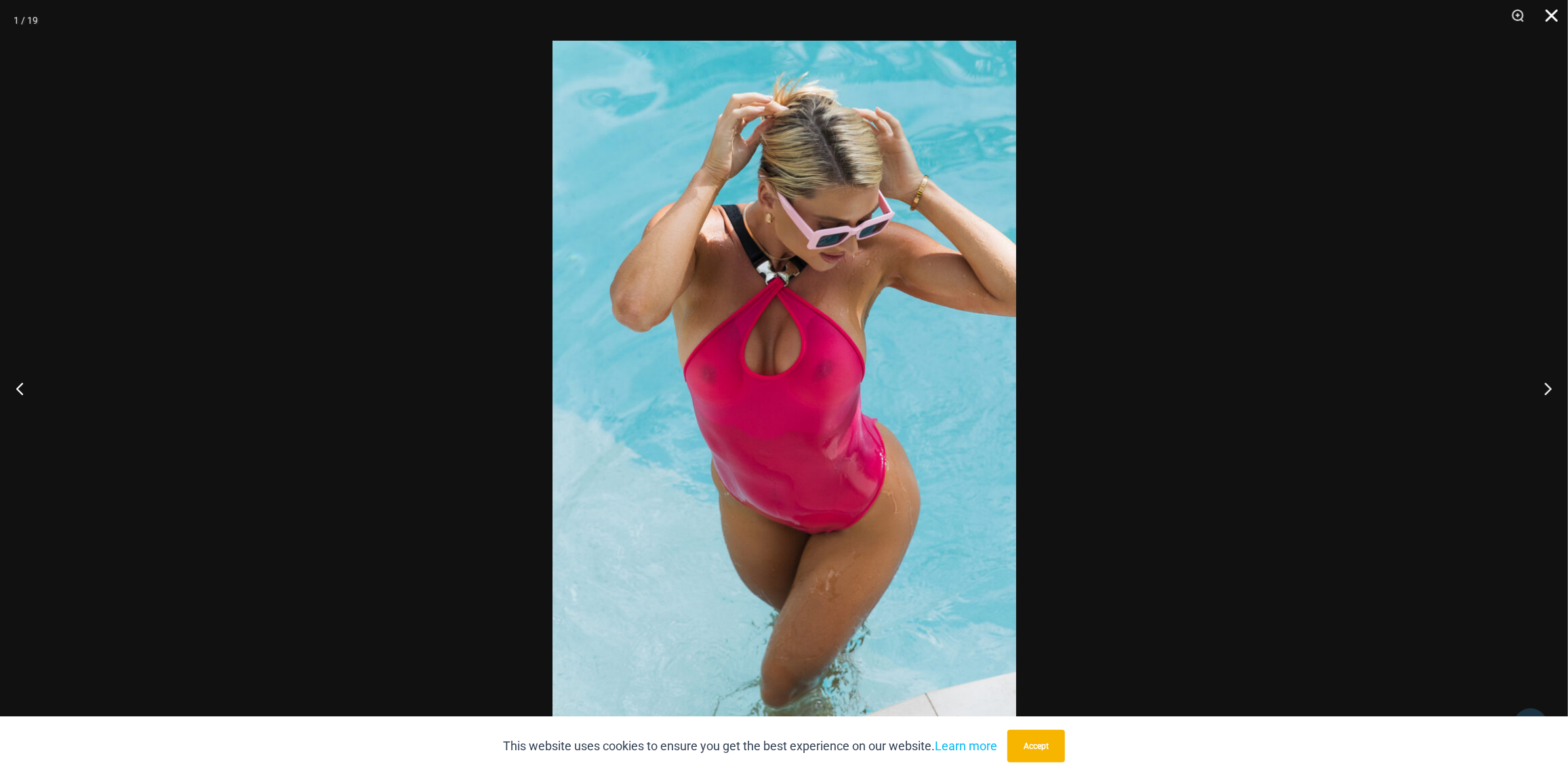
click at [1556, 17] on button "Close" at bounding box center [1546, 20] width 34 height 41
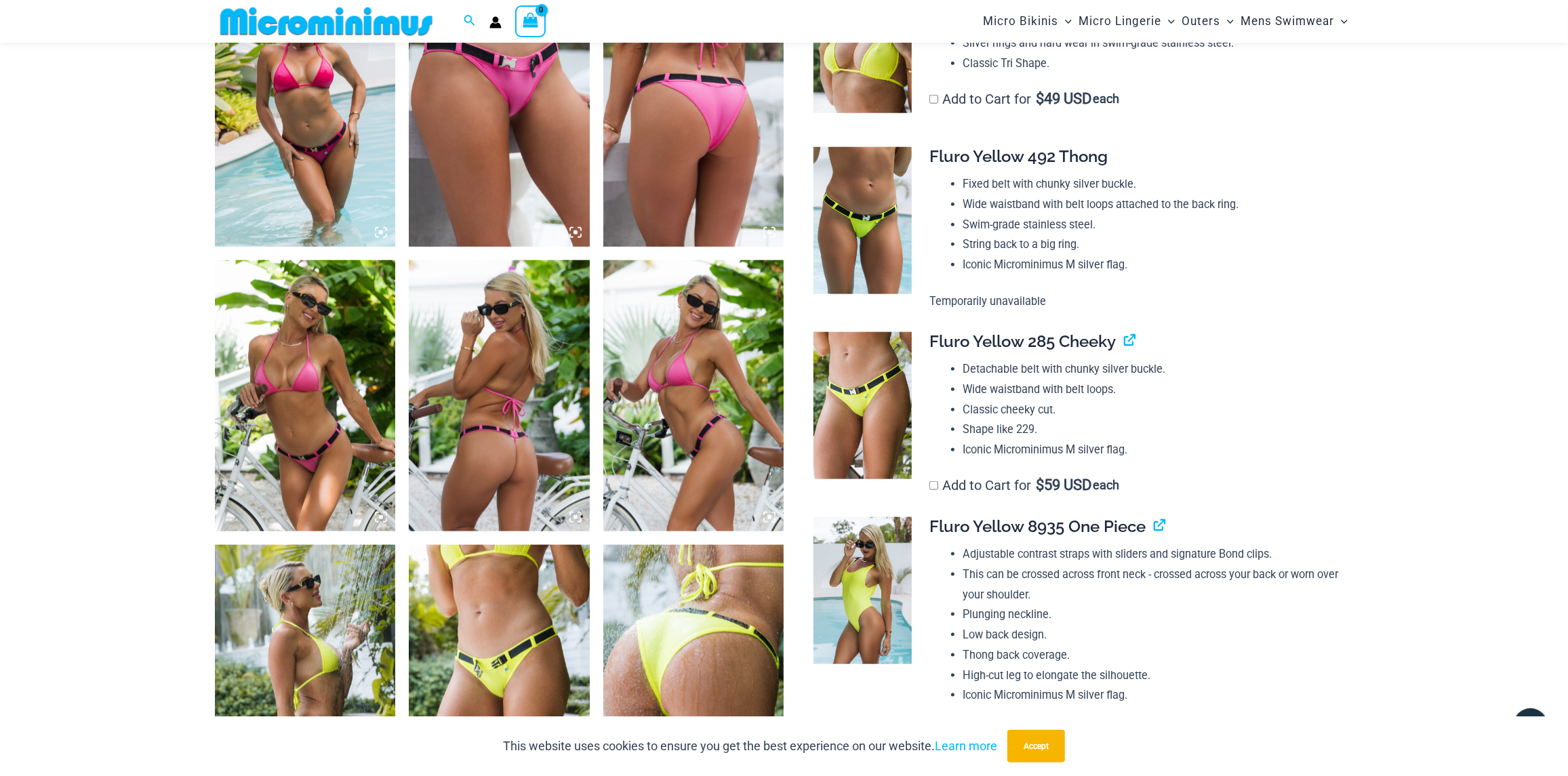
scroll to position [1278, 0]
